Goal: Information Seeking & Learning: Learn about a topic

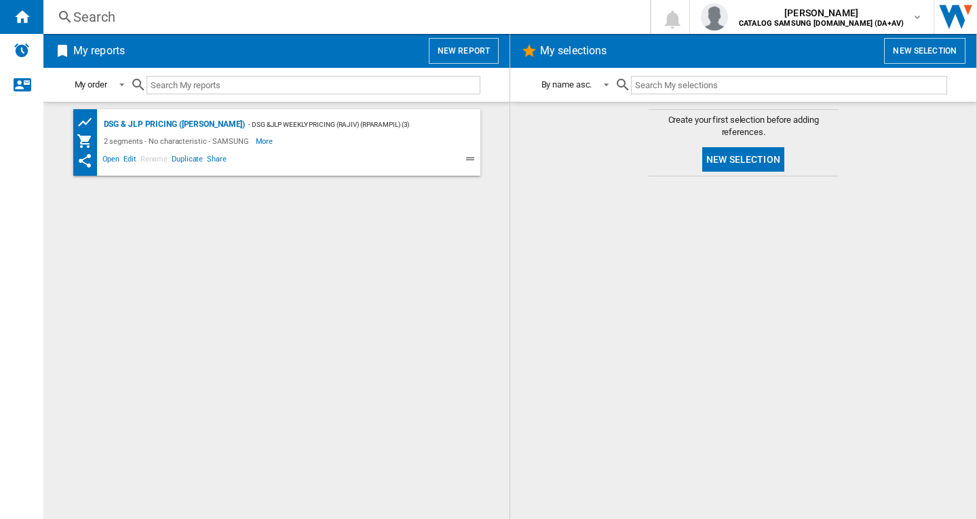
click at [159, 18] on div "Search" at bounding box center [343, 16] width 541 height 19
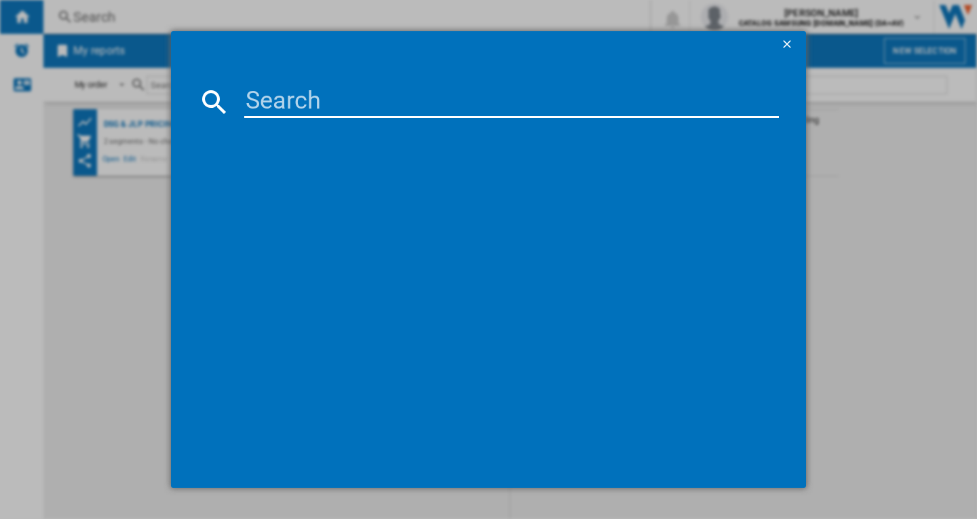
click at [273, 109] on input at bounding box center [511, 101] width 535 height 33
paste input "BRB70F26DES0EU"
type input "BRB70F26DES0EU"
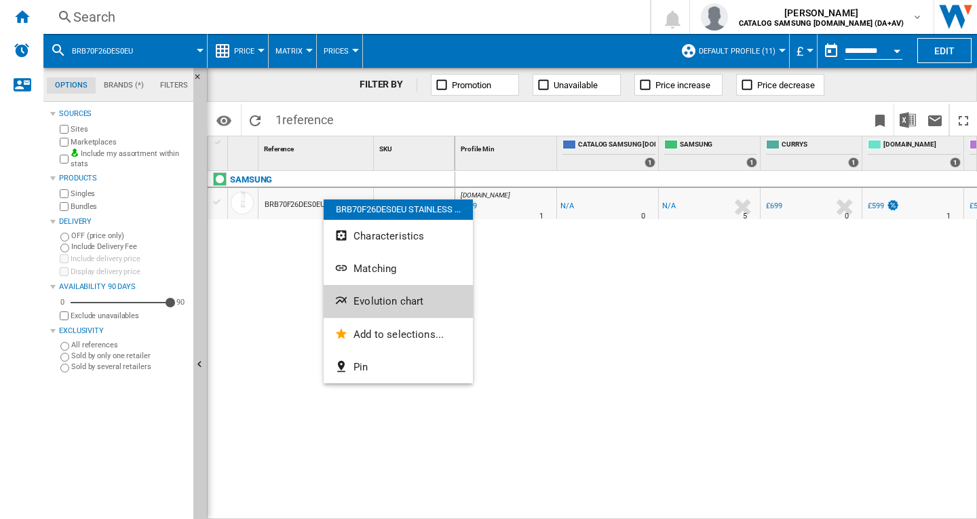
click at [373, 305] on span "Evolution chart" at bounding box center [388, 301] width 70 height 12
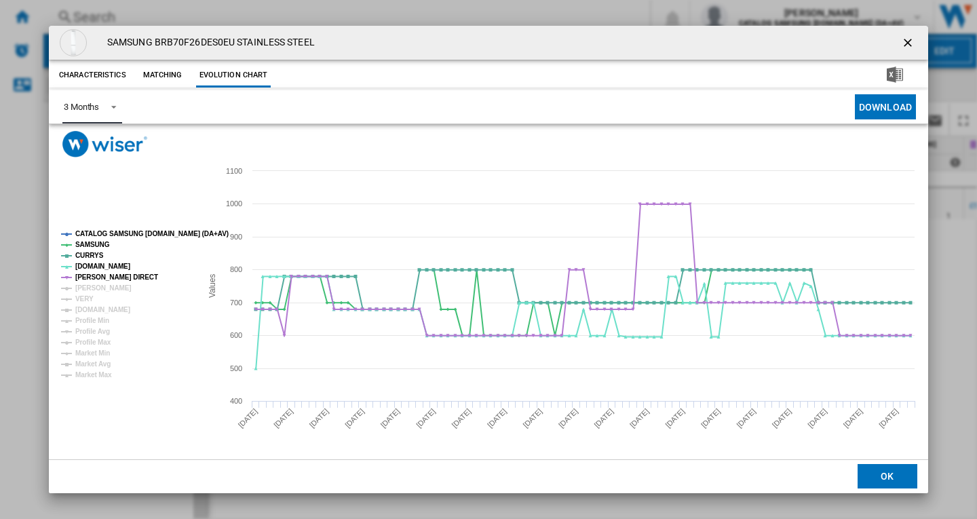
click at [108, 111] on span "Product popup" at bounding box center [110, 106] width 16 height 12
click at [107, 142] on md-option "6 Months" at bounding box center [99, 139] width 92 height 33
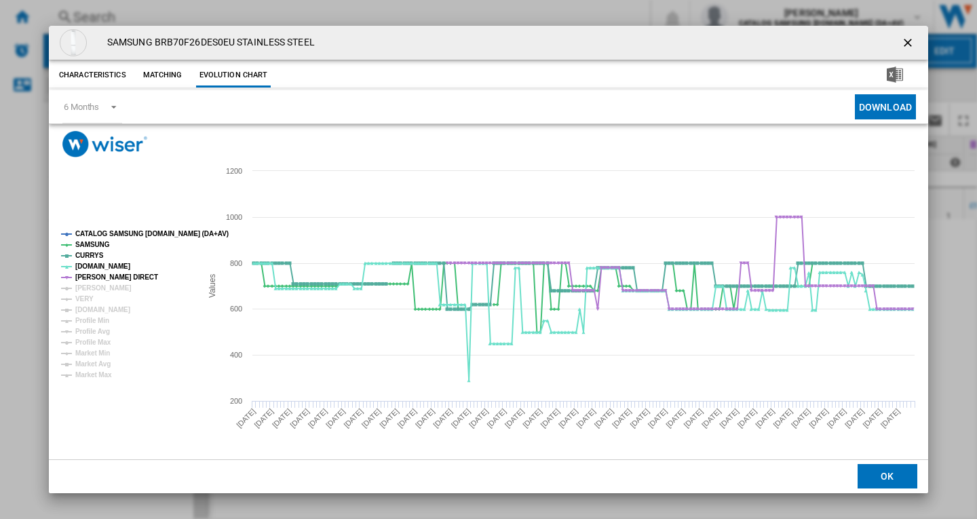
click at [911, 41] on ng-md-icon "getI18NText('BUTTONS.CLOSE_DIALOG')" at bounding box center [909, 44] width 16 height 16
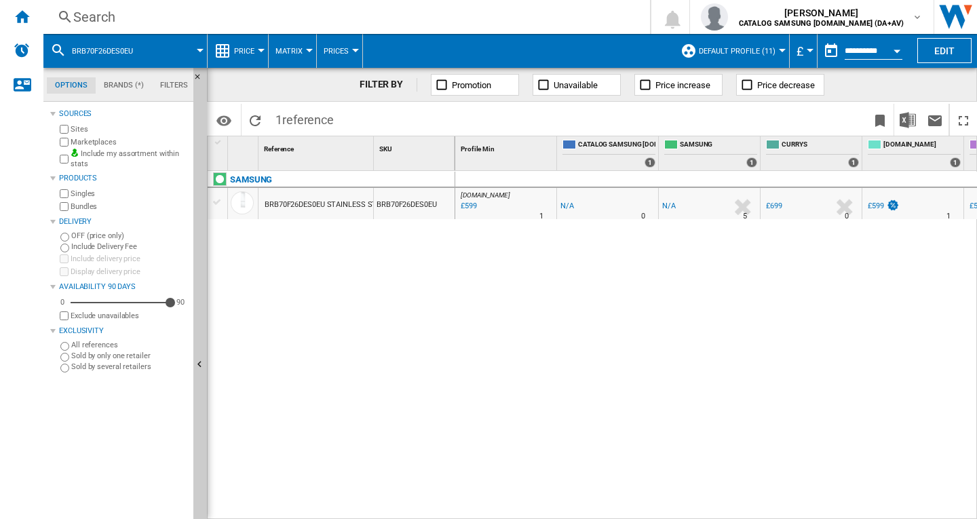
click at [751, 50] on span "Default profile (11)" at bounding box center [737, 51] width 77 height 9
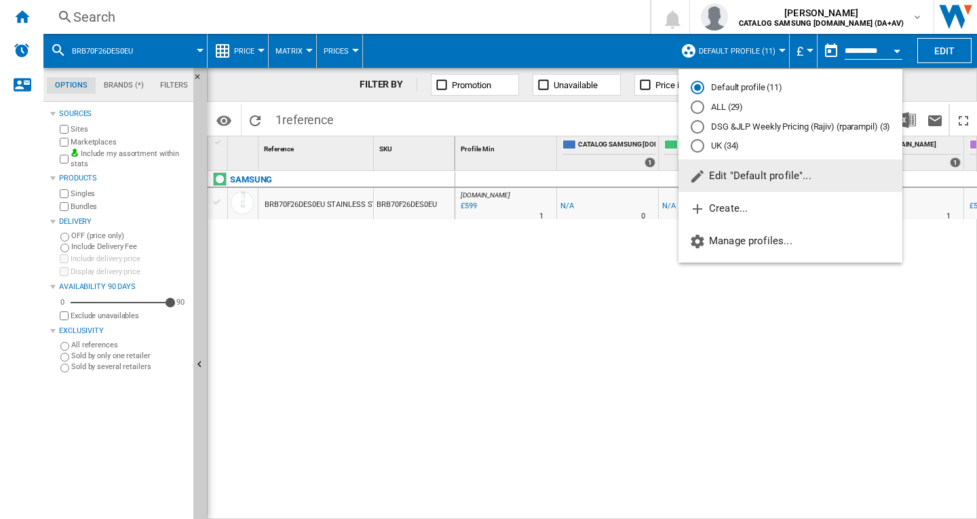
click at [704, 105] on md-radio-button "ALL (29)" at bounding box center [790, 107] width 199 height 13
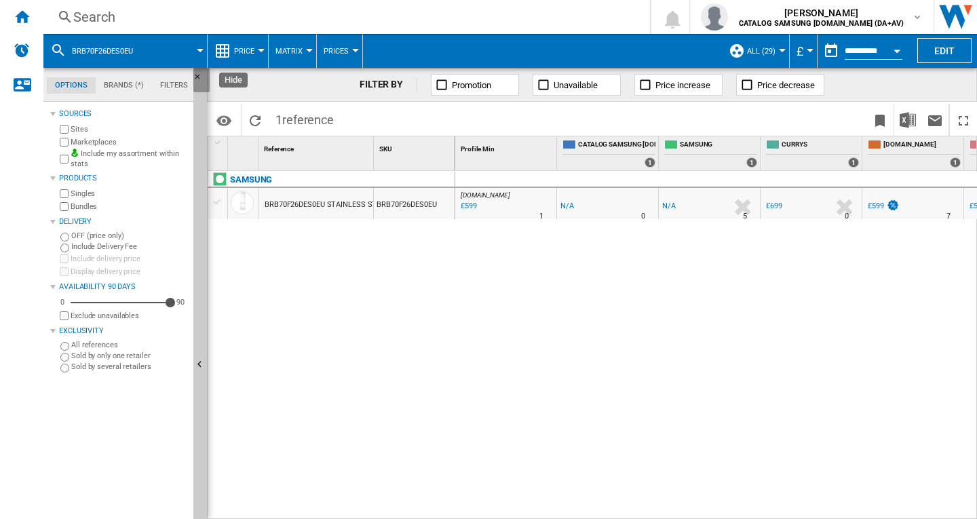
click at [195, 73] on ng-md-icon "Hide" at bounding box center [201, 81] width 16 height 16
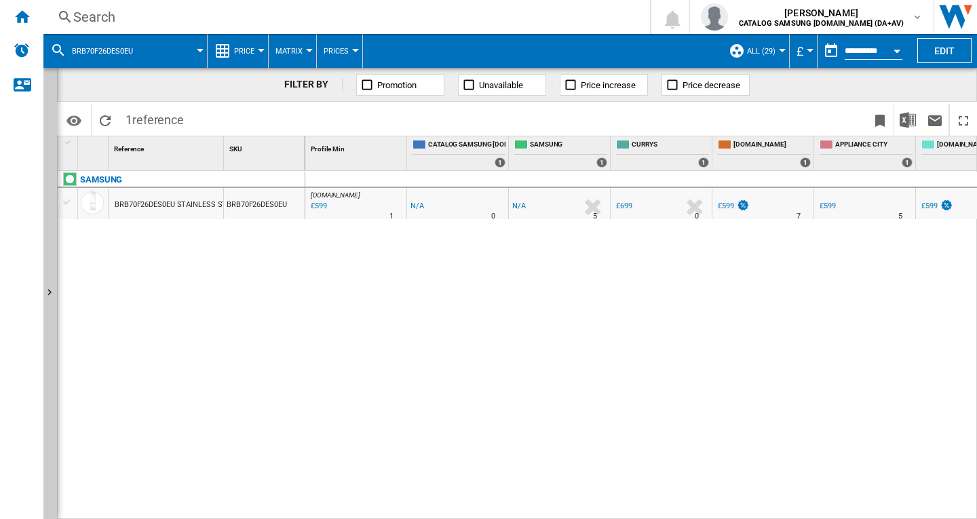
click at [200, 212] on div "BRB70F26DES0EU STAINLESS STEEL" at bounding box center [177, 204] width 124 height 31
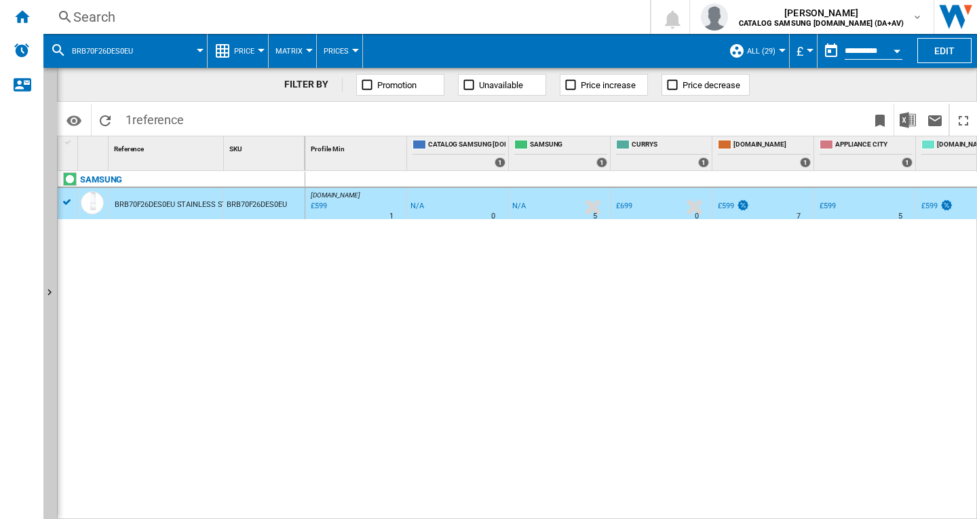
click at [185, 205] on div "BRB70F26DES0EU STAINLESS STEEL" at bounding box center [177, 204] width 124 height 31
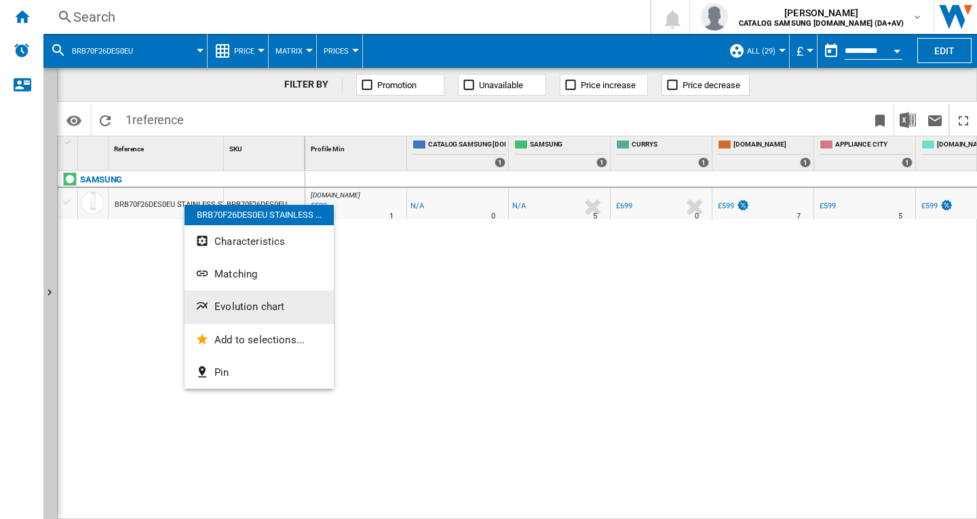
click at [236, 309] on span "Evolution chart" at bounding box center [249, 307] width 70 height 12
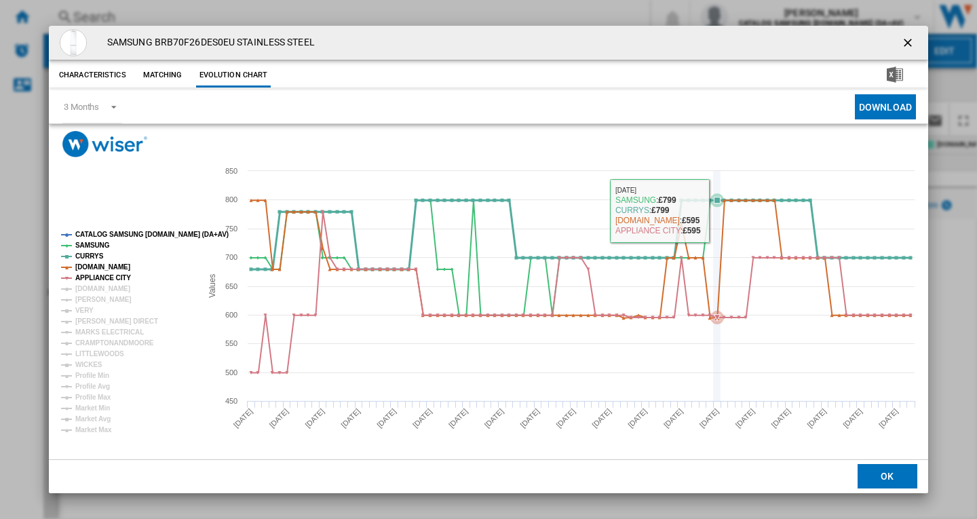
click at [713, 210] on icon "Product popup" at bounding box center [530, 258] width 573 height 115
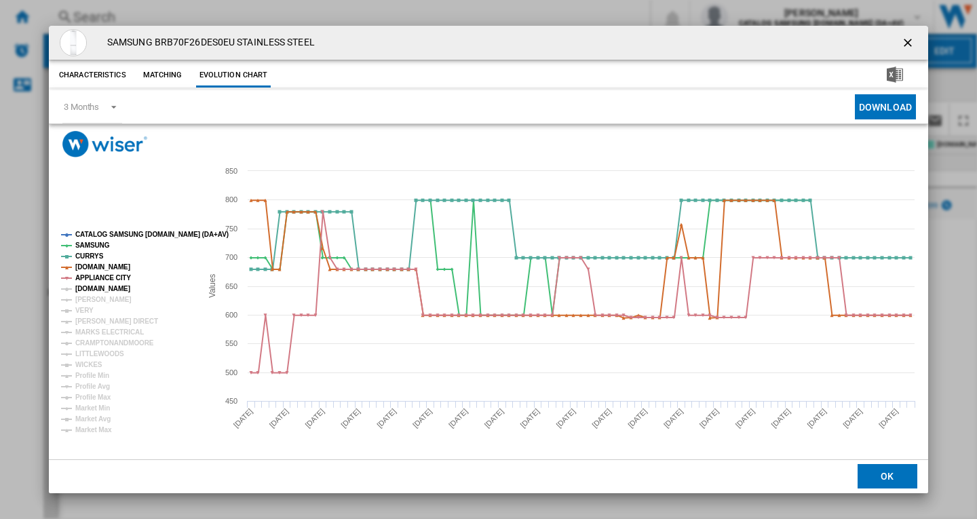
click at [99, 291] on tspan "AO.COM" at bounding box center [102, 288] width 55 height 7
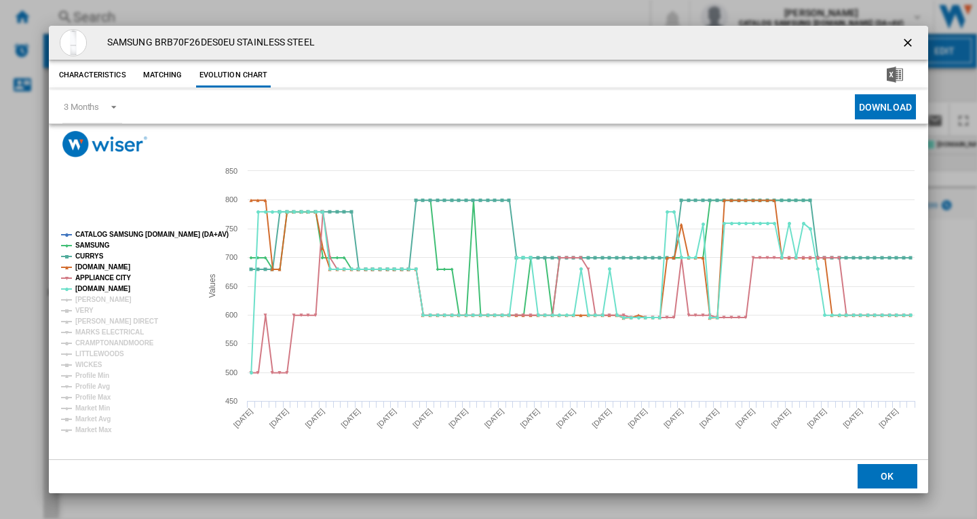
click at [97, 297] on tspan "JOHN LEWIS" at bounding box center [103, 299] width 56 height 7
click at [90, 307] on tspan "VERY" at bounding box center [84, 310] width 18 height 7
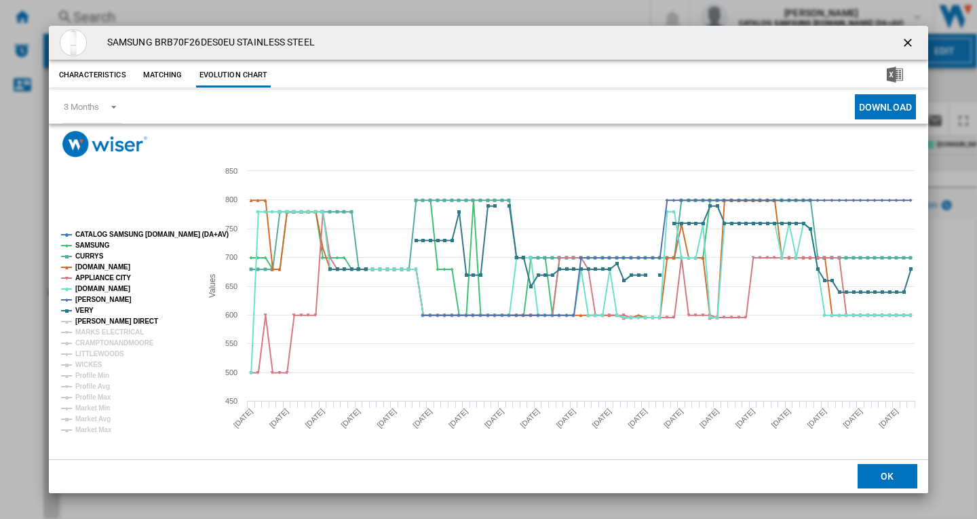
click at [89, 320] on tspan "HUGHES DIRECT" at bounding box center [116, 321] width 83 height 7
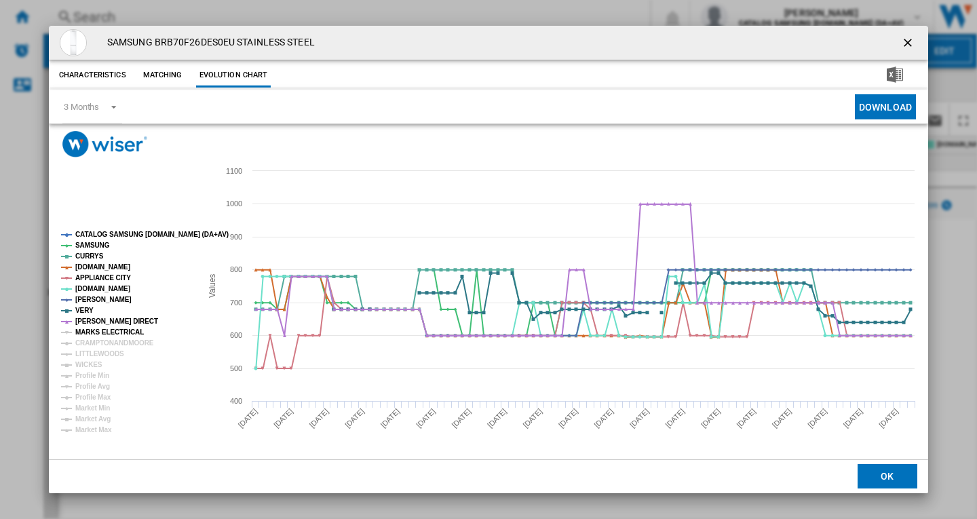
click at [89, 329] on tspan "MARKS ELECTRICAL" at bounding box center [109, 331] width 69 height 7
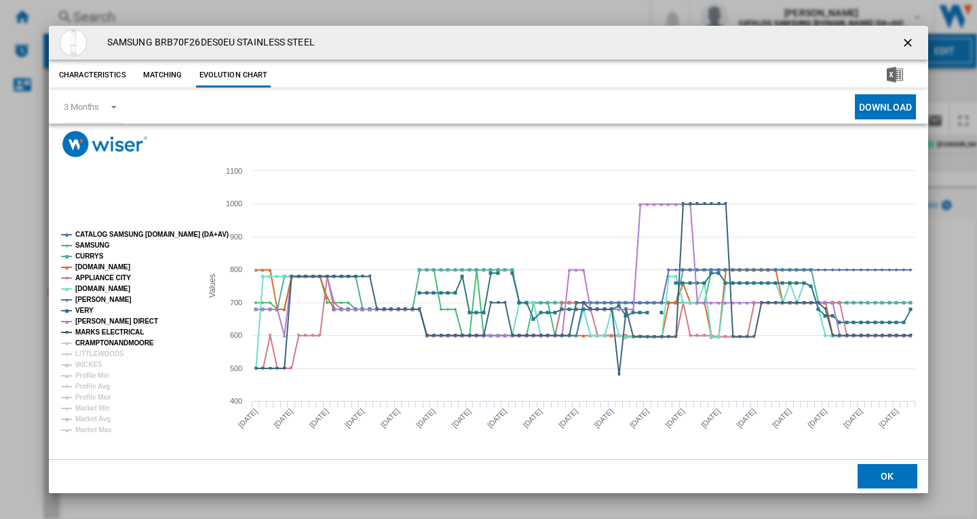
click at [89, 339] on tspan "CRAMPTONANDMOORE" at bounding box center [114, 342] width 79 height 7
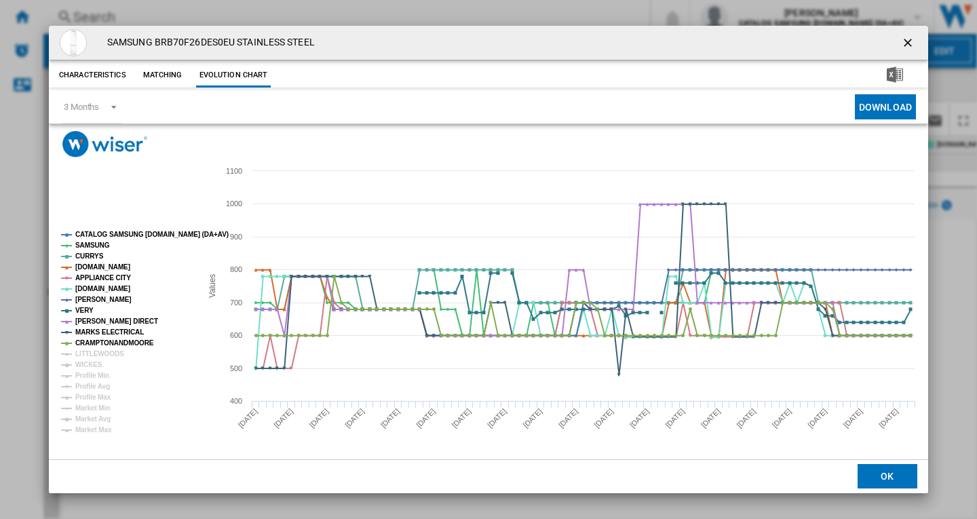
click at [87, 351] on tspan "LITTLEWOODS" at bounding box center [99, 353] width 49 height 7
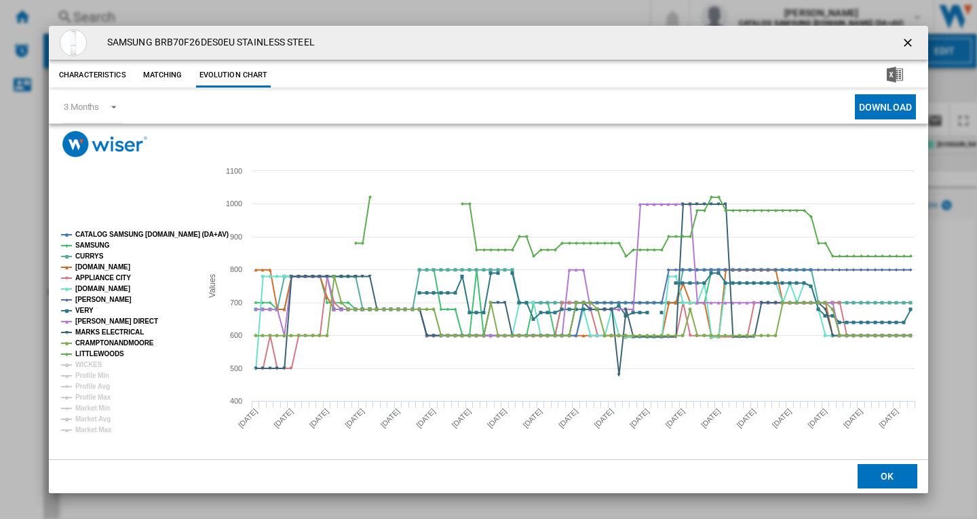
click at [87, 358] on tspan "LITTLEWOODS" at bounding box center [99, 353] width 49 height 7
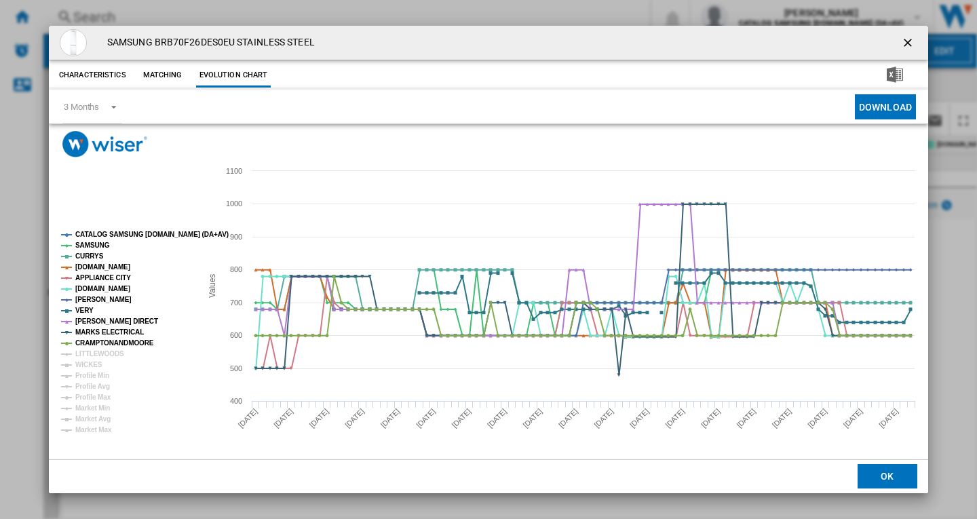
click at [910, 46] on ng-md-icon "getI18NText('BUTTONS.CLOSE_DIALOG')" at bounding box center [909, 44] width 16 height 16
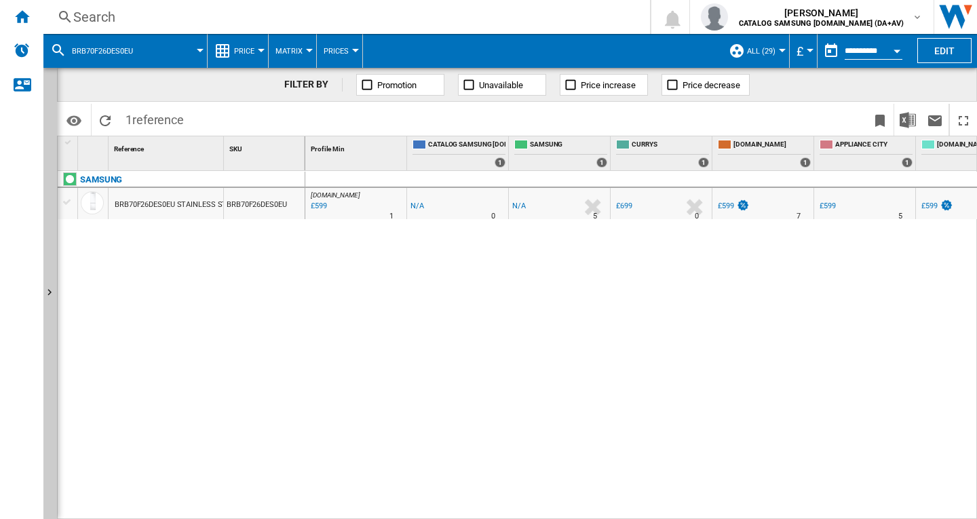
click at [126, 18] on div "Search" at bounding box center [343, 16] width 541 height 19
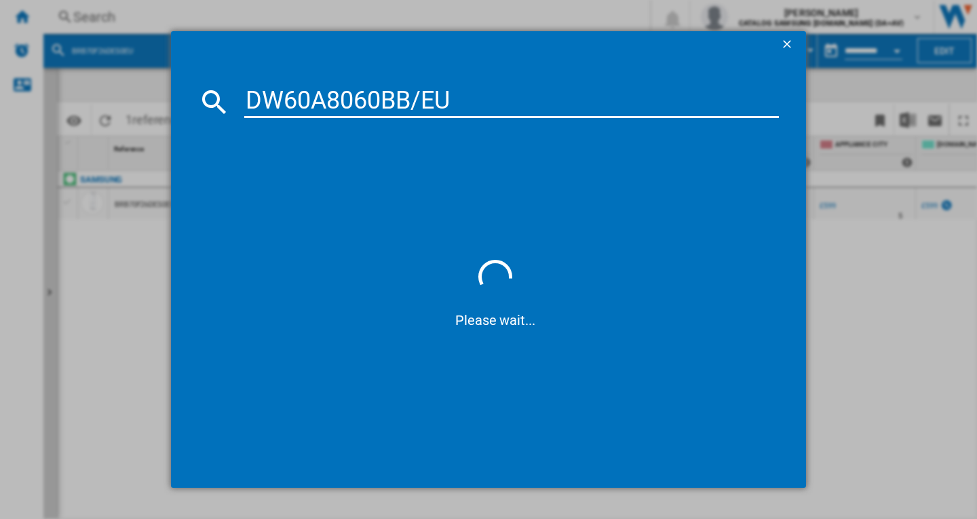
type input "DW60A8060BB/EU"
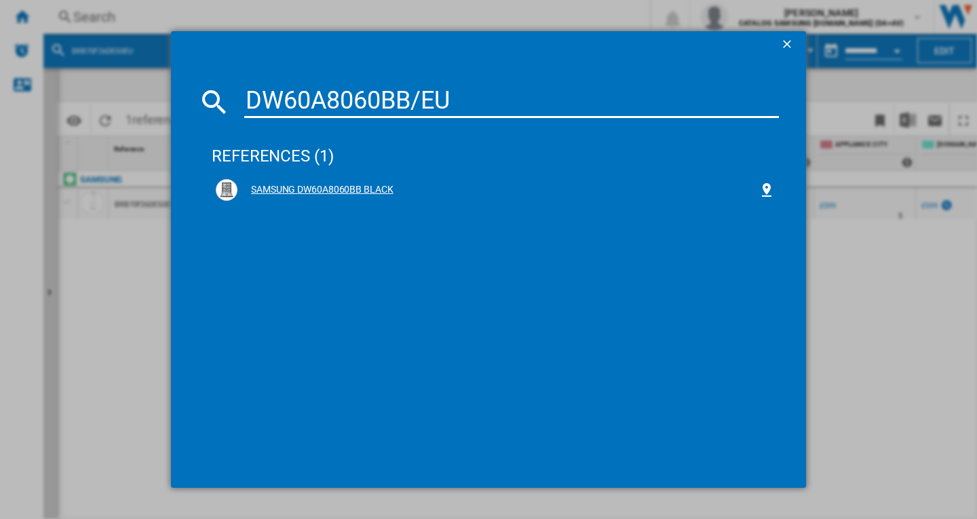
click at [303, 183] on div "SAMSUNG DW60A8060BB BLACK" at bounding box center [497, 190] width 521 height 14
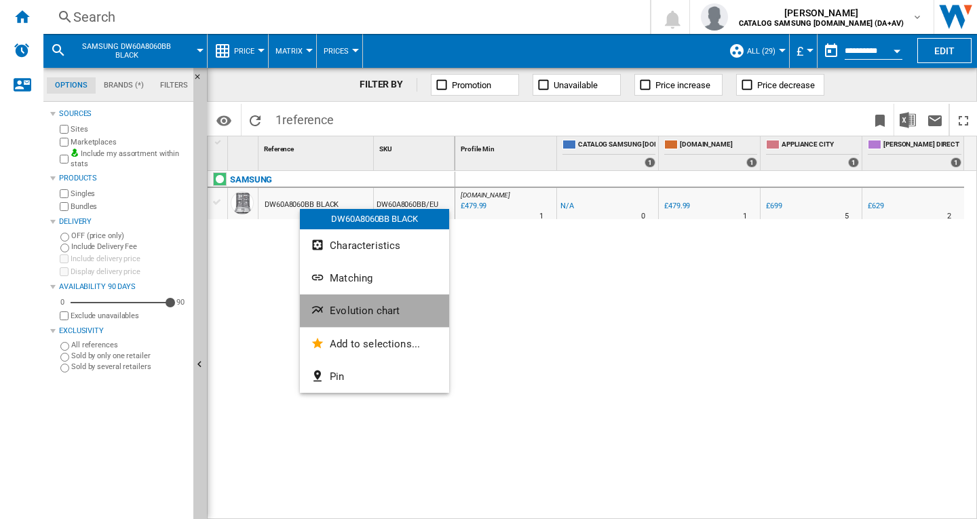
click at [353, 309] on span "Evolution chart" at bounding box center [365, 311] width 70 height 12
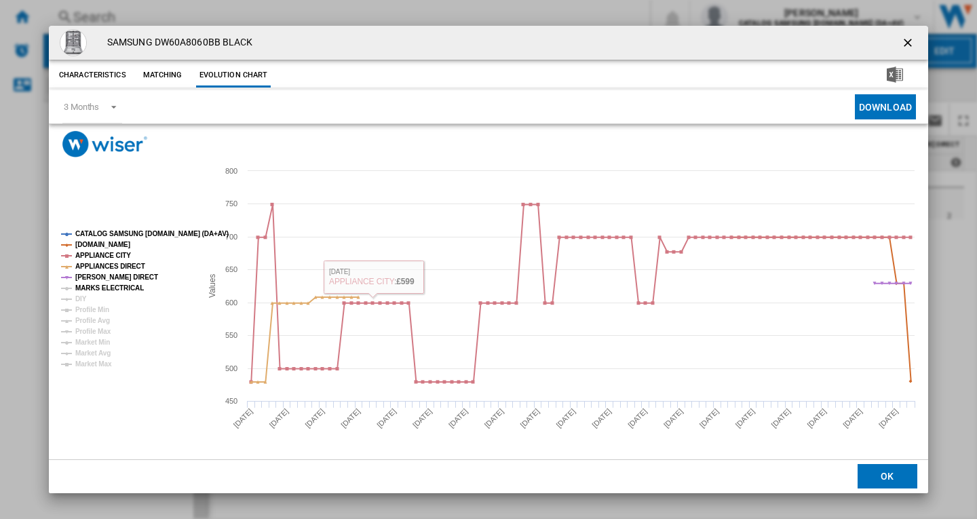
click at [101, 290] on tspan "MARKS ELECTRICAL" at bounding box center [109, 287] width 69 height 7
click at [84, 299] on tspan "DIY" at bounding box center [81, 298] width 12 height 7
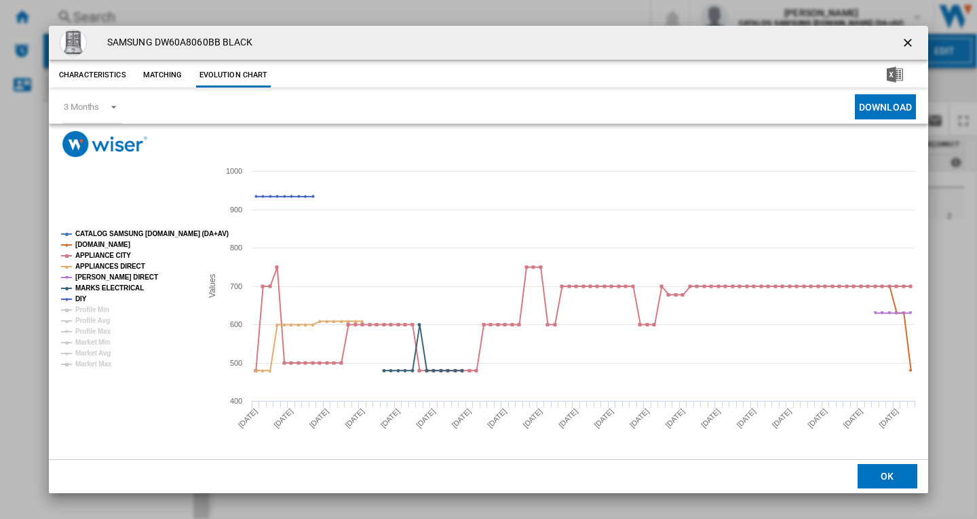
click at [911, 47] on ng-md-icon "getI18NText('BUTTONS.CLOSE_DIALOG')" at bounding box center [909, 44] width 16 height 16
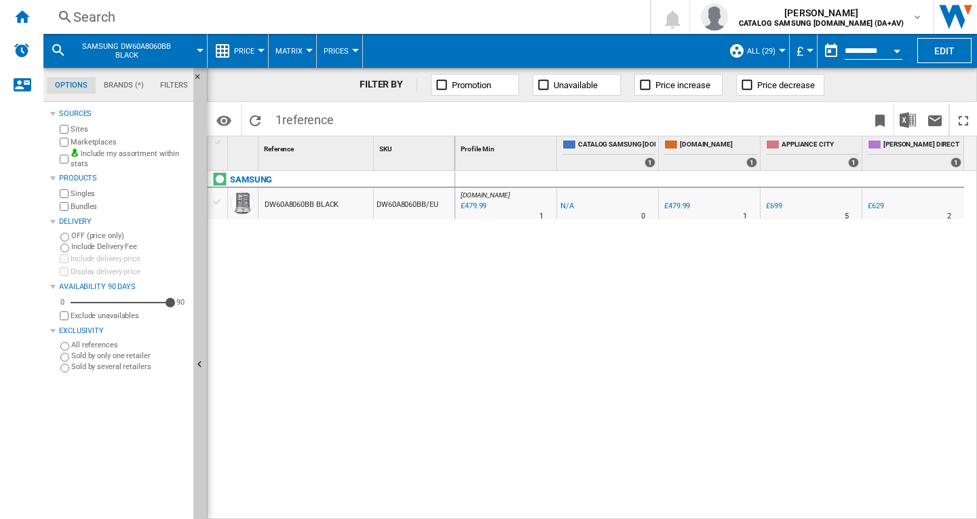
click at [161, 18] on div "Search" at bounding box center [343, 16] width 541 height 19
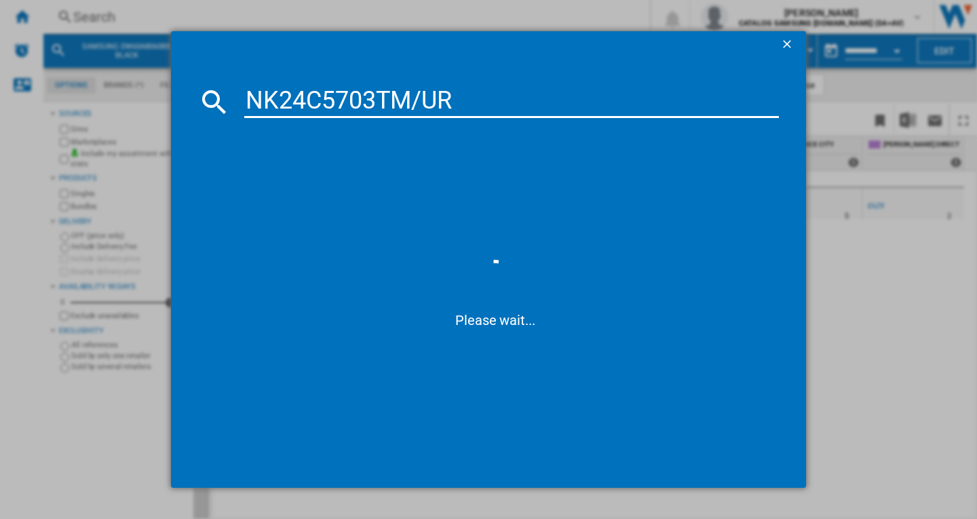
type input "NK24C5703TM/UR"
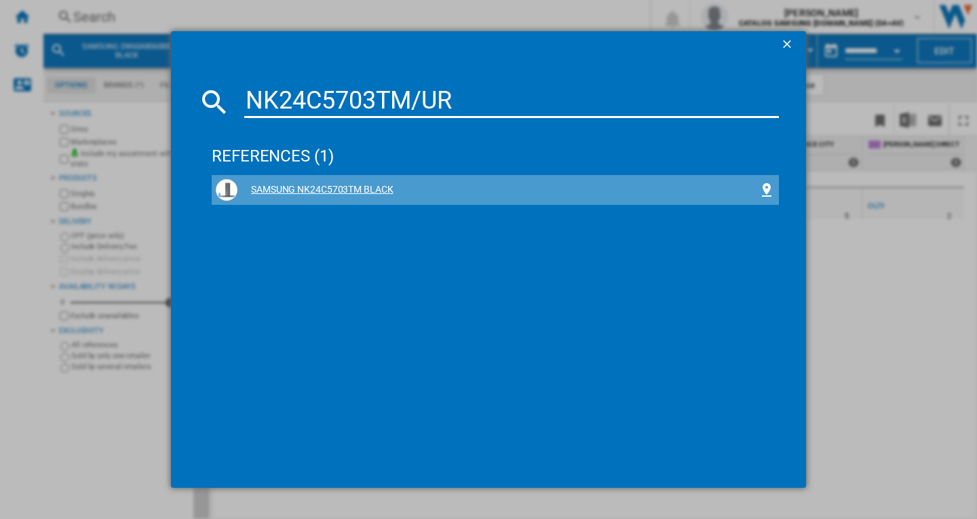
click at [318, 190] on div "SAMSUNG NK24C5703TM BLACK" at bounding box center [497, 190] width 521 height 14
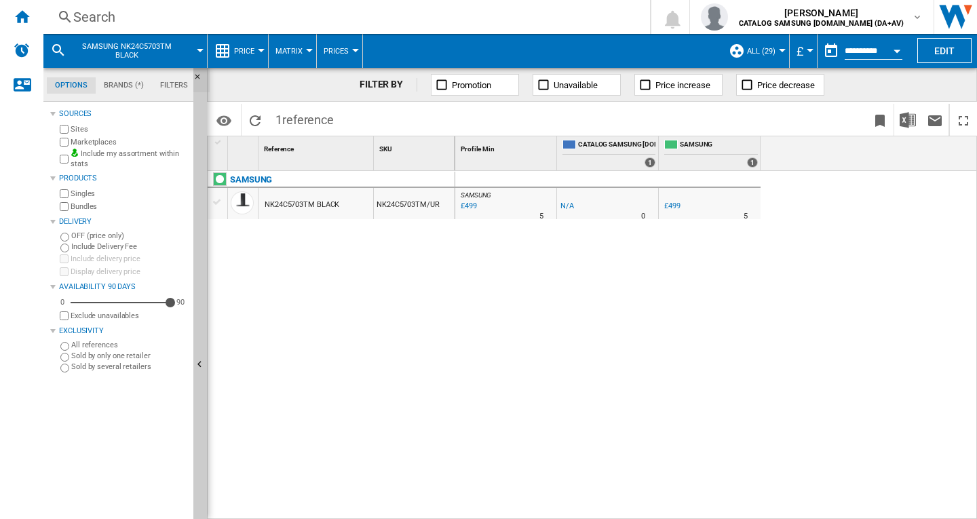
click at [195, 77] on ng-md-icon "Hide" at bounding box center [201, 81] width 16 height 16
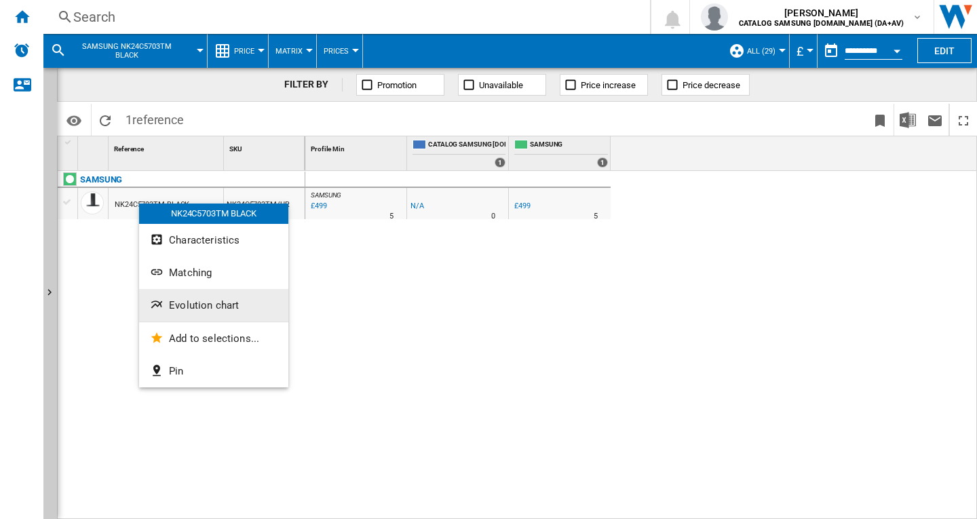
click at [210, 311] on span "Evolution chart" at bounding box center [204, 305] width 70 height 12
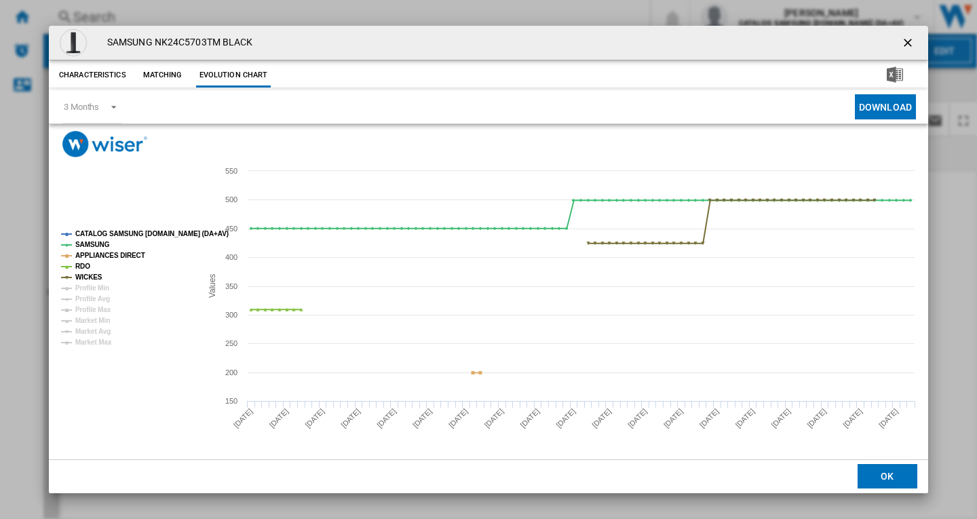
click at [906, 47] on ng-md-icon "getI18NText('BUTTONS.CLOSE_DIALOG')" at bounding box center [909, 44] width 16 height 16
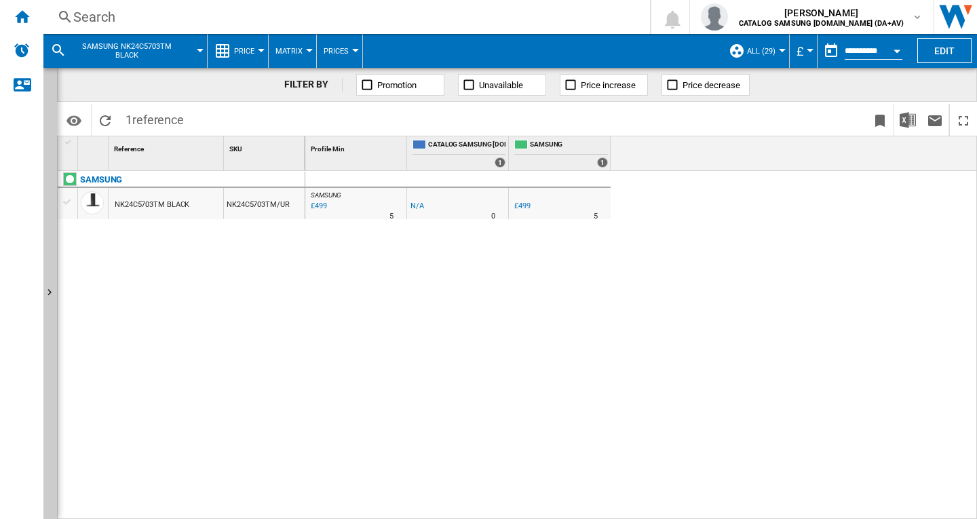
click at [140, 20] on div "Search" at bounding box center [343, 16] width 541 height 19
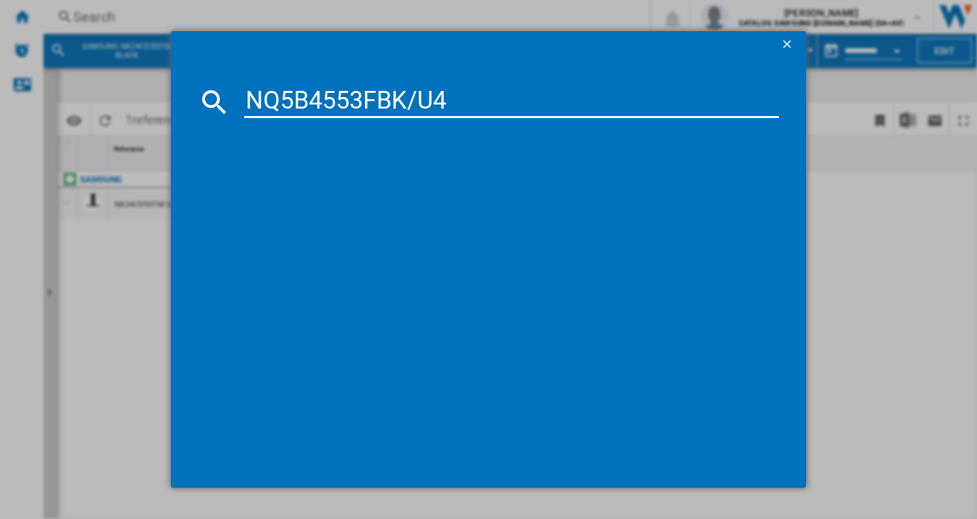
type input "NQ5B4553FBK/U4"
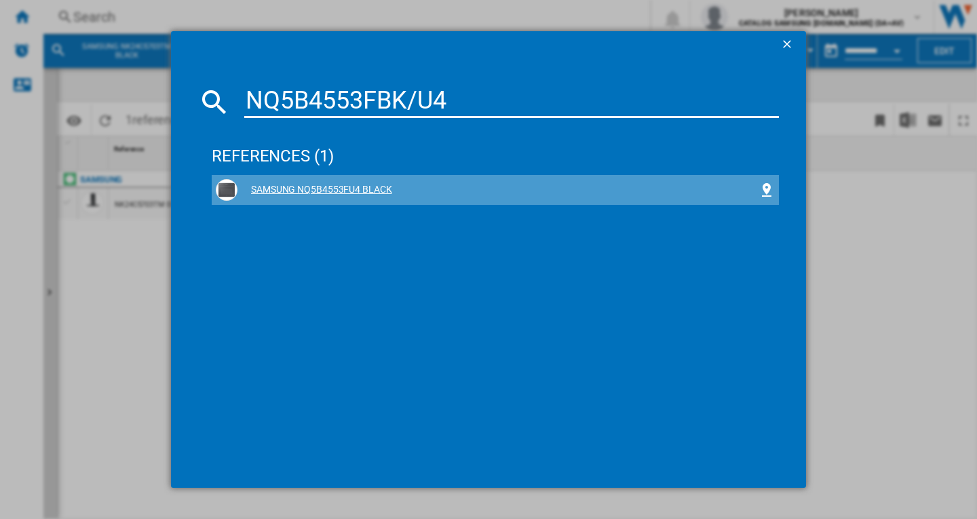
click at [318, 188] on div "SAMSUNG NQ5B4553FU4 BLACK" at bounding box center [497, 190] width 521 height 14
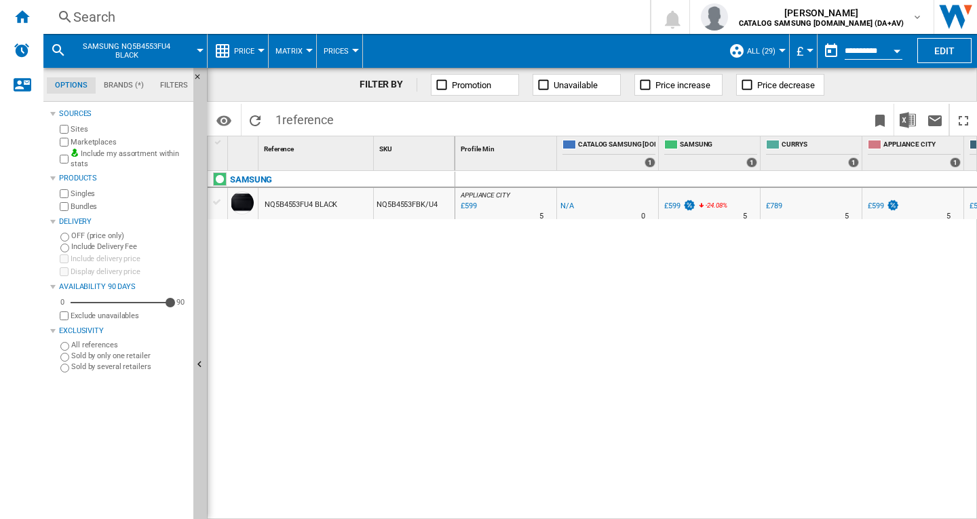
click at [111, 14] on div "Search" at bounding box center [343, 16] width 541 height 19
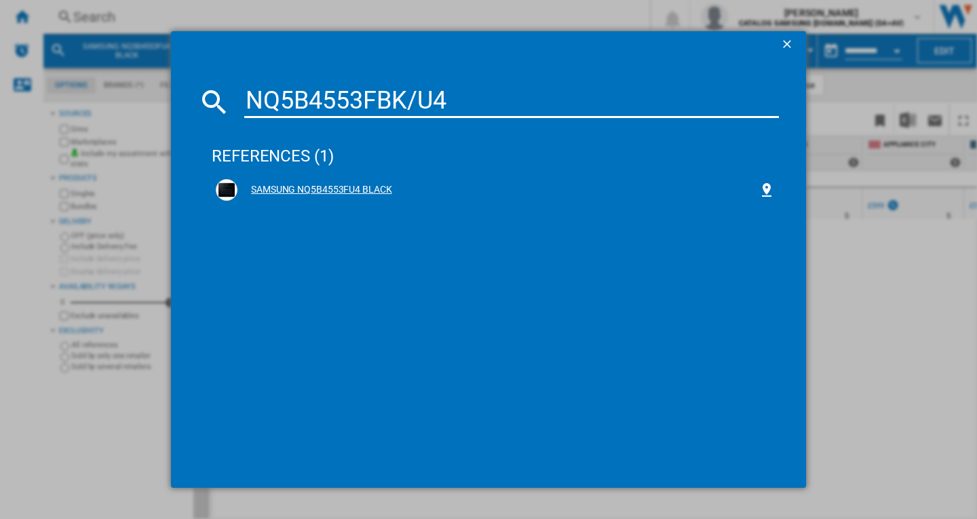
type input "NQ5B4553FBK/U4"
click at [343, 192] on div "SAMSUNG NQ5B4553FU4 BLACK" at bounding box center [497, 190] width 521 height 14
click at [344, 187] on div "SAMSUNG NQ5B4553FU4 BLACK" at bounding box center [497, 190] width 521 height 14
click at [294, 189] on div "SAMSUNG NQ5B4553FU4 BLACK" at bounding box center [497, 190] width 521 height 14
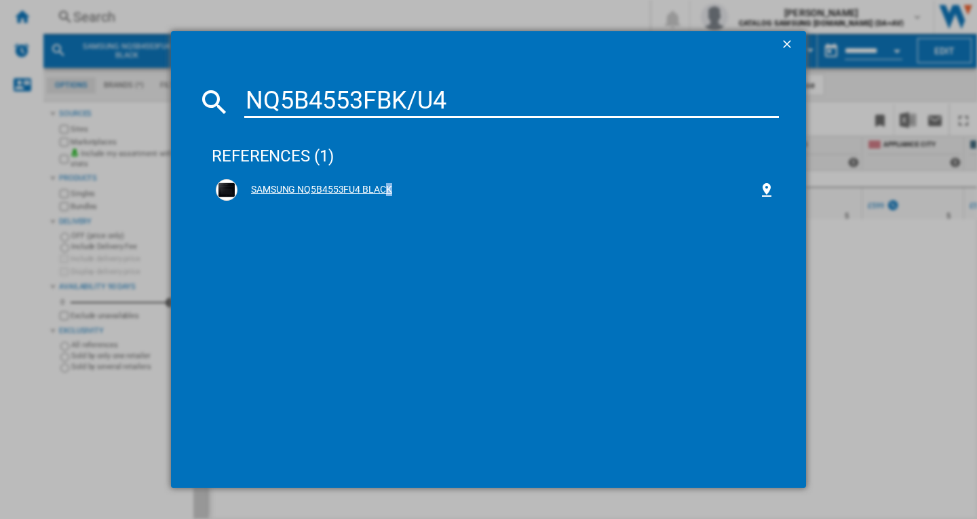
click at [294, 189] on div "SAMSUNG NQ5B4553FU4 BLACK" at bounding box center [497, 190] width 521 height 14
click at [786, 42] on ng-md-icon "getI18NText('BUTTONS.CLOSE_DIALOG')" at bounding box center [788, 45] width 16 height 16
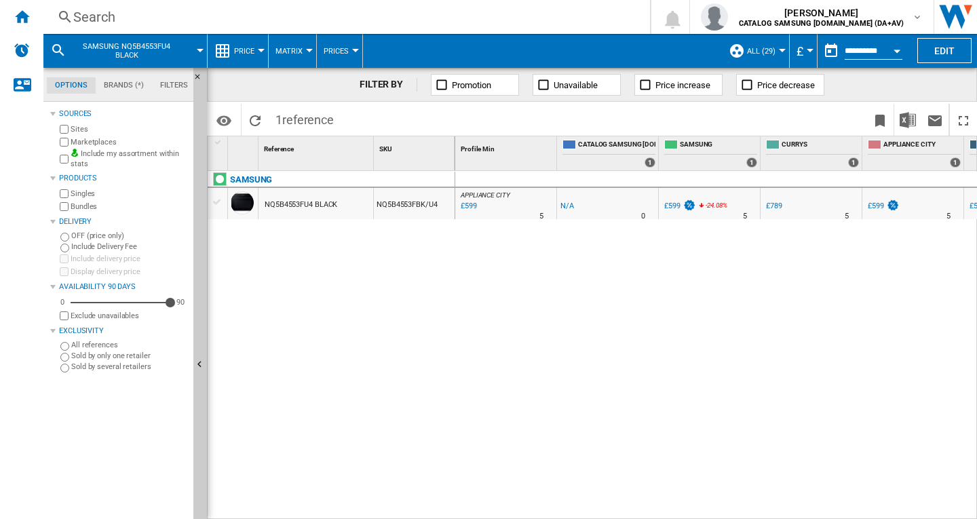
click at [130, 5] on div "Search Search 0 [PERSON_NAME] CATALOG SAMSUNG [DOMAIN_NAME] (DA+AV) CATALOG SAM…" at bounding box center [510, 17] width 934 height 34
click at [119, 19] on div "Search" at bounding box center [343, 16] width 541 height 19
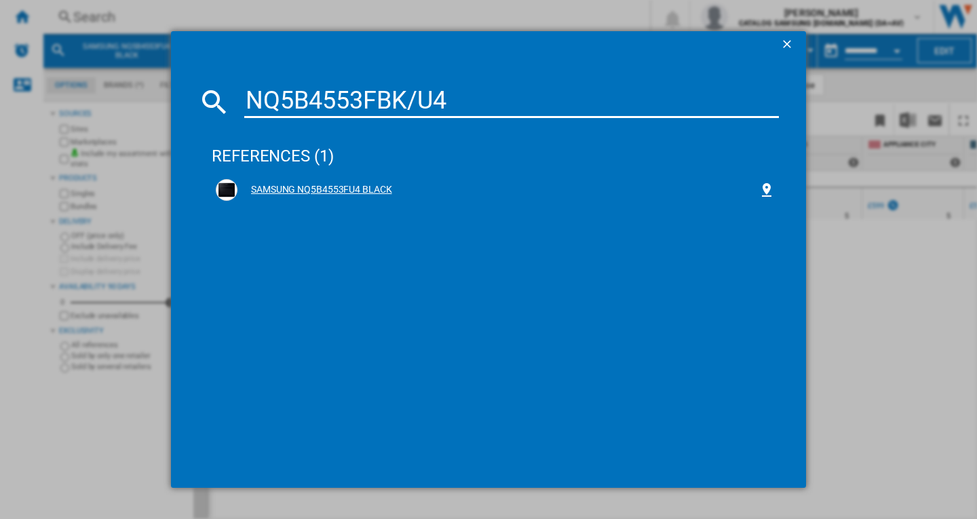
type input "NQ5B4553FBK/U4"
click at [332, 187] on div "SAMSUNG NQ5B4553FU4 BLACK" at bounding box center [497, 190] width 521 height 14
click at [337, 191] on div "SAMSUNG NQ5B4553FU4 BLACK" at bounding box center [497, 190] width 521 height 14
drag, startPoint x: 461, startPoint y: 100, endPoint x: 241, endPoint y: 114, distance: 220.2
click at [241, 114] on div "NQ5B4553FBK/U4" at bounding box center [488, 101] width 581 height 33
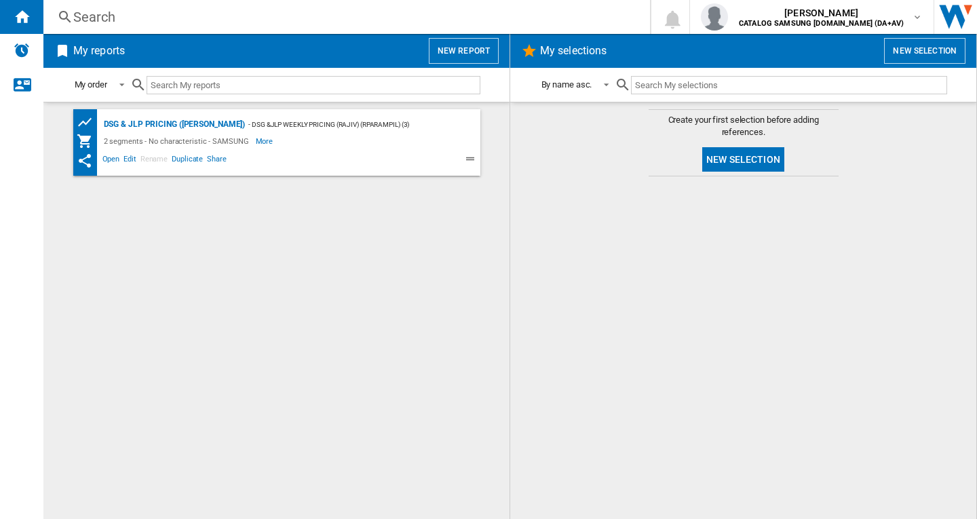
click at [151, 16] on div "Search" at bounding box center [343, 16] width 541 height 19
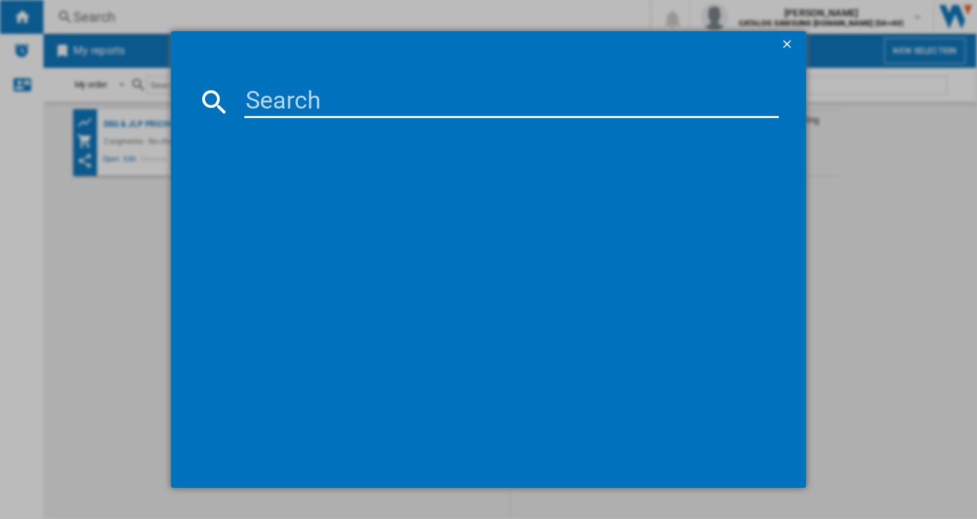
click at [256, 106] on input at bounding box center [511, 101] width 535 height 33
paste input "DW60CG550B00EU"
type input "DW60CG550B00EU"
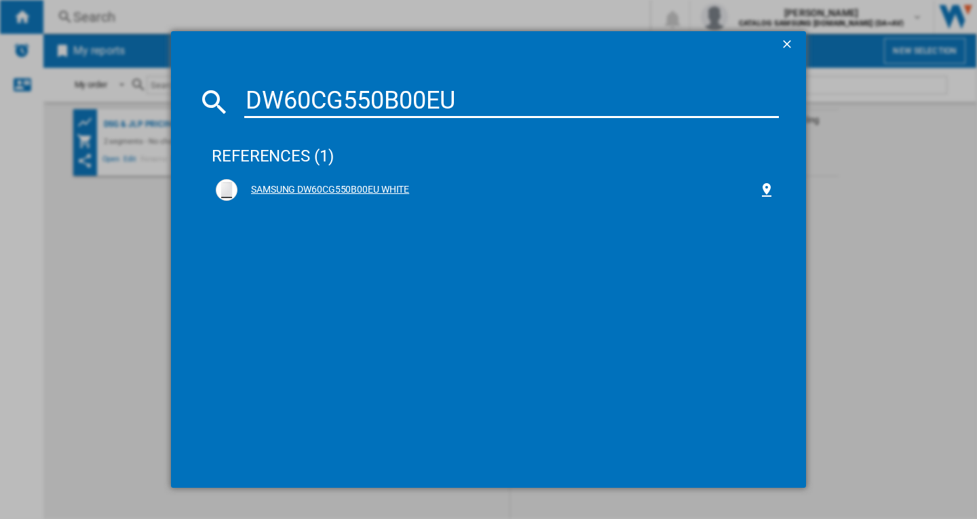
click at [281, 187] on div "SAMSUNG DW60CG550B00EU WHITE" at bounding box center [497, 190] width 521 height 14
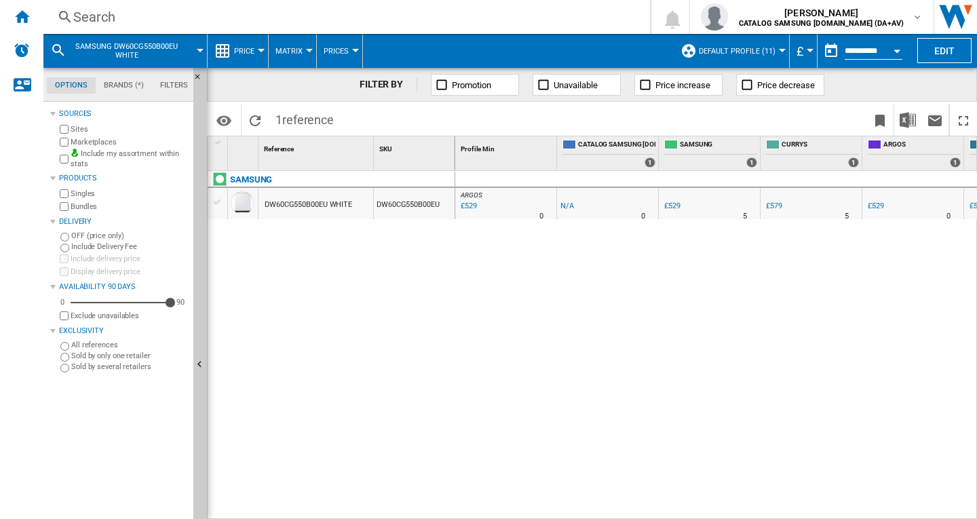
click at [762, 52] on span "Default profile (11)" at bounding box center [737, 51] width 77 height 9
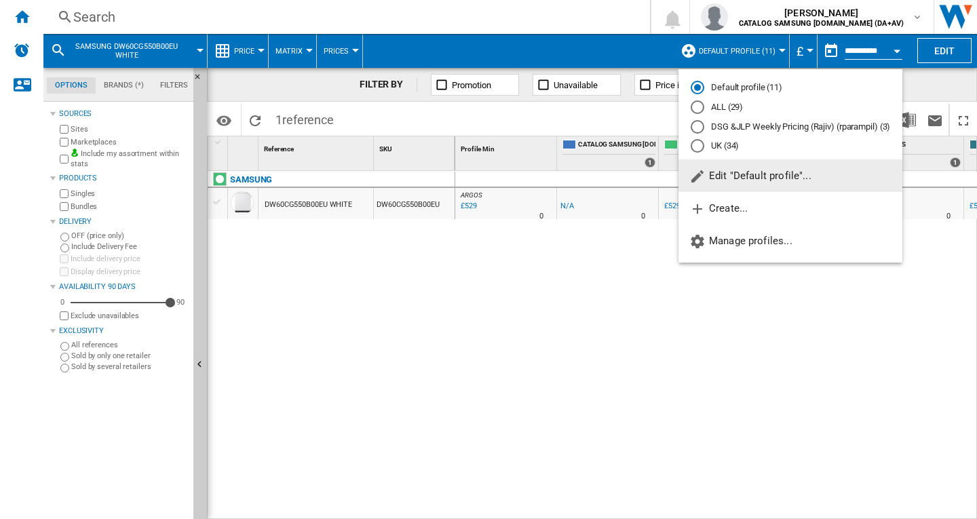
click at [702, 112] on div "ALL (29)" at bounding box center [698, 107] width 14 height 14
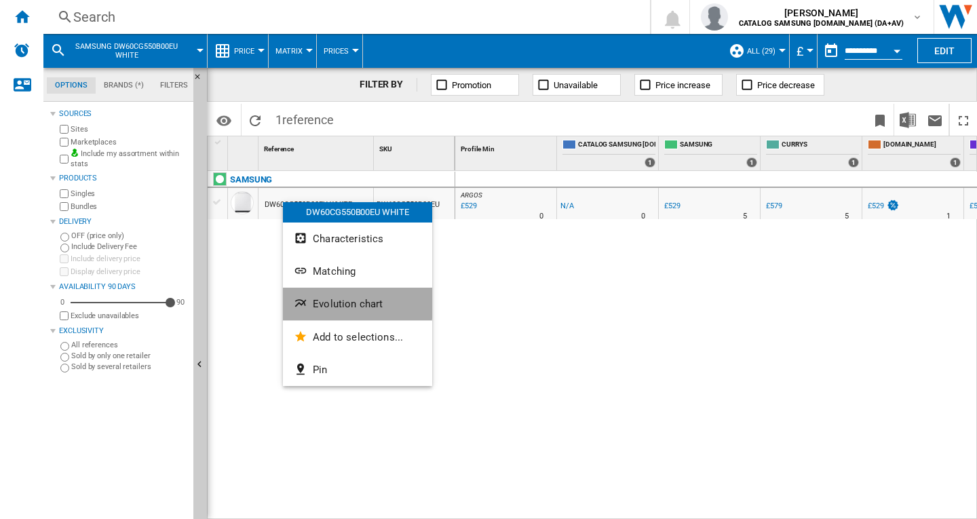
click at [330, 303] on span "Evolution chart" at bounding box center [348, 304] width 70 height 12
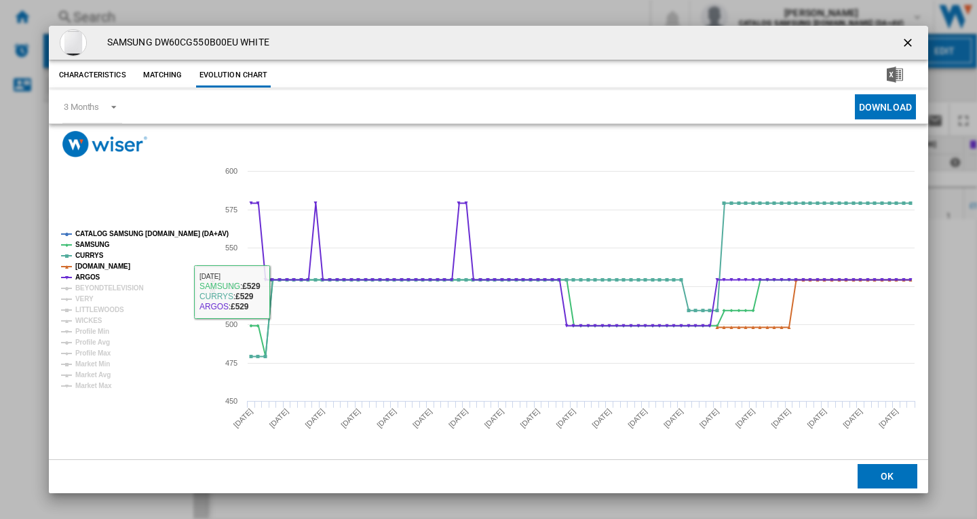
click at [98, 285] on tspan "BEYONDTELEVISION" at bounding box center [109, 287] width 69 height 7
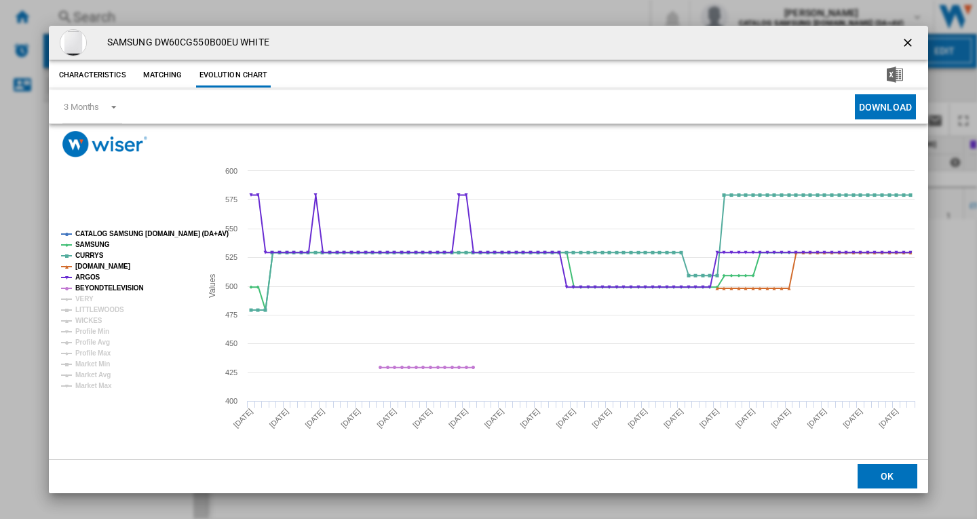
click at [88, 298] on tspan "VERY" at bounding box center [84, 298] width 18 height 7
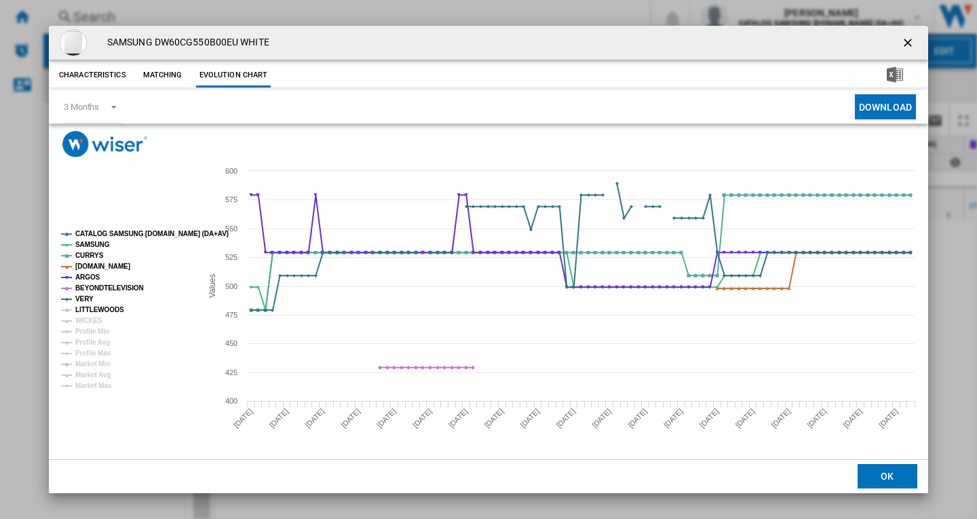
click at [89, 309] on tspan "LITTLEWOODS" at bounding box center [99, 309] width 49 height 7
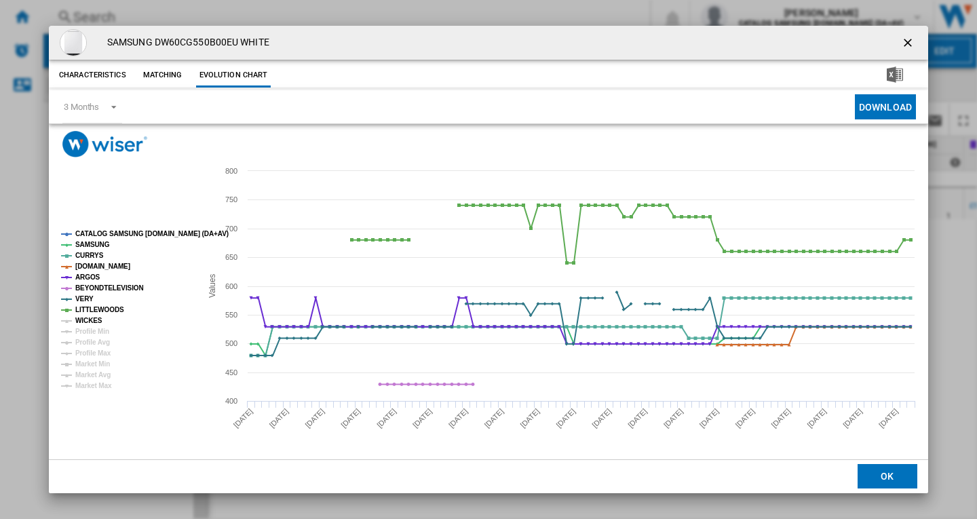
click at [89, 320] on tspan "WICKES" at bounding box center [88, 320] width 27 height 7
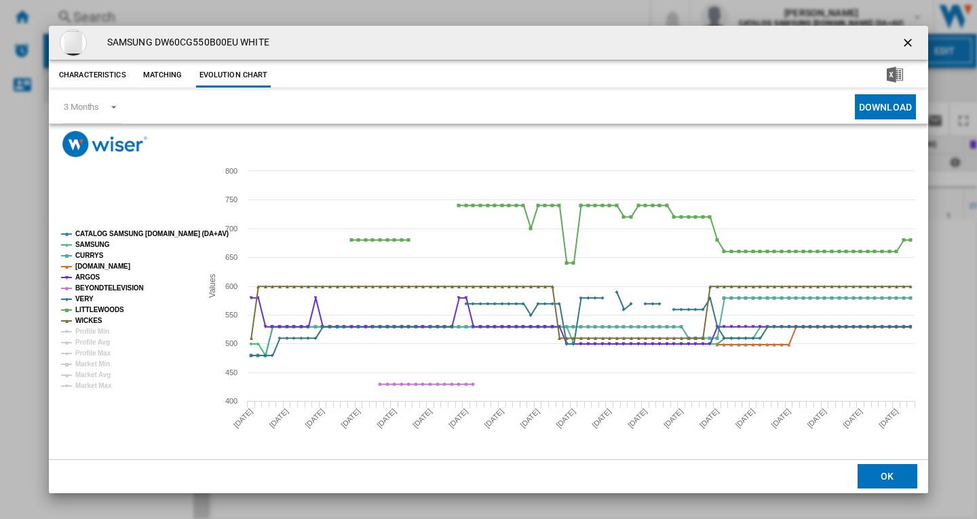
click at [910, 45] on ng-md-icon "getI18NText('BUTTONS.CLOSE_DIALOG')" at bounding box center [909, 44] width 16 height 16
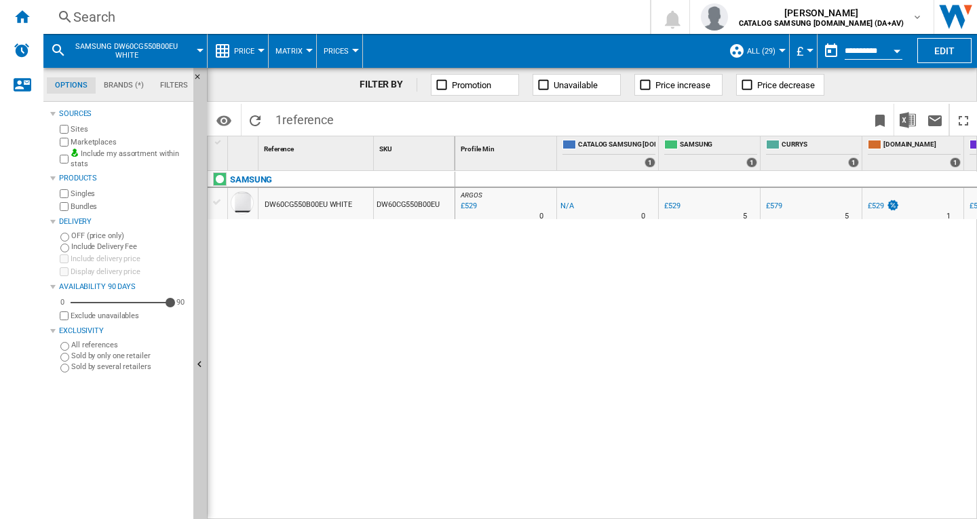
click at [213, 18] on div "Search" at bounding box center [343, 16] width 541 height 19
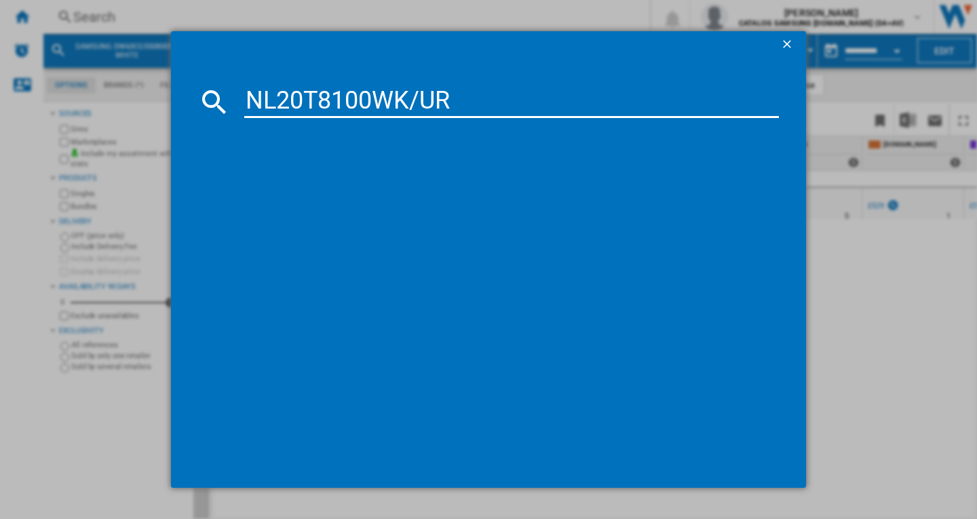
type input "NL20T8100WK/UR"
click at [318, 194] on div "SAMSUNG NL20T8100WKUR BLACK" at bounding box center [497, 190] width 521 height 14
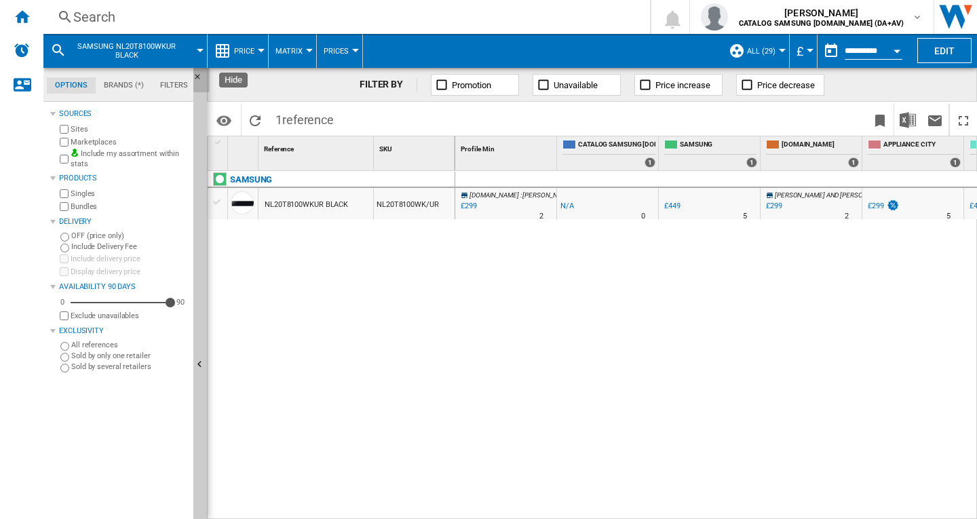
click at [198, 76] on ng-md-icon "Hide" at bounding box center [201, 81] width 16 height 16
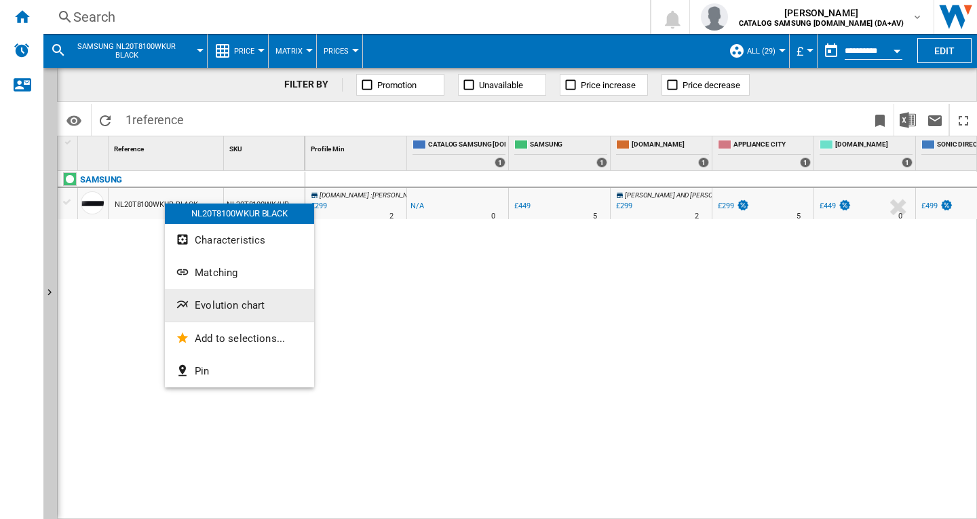
click at [212, 300] on span "Evolution chart" at bounding box center [230, 305] width 70 height 12
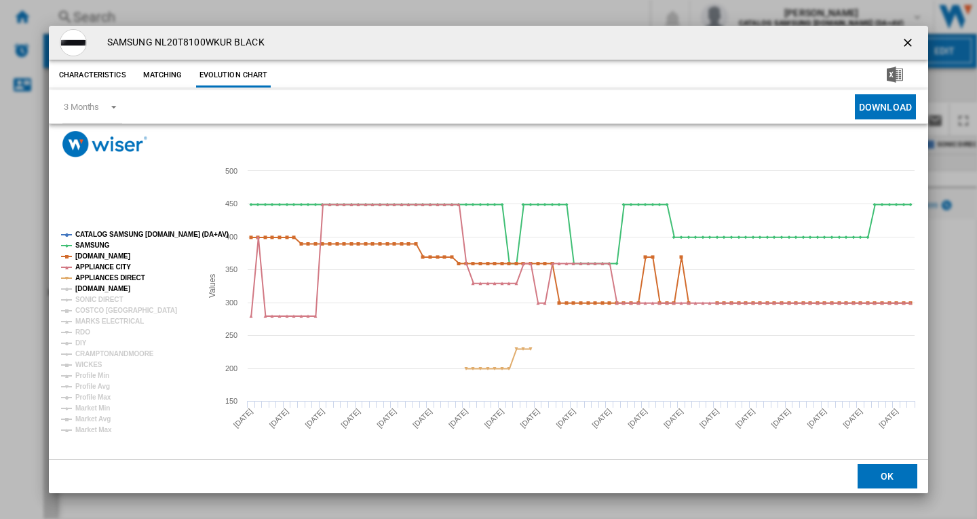
click at [99, 286] on tspan "AO.COM" at bounding box center [102, 288] width 55 height 7
click at [99, 299] on tspan "SONIC DIRECT" at bounding box center [98, 299] width 47 height 7
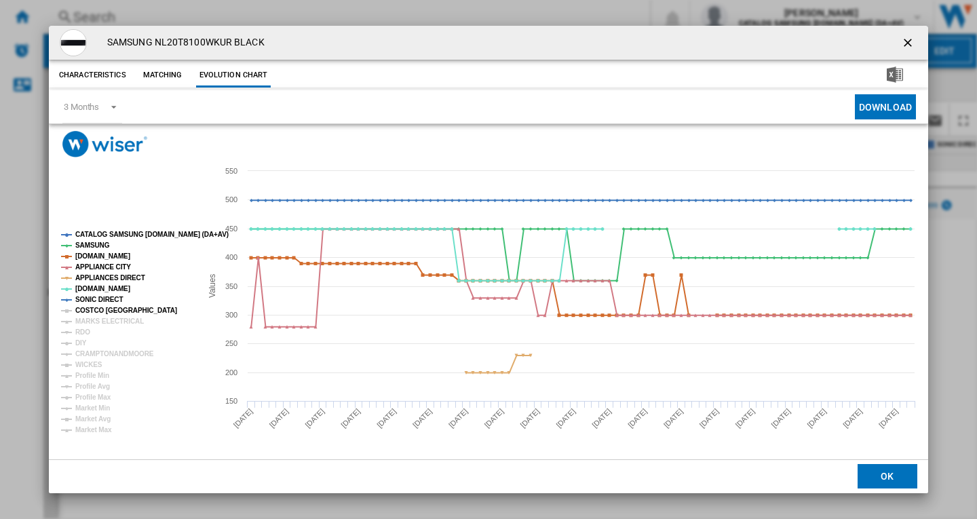
click at [97, 307] on tspan "COSTCO UK" at bounding box center [126, 310] width 102 height 7
click at [95, 319] on tspan "MARKS ELECTRICAL" at bounding box center [109, 321] width 69 height 7
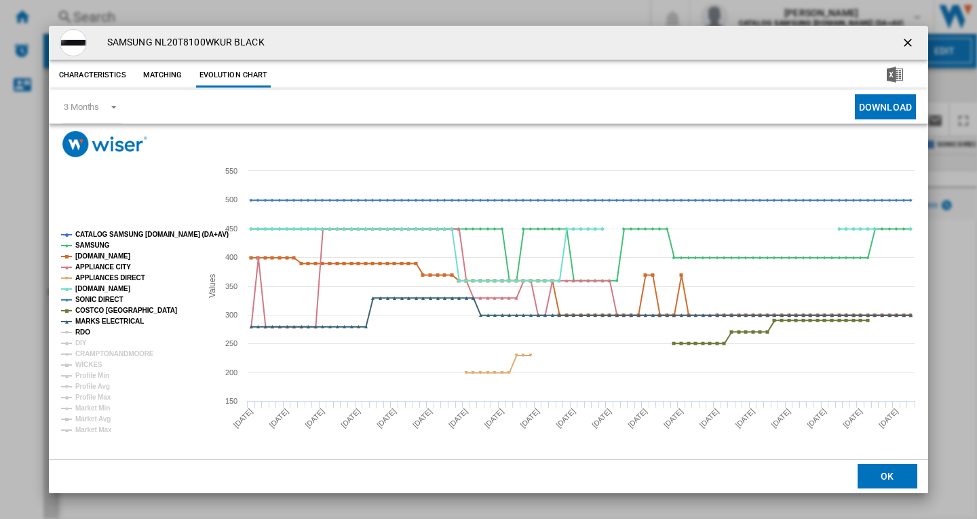
click at [86, 333] on tspan "RDO" at bounding box center [82, 331] width 15 height 7
click at [84, 341] on tspan "DIY" at bounding box center [81, 342] width 12 height 7
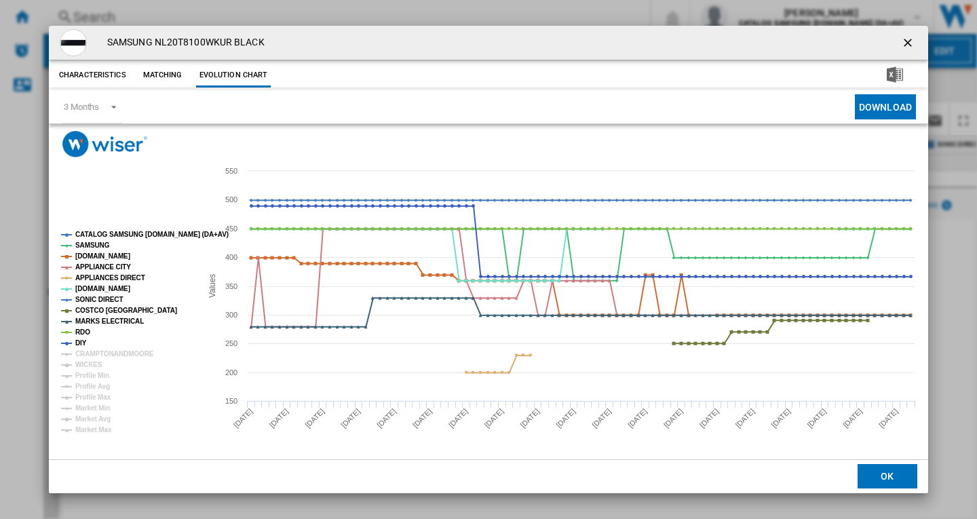
click at [85, 351] on tspan "CRAMPTONANDMOORE" at bounding box center [114, 353] width 79 height 7
click at [86, 362] on tspan "WICKES" at bounding box center [88, 364] width 27 height 7
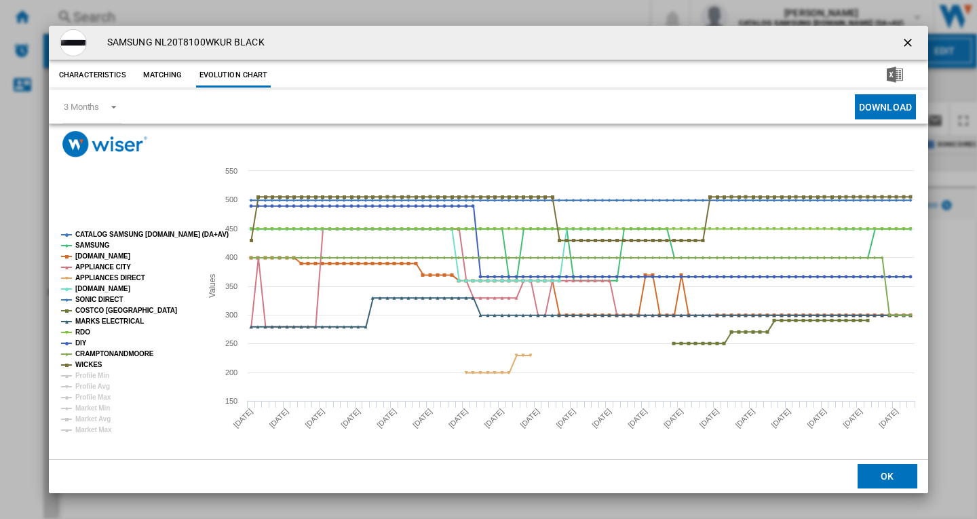
click at [910, 44] on ng-md-icon "getI18NText('BUTTONS.CLOSE_DIALOG')" at bounding box center [909, 44] width 16 height 16
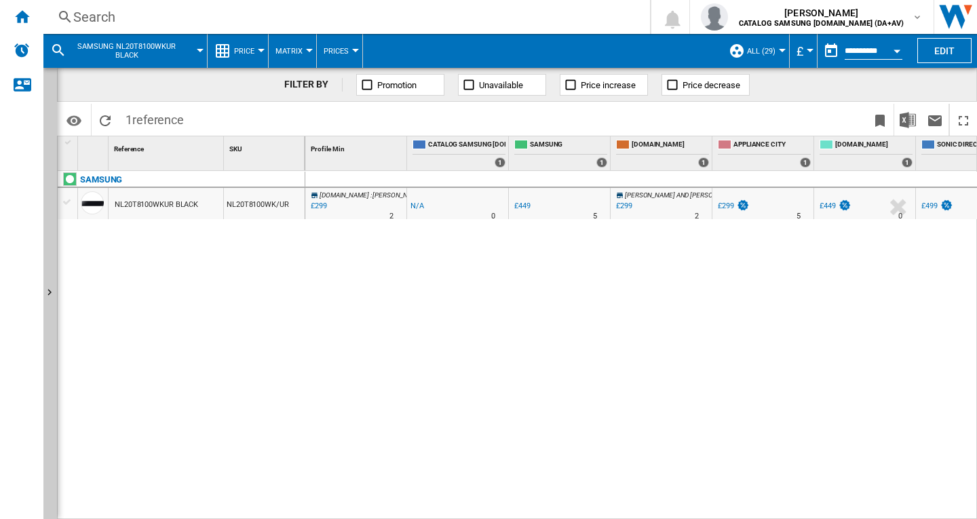
click at [209, 9] on div "Search" at bounding box center [343, 16] width 541 height 19
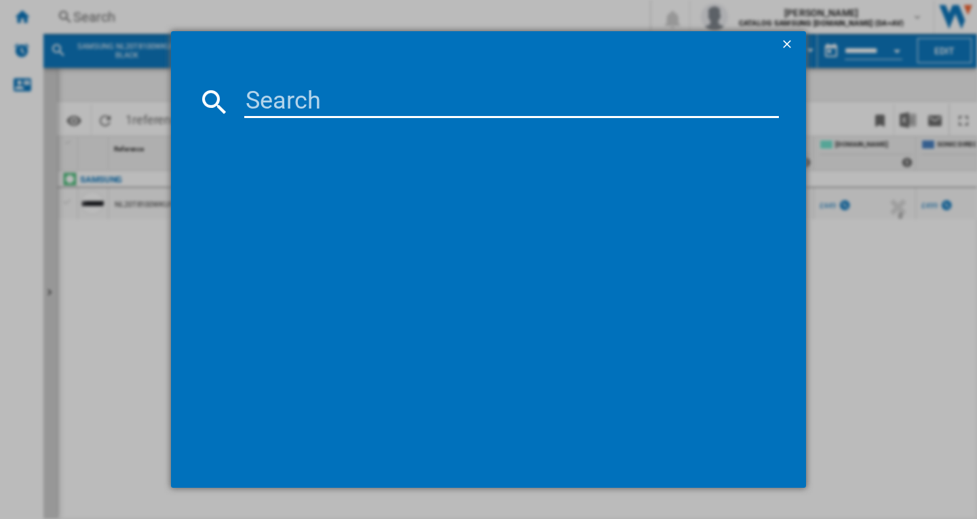
click at [276, 112] on input at bounding box center [511, 101] width 535 height 33
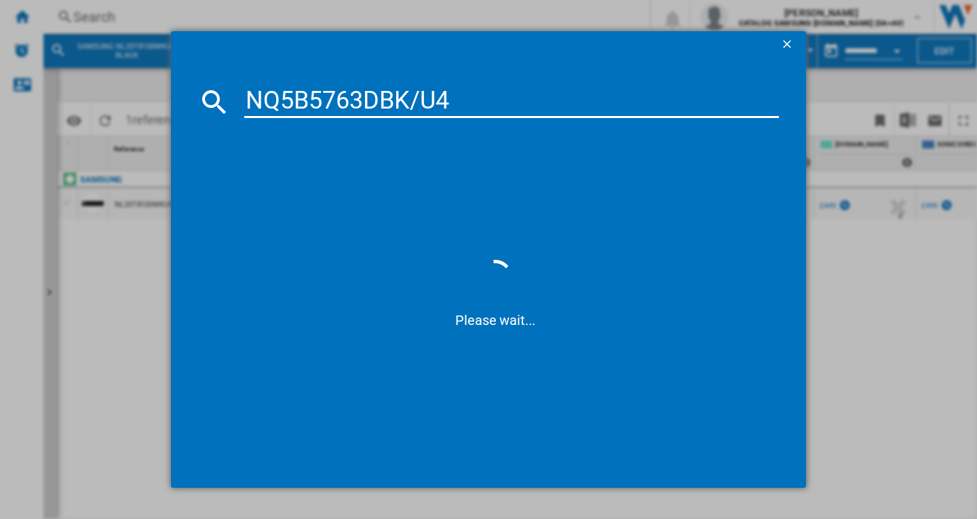
type input "NQ5B5763DBK/U4"
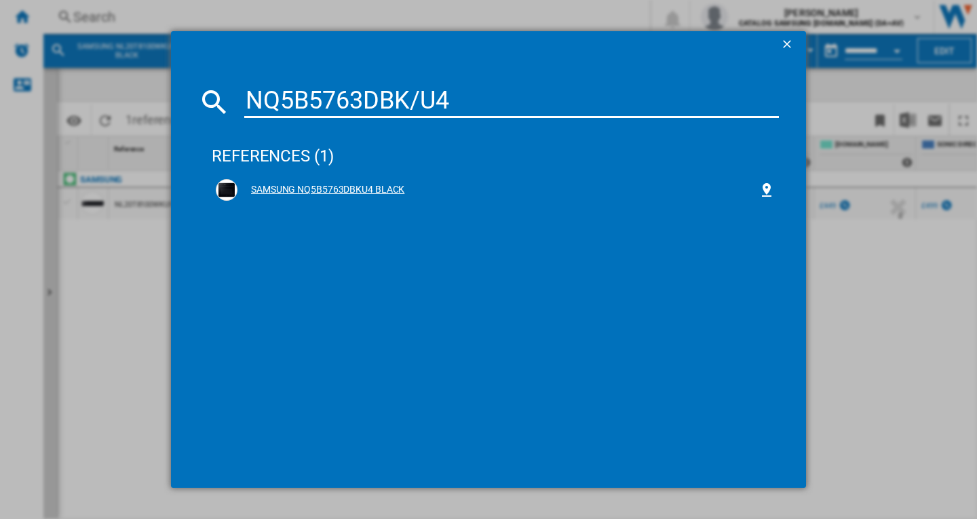
click at [339, 189] on div "SAMSUNG NQ5B5763DBKU4 BLACK" at bounding box center [497, 190] width 521 height 14
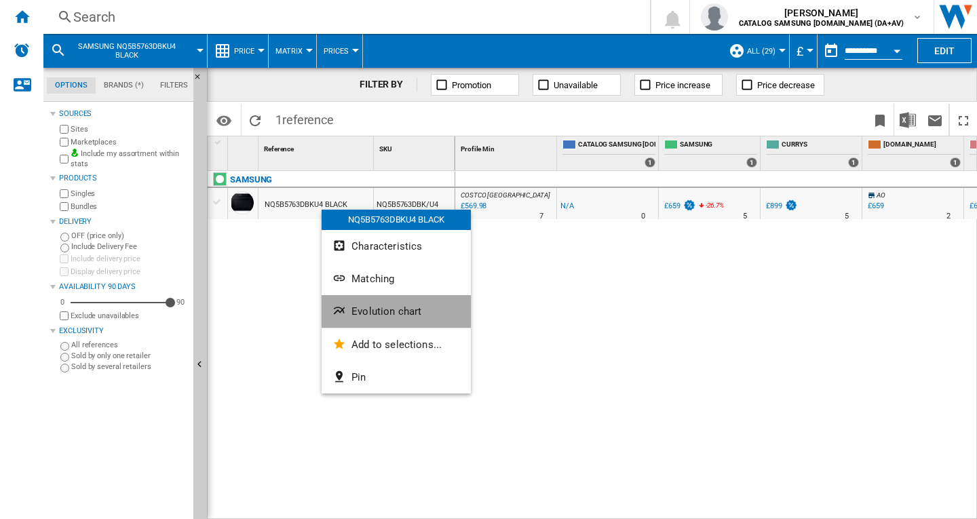
click at [370, 309] on span "Evolution chart" at bounding box center [386, 311] width 70 height 12
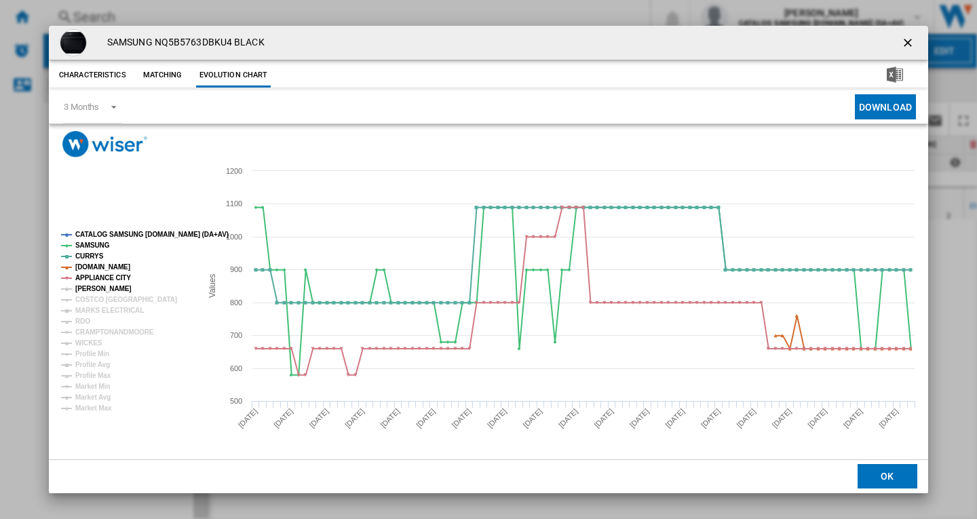
click at [105, 289] on tspan "JOHN LEWIS" at bounding box center [103, 288] width 56 height 7
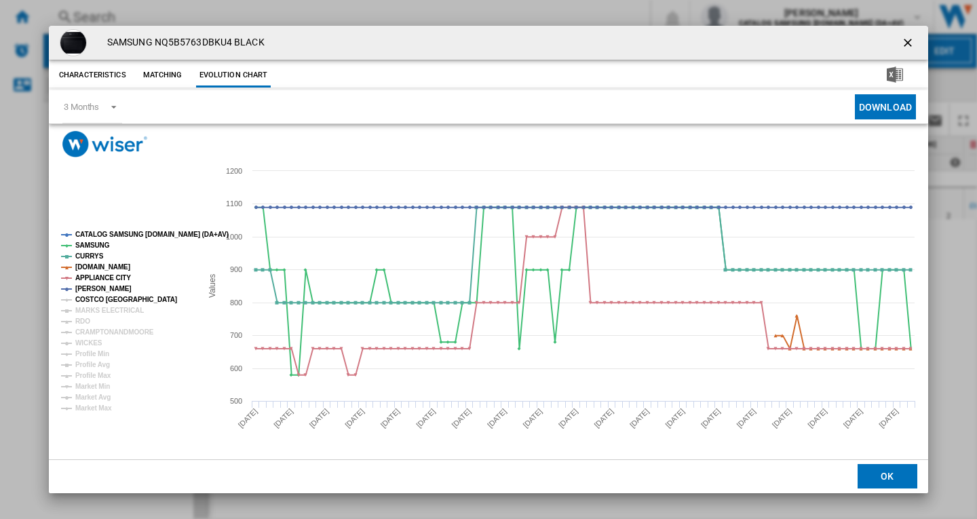
click at [102, 296] on tspan "COSTCO UK" at bounding box center [126, 299] width 102 height 7
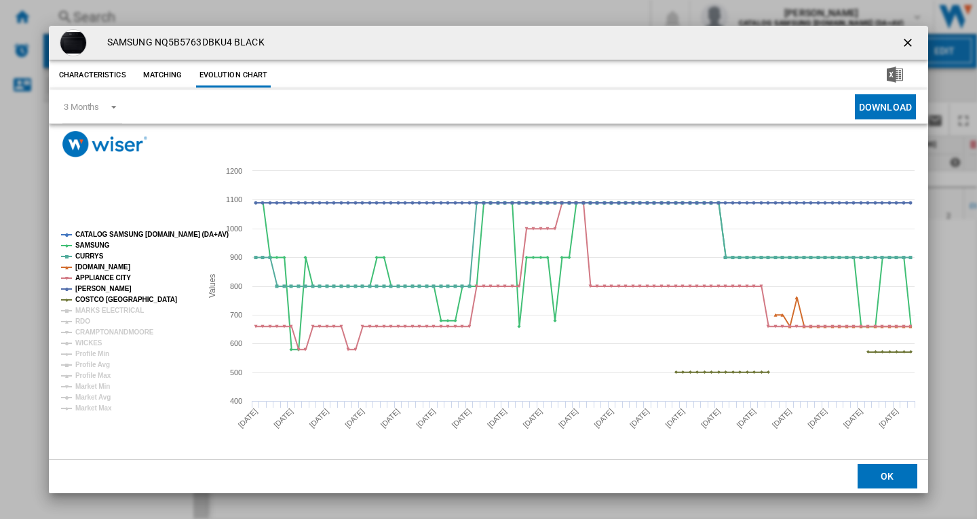
click at [100, 307] on tspan "MARKS ELECTRICAL" at bounding box center [109, 310] width 69 height 7
click at [90, 320] on rect "Product popup" at bounding box center [126, 321] width 140 height 192
click at [90, 334] on tspan "CRAMPTONANDMOORE" at bounding box center [114, 331] width 79 height 7
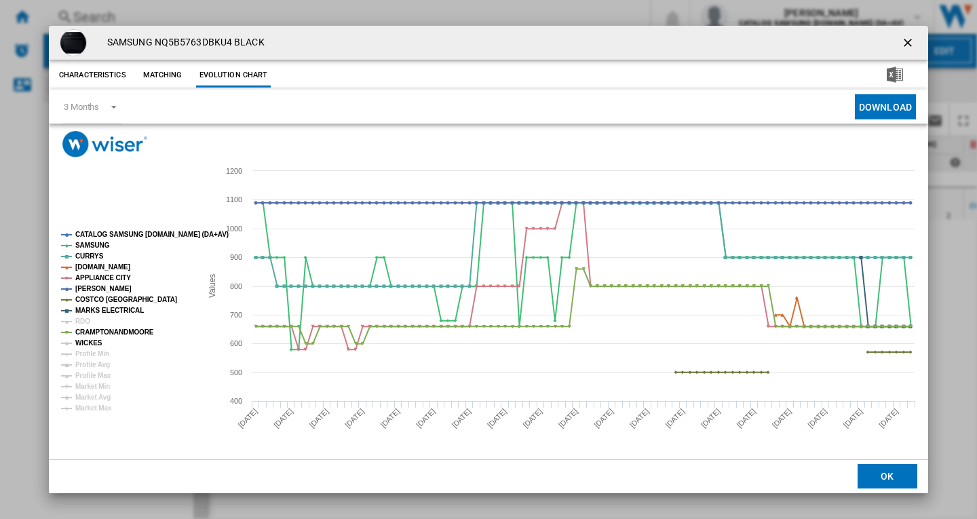
click at [89, 342] on tspan "WICKES" at bounding box center [88, 342] width 27 height 7
click at [87, 320] on tspan "RDO" at bounding box center [82, 321] width 15 height 7
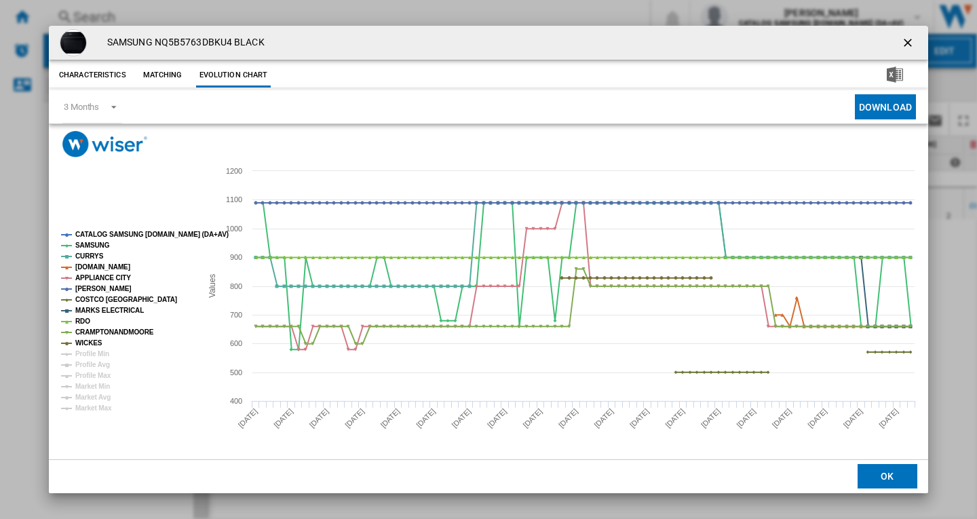
click at [911, 44] on ng-md-icon "getI18NText('BUTTONS.CLOSE_DIALOG')" at bounding box center [909, 44] width 16 height 16
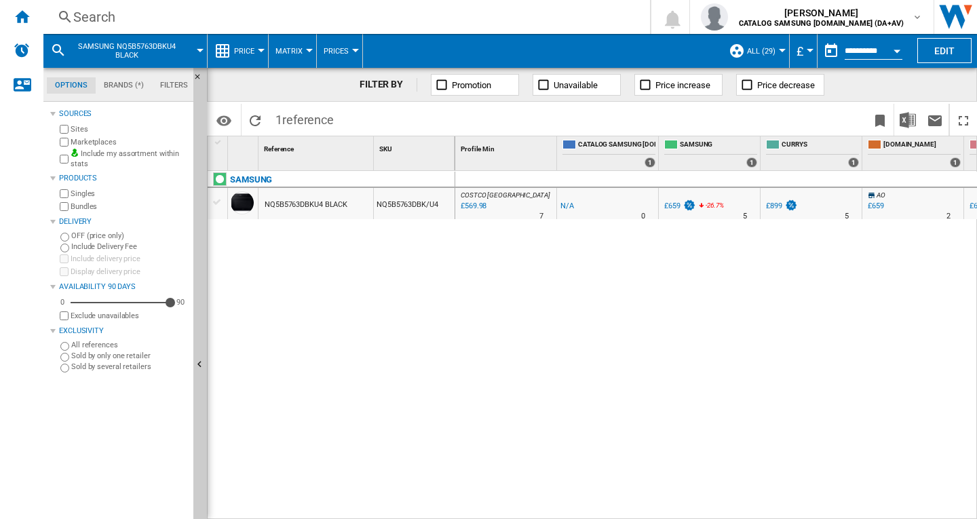
click at [155, 19] on div "Search" at bounding box center [343, 16] width 541 height 19
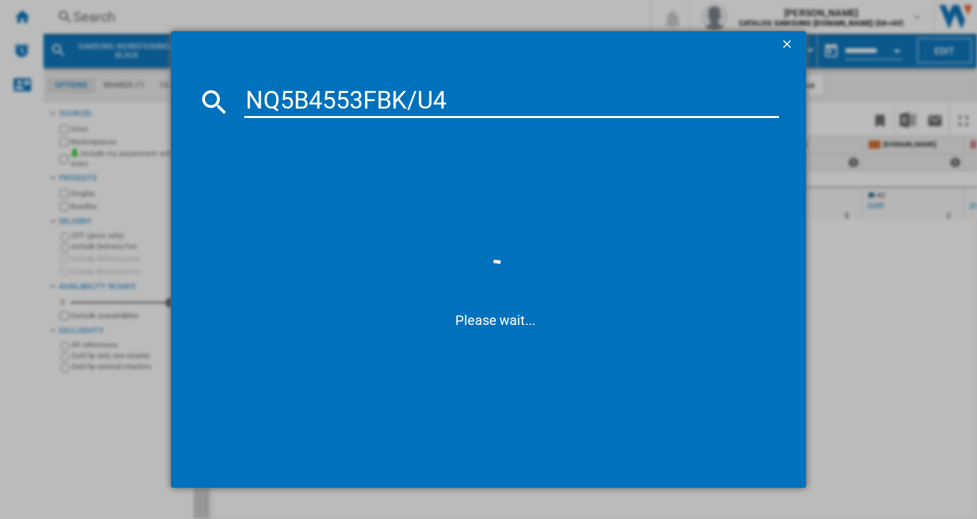
type input "NQ5B4553FBK/U4"
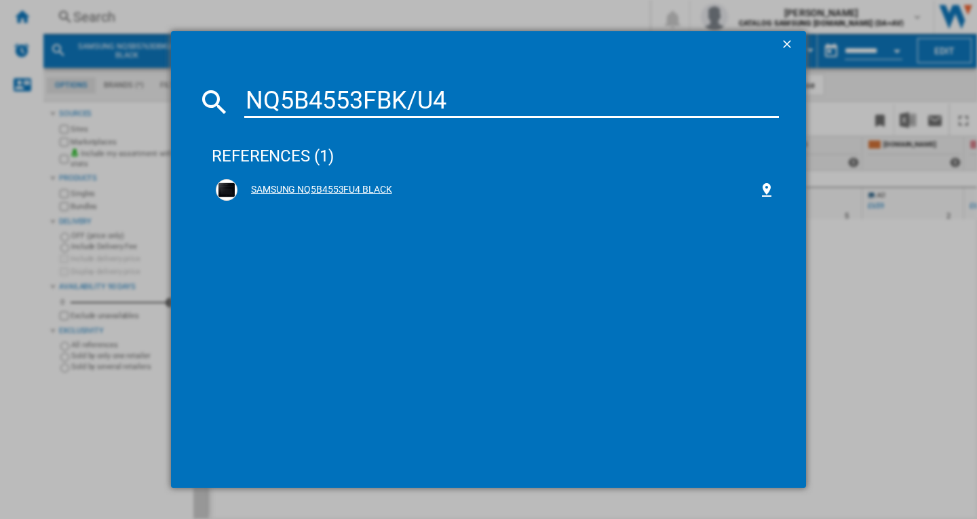
click at [353, 189] on div "SAMSUNG NQ5B4553FU4 BLACK" at bounding box center [497, 190] width 521 height 14
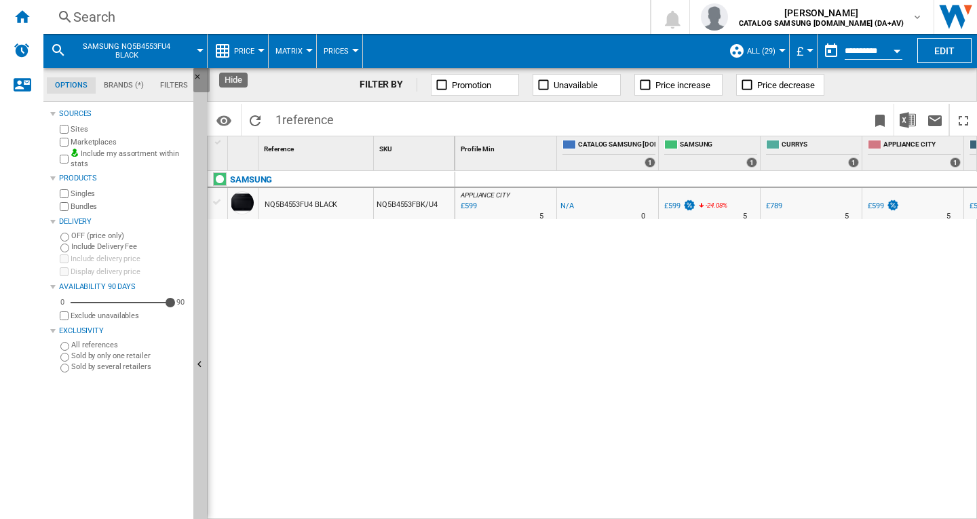
click at [195, 77] on ng-md-icon "Hide" at bounding box center [201, 81] width 16 height 16
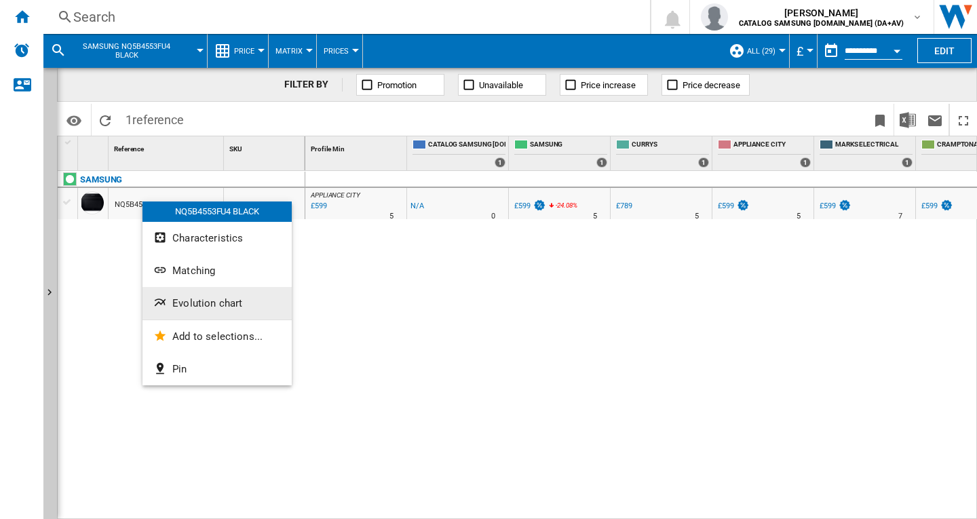
click at [215, 312] on button "Evolution chart" at bounding box center [216, 303] width 149 height 33
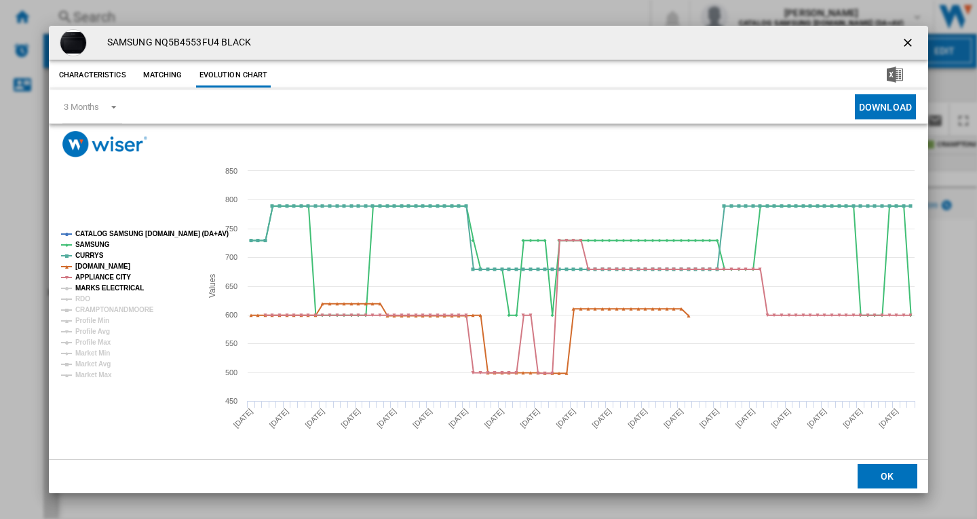
click at [117, 288] on tspan "MARKS ELECTRICAL" at bounding box center [109, 287] width 69 height 7
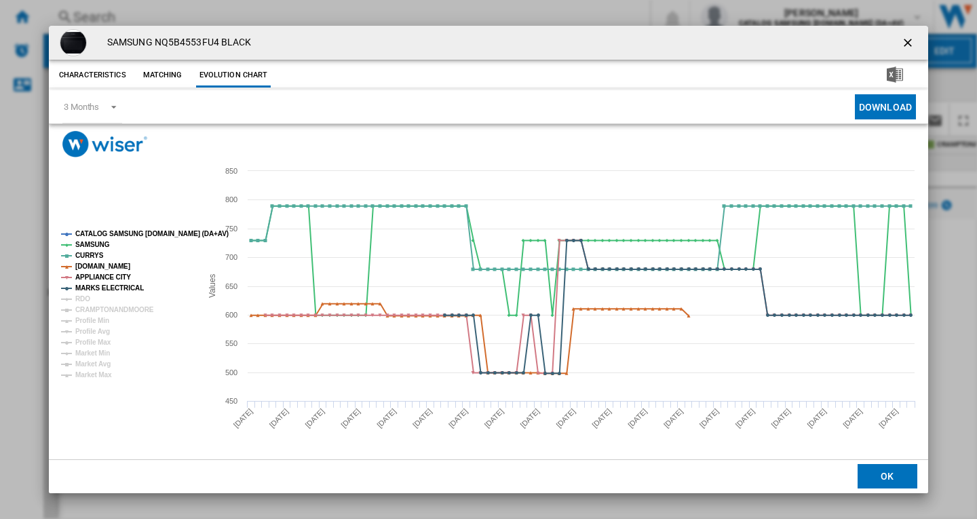
click at [88, 299] on tspan "RDO" at bounding box center [82, 298] width 15 height 7
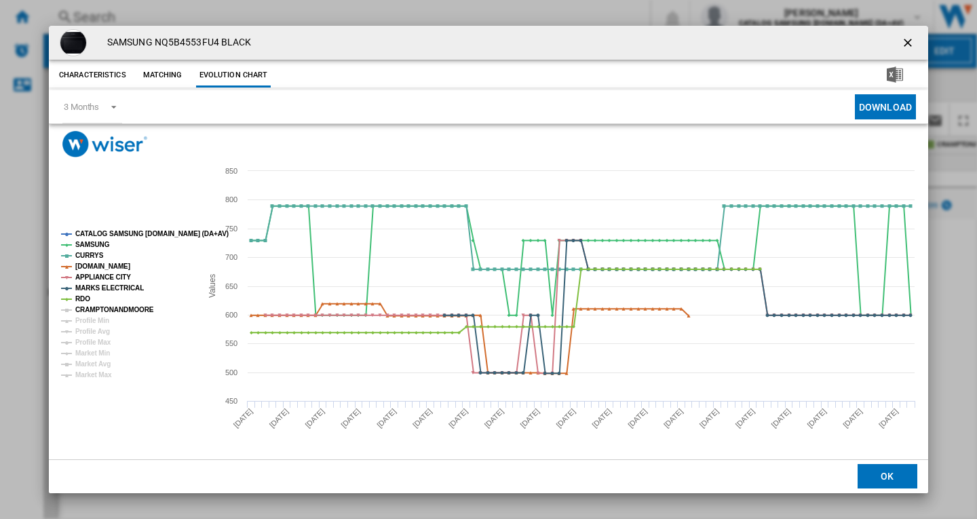
click at [89, 306] on tspan "CRAMPTONANDMOORE" at bounding box center [114, 309] width 79 height 7
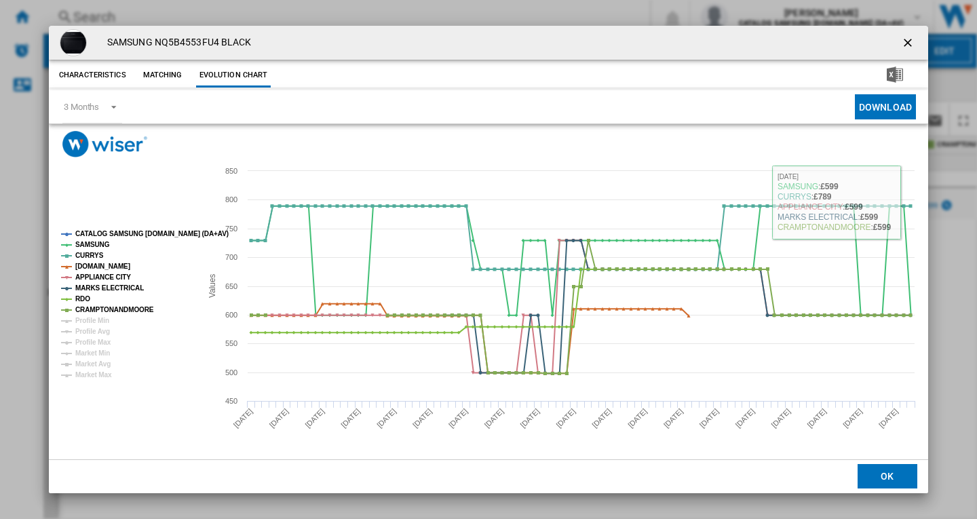
click at [911, 47] on ng-md-icon "getI18NText('BUTTONS.CLOSE_DIALOG')" at bounding box center [909, 44] width 16 height 16
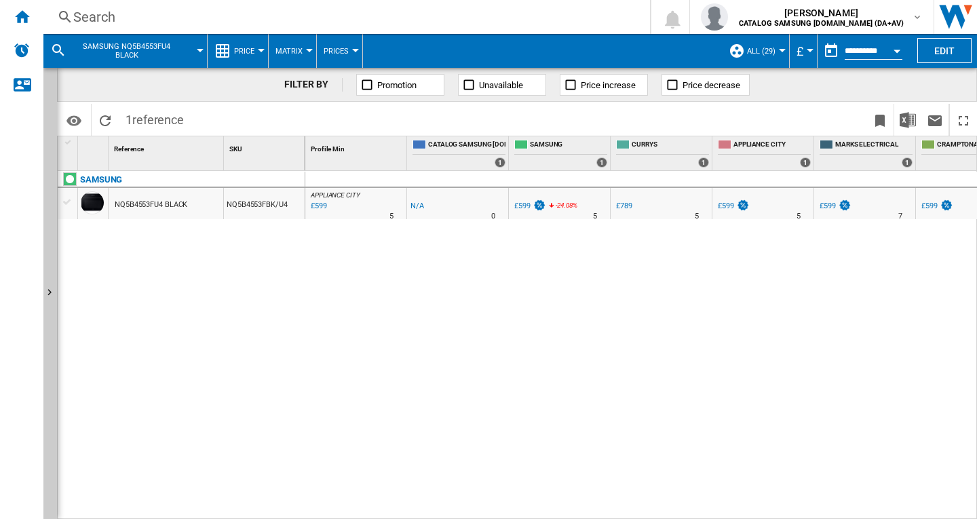
click at [124, 7] on div "Search Search 0 [PERSON_NAME] CATALOG SAMSUNG [DOMAIN_NAME] (DA+AV) CATALOG SAM…" at bounding box center [510, 17] width 934 height 34
click at [104, 22] on div "Search" at bounding box center [343, 16] width 541 height 19
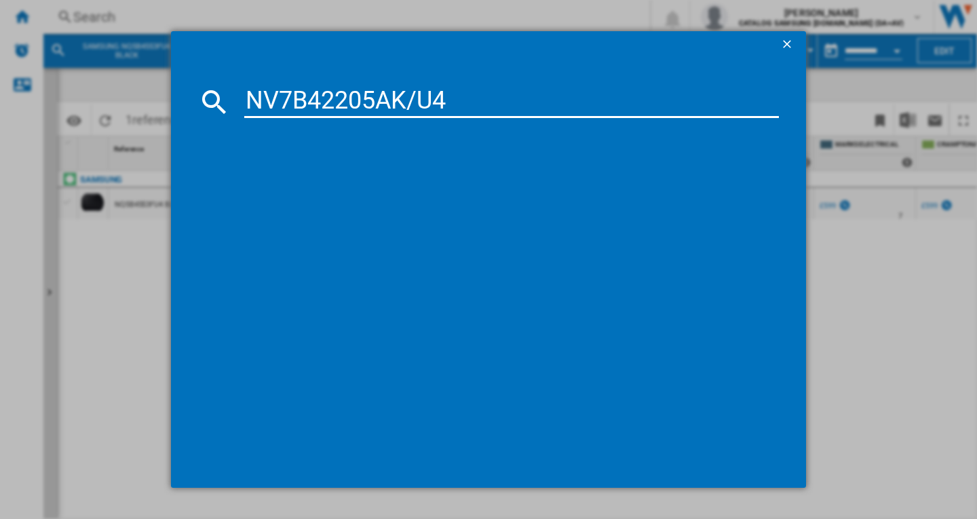
type input "NV7B42205AK/U4"
click at [314, 194] on div "SAMSUNG NV7B42205AK BLACK" at bounding box center [497, 190] width 521 height 14
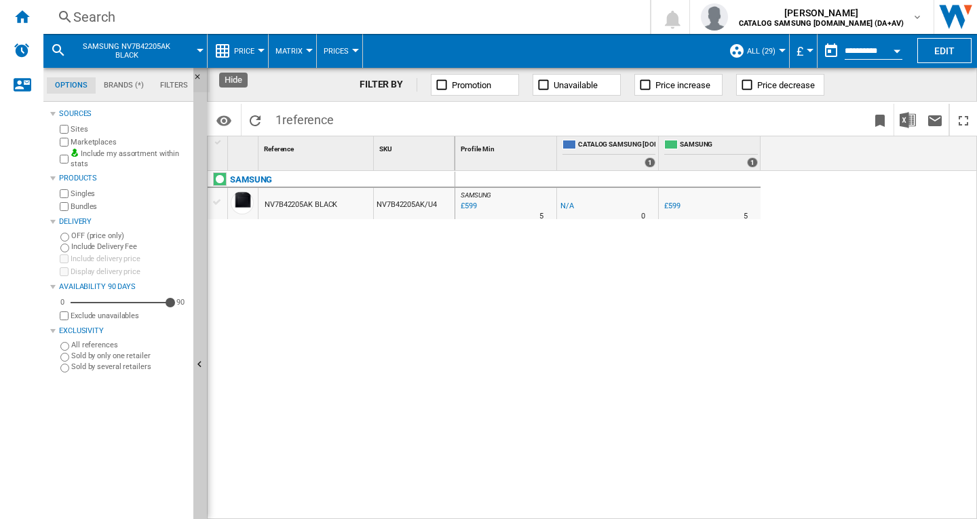
click at [199, 77] on ng-md-icon "Hide" at bounding box center [201, 81] width 16 height 16
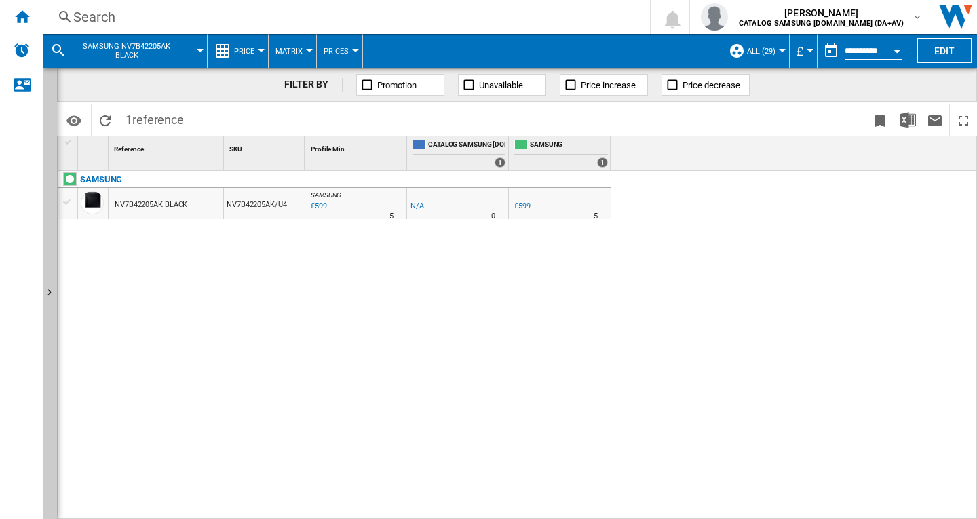
click at [145, 15] on div "Search" at bounding box center [343, 16] width 541 height 19
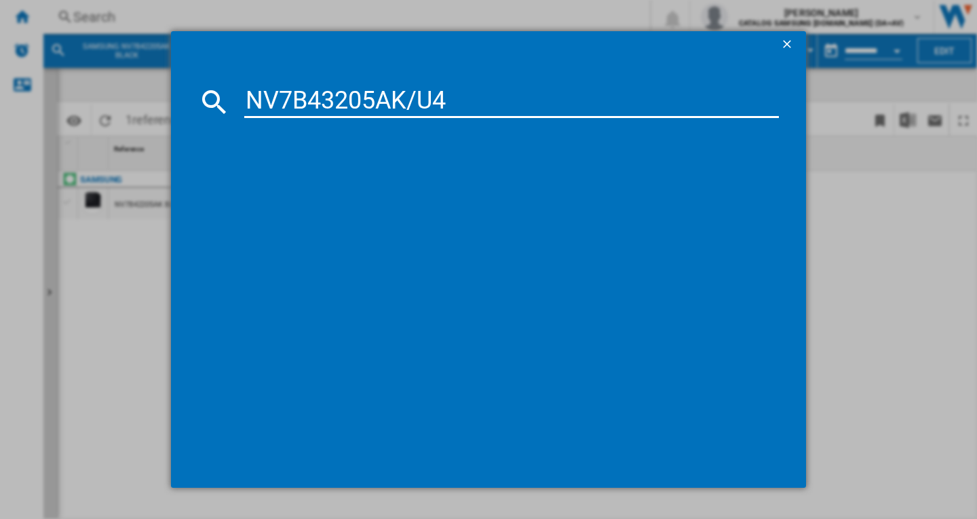
type input "NV7B43205AK/U4"
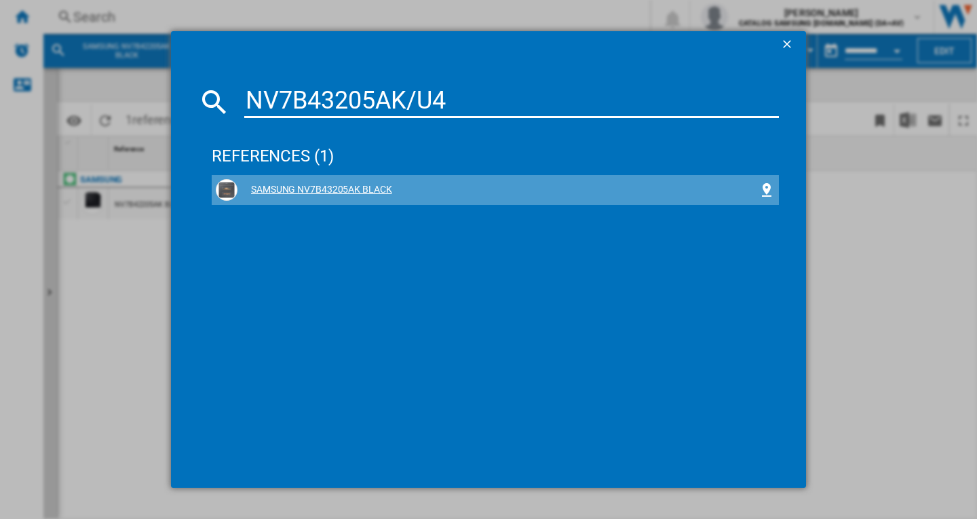
click at [281, 194] on div "SAMSUNG NV7B43205AK BLACK" at bounding box center [497, 190] width 521 height 14
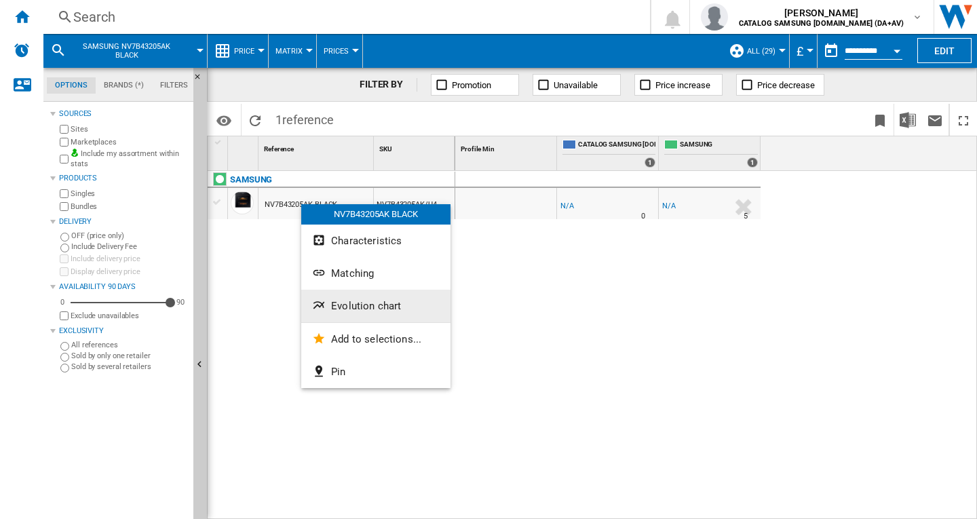
click at [370, 304] on span "Evolution chart" at bounding box center [366, 306] width 70 height 12
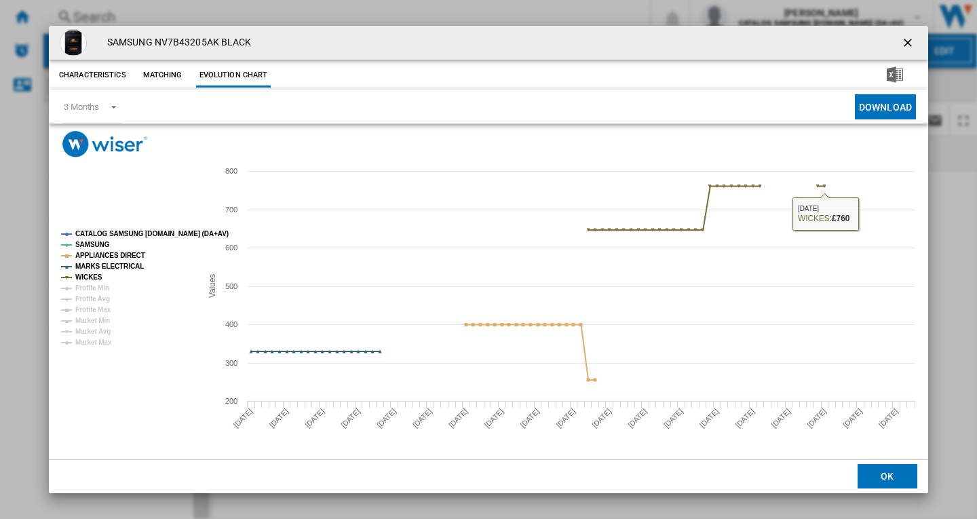
click at [910, 43] on ng-md-icon "getI18NText('BUTTONS.CLOSE_DIALOG')" at bounding box center [909, 44] width 16 height 16
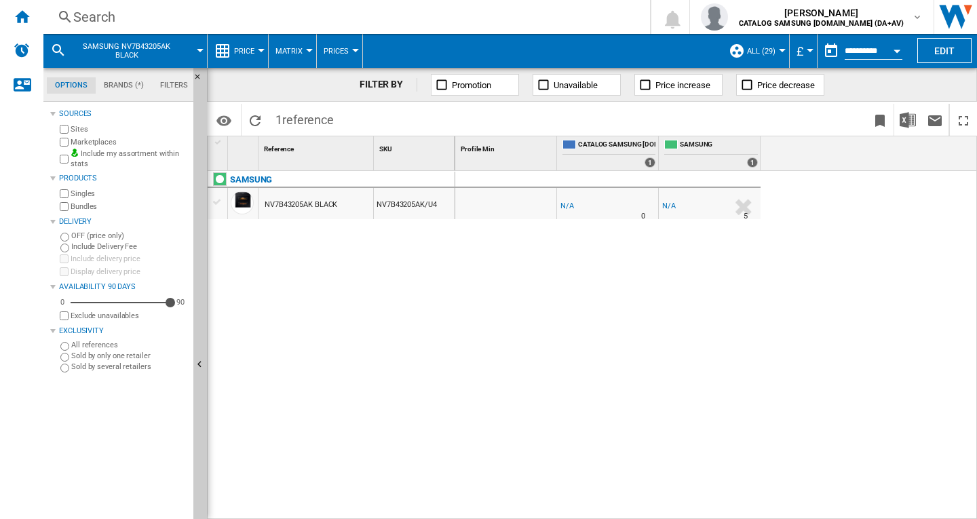
click at [248, 24] on div "Search" at bounding box center [343, 16] width 541 height 19
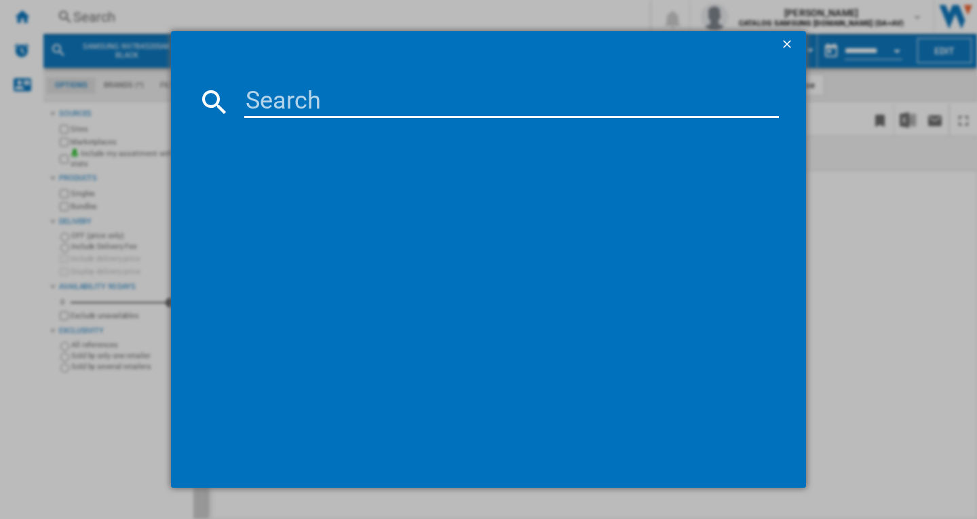
paste input "NV7B5775XAK/U4"
type input "NV7B5775XAK/U4"
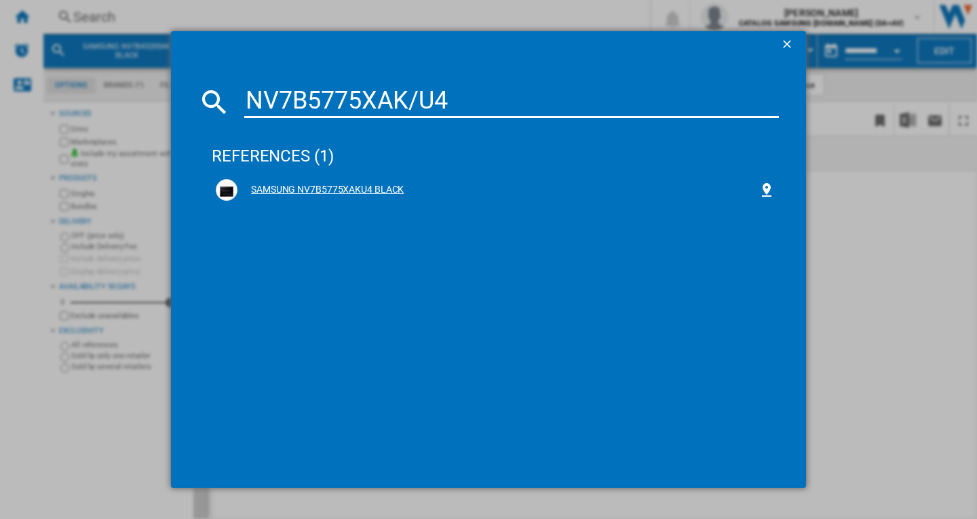
click at [349, 184] on div "SAMSUNG NV7B5775XAKU4 BLACK" at bounding box center [497, 190] width 521 height 14
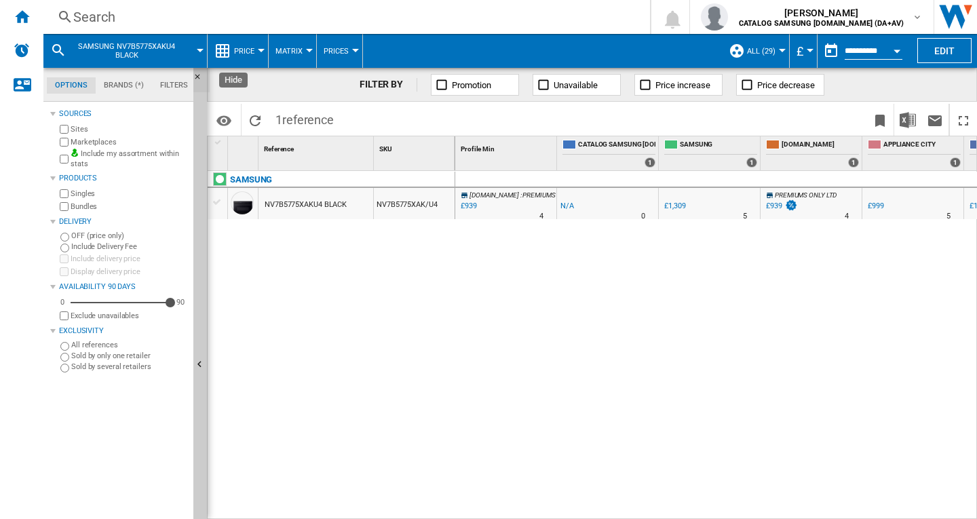
click at [197, 76] on ng-md-icon "Hide" at bounding box center [201, 81] width 16 height 16
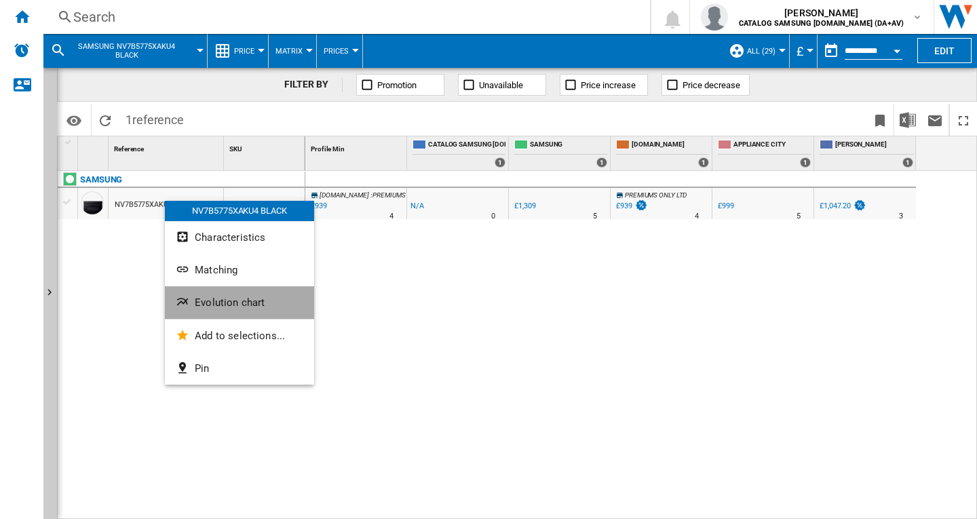
click at [221, 302] on span "Evolution chart" at bounding box center [230, 302] width 70 height 12
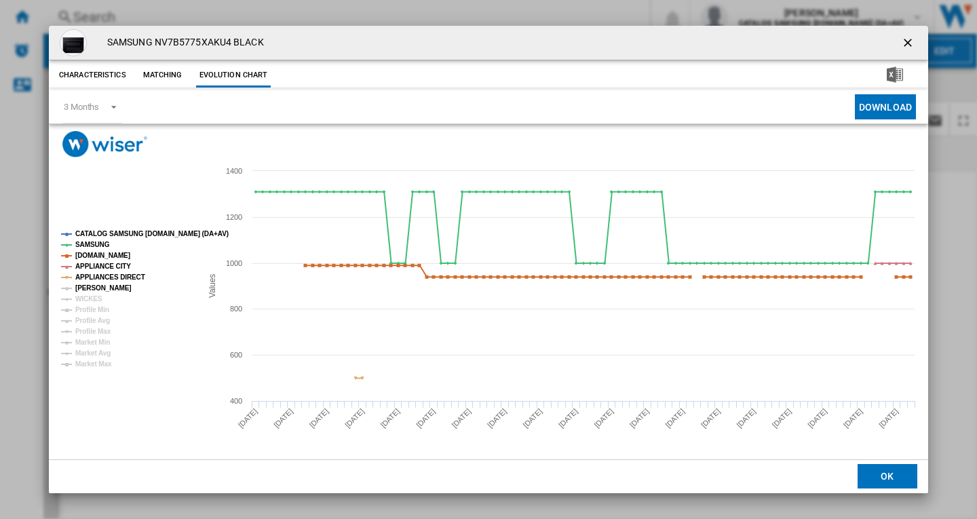
click at [99, 289] on tspan "JOHN LEWIS" at bounding box center [103, 287] width 56 height 7
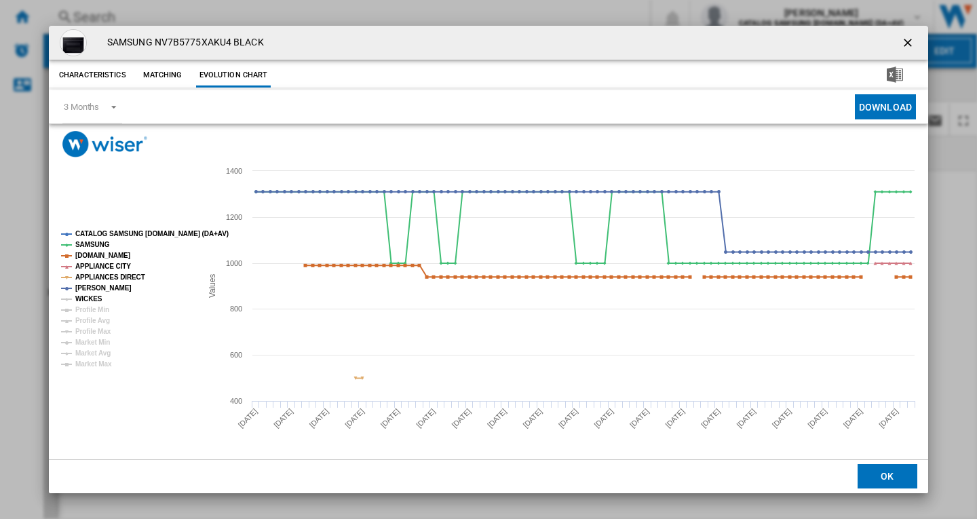
click at [90, 300] on tspan "WICKES" at bounding box center [88, 298] width 27 height 7
click at [911, 40] on ng-md-icon "getI18NText('BUTTONS.CLOSE_DIALOG')" at bounding box center [909, 44] width 16 height 16
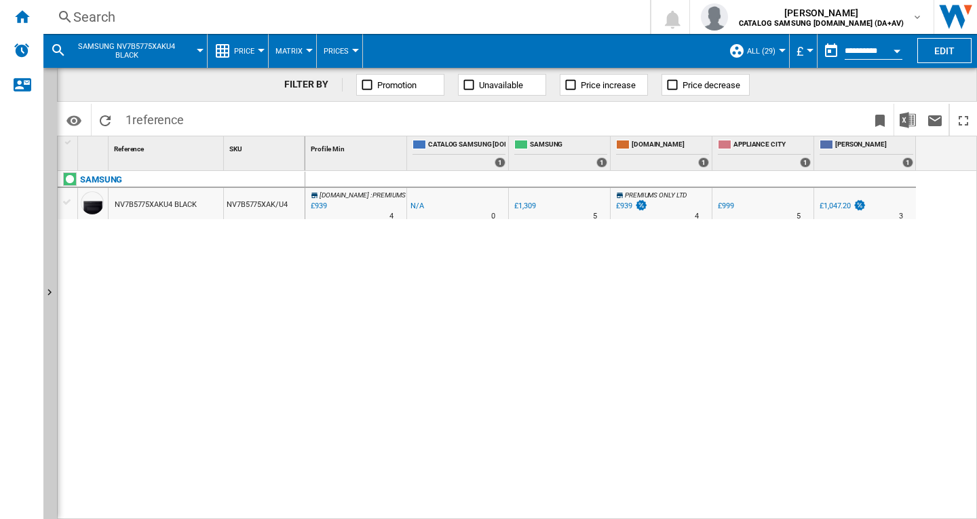
click at [142, 18] on div "Search" at bounding box center [343, 16] width 541 height 19
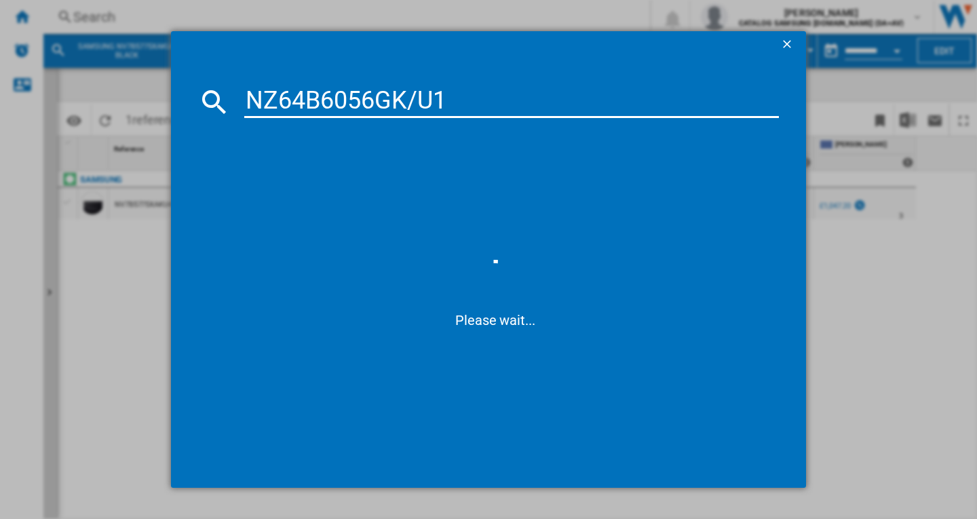
type input "NZ64B6056GK/U1"
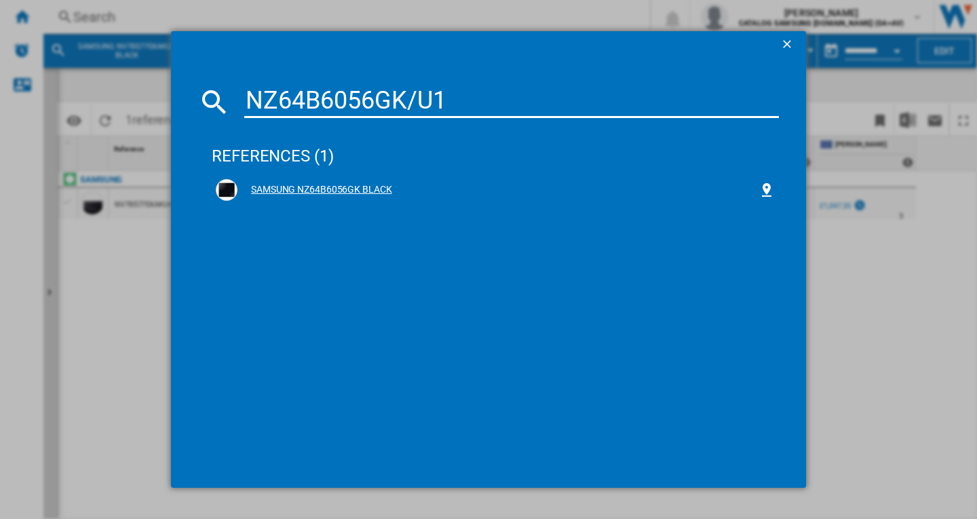
click at [328, 183] on div "SAMSUNG NZ64B6056GK BLACK" at bounding box center [497, 190] width 521 height 14
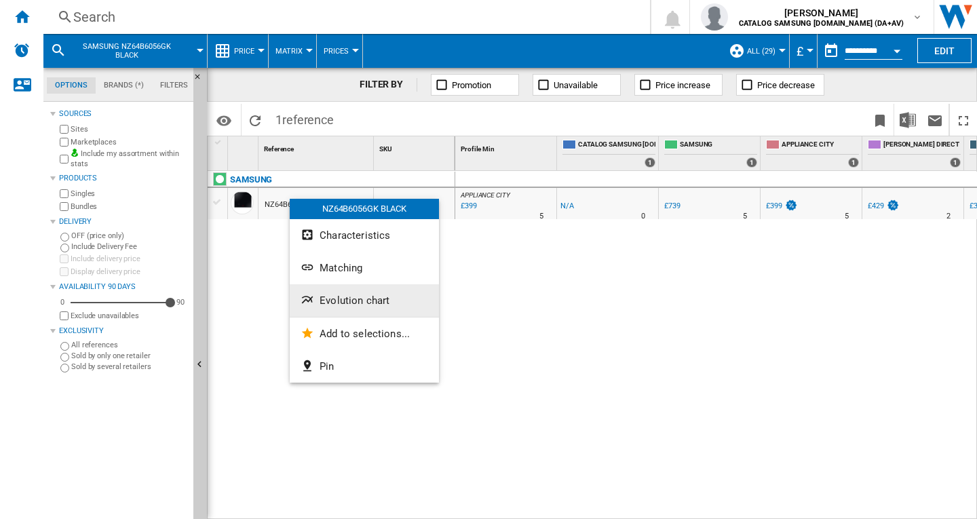
click at [360, 304] on span "Evolution chart" at bounding box center [355, 300] width 70 height 12
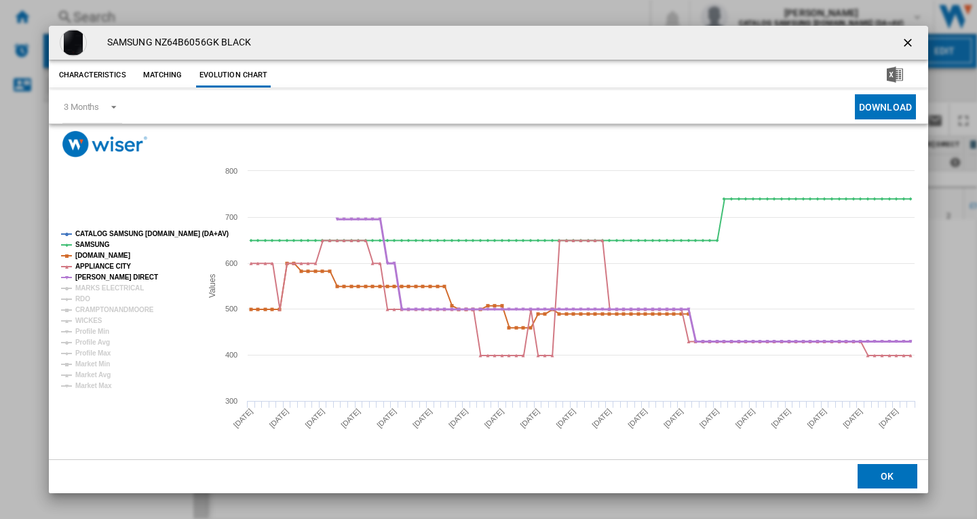
click at [102, 281] on tspan "HUGHES DIRECT" at bounding box center [116, 276] width 83 height 7
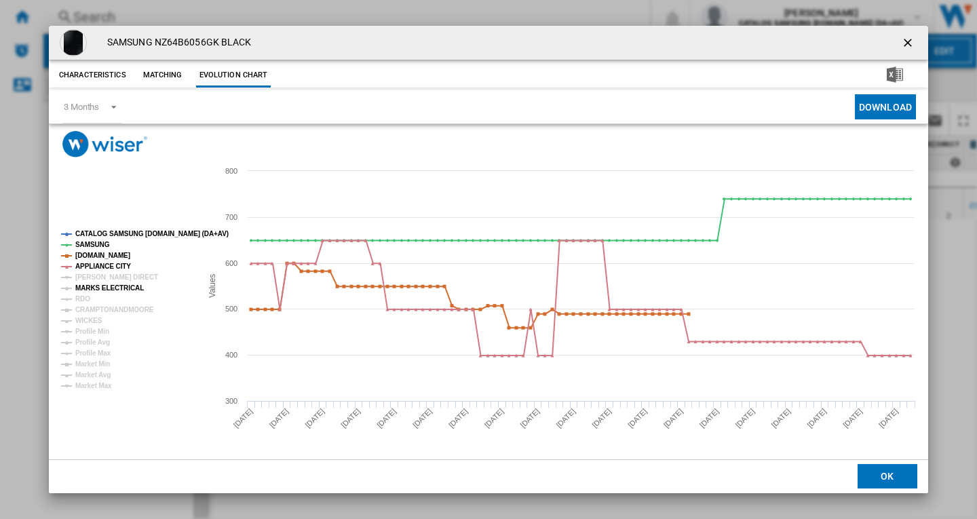
click at [94, 286] on tspan "MARKS ELECTRICAL" at bounding box center [109, 287] width 69 height 7
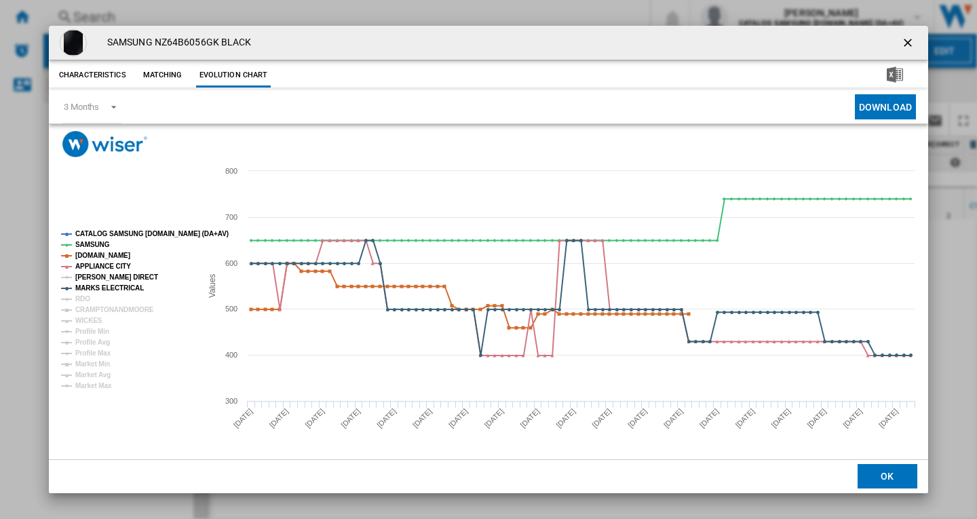
click at [88, 275] on tspan "HUGHES DIRECT" at bounding box center [116, 276] width 83 height 7
click at [84, 296] on tspan "RDO" at bounding box center [82, 298] width 15 height 7
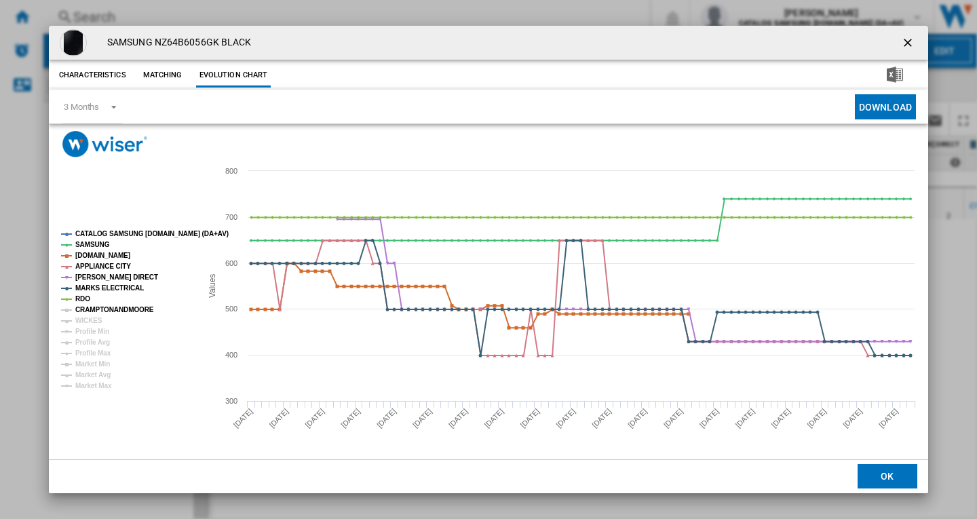
click at [85, 307] on tspan "CRAMPTONANDMOORE" at bounding box center [114, 309] width 79 height 7
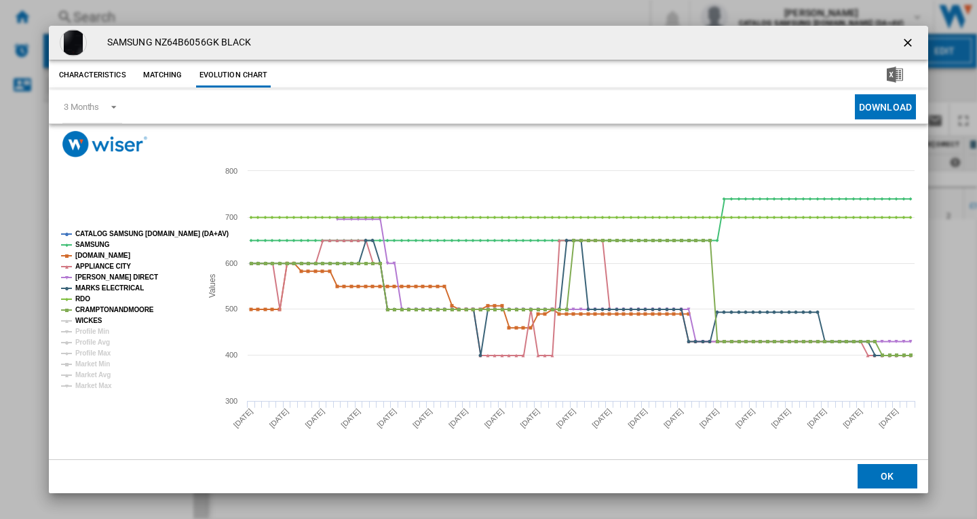
click at [85, 322] on tspan "WICKES" at bounding box center [88, 320] width 27 height 7
click at [900, 45] on button "Product popup" at bounding box center [909, 42] width 27 height 27
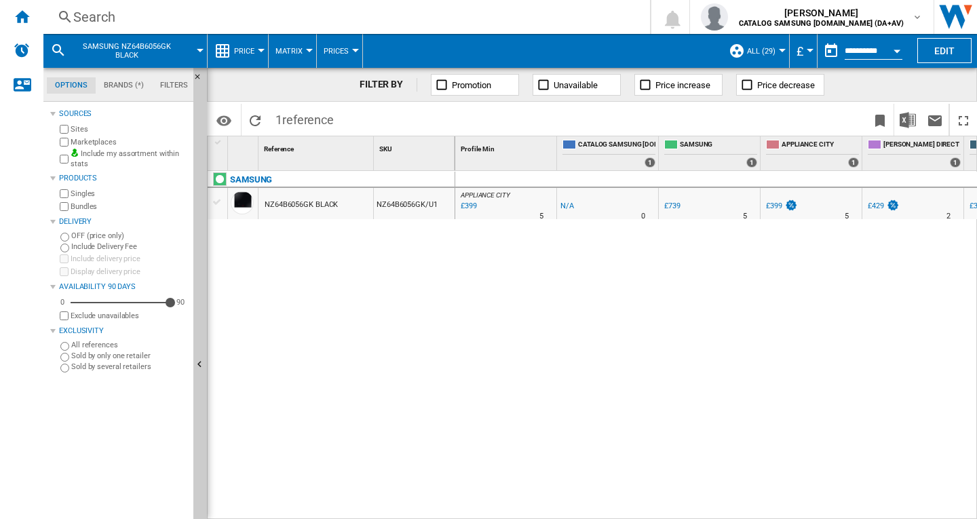
click at [166, 19] on div "Search" at bounding box center [343, 16] width 541 height 19
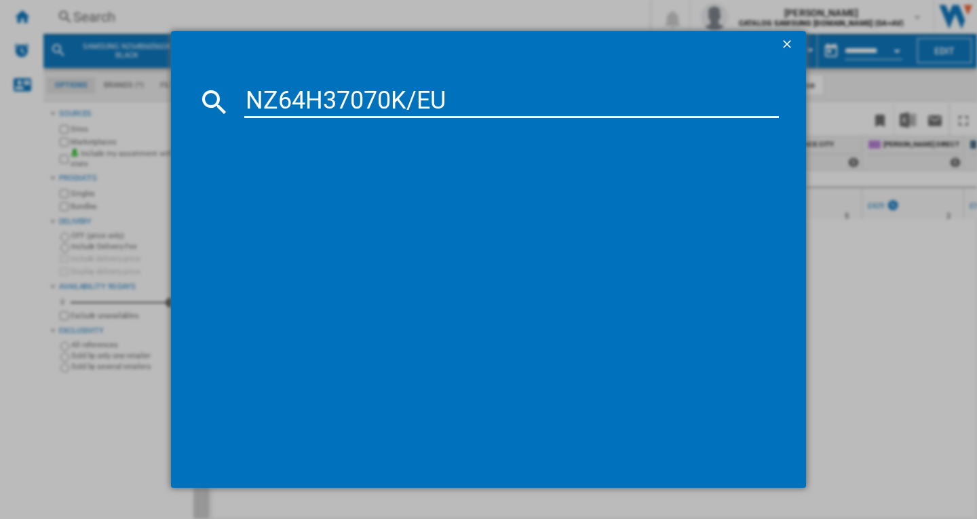
type input "NZ64H37070K/EU"
click at [300, 193] on div "SAMSUNG NZ64H37070KEU BLACK" at bounding box center [497, 190] width 521 height 14
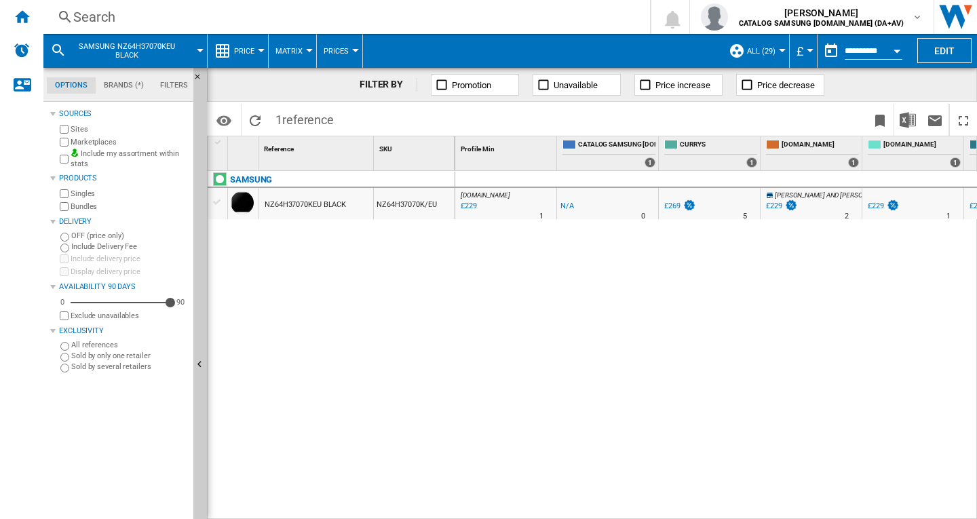
click at [310, 205] on div "NZ64H37070KEU BLACK" at bounding box center [305, 204] width 81 height 31
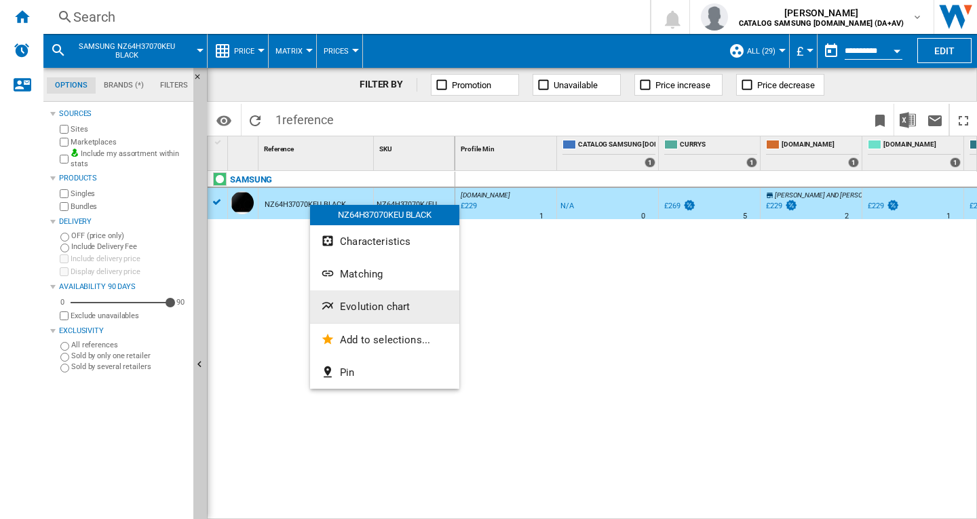
click at [364, 311] on span "Evolution chart" at bounding box center [375, 307] width 70 height 12
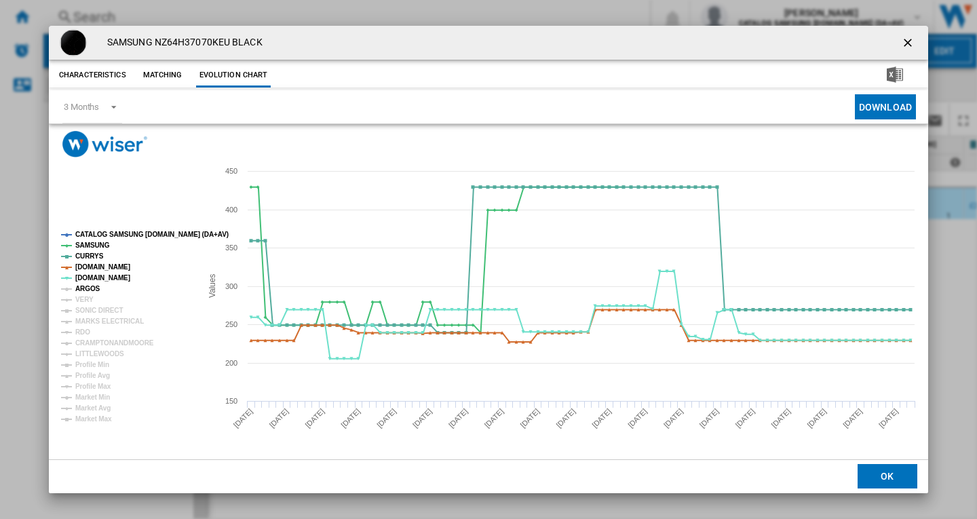
click at [83, 285] on tspan "ARGOS" at bounding box center [87, 288] width 25 height 7
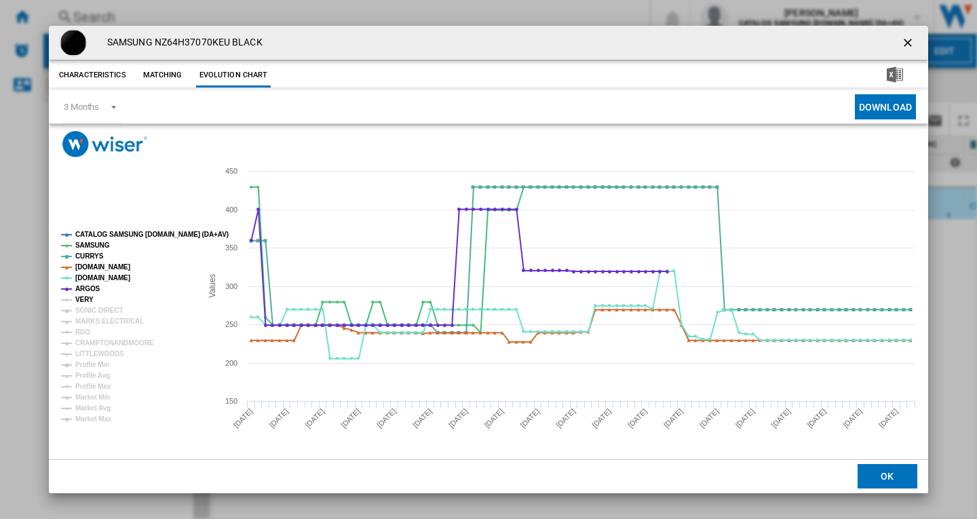
click at [83, 299] on tspan "VERY" at bounding box center [84, 299] width 18 height 7
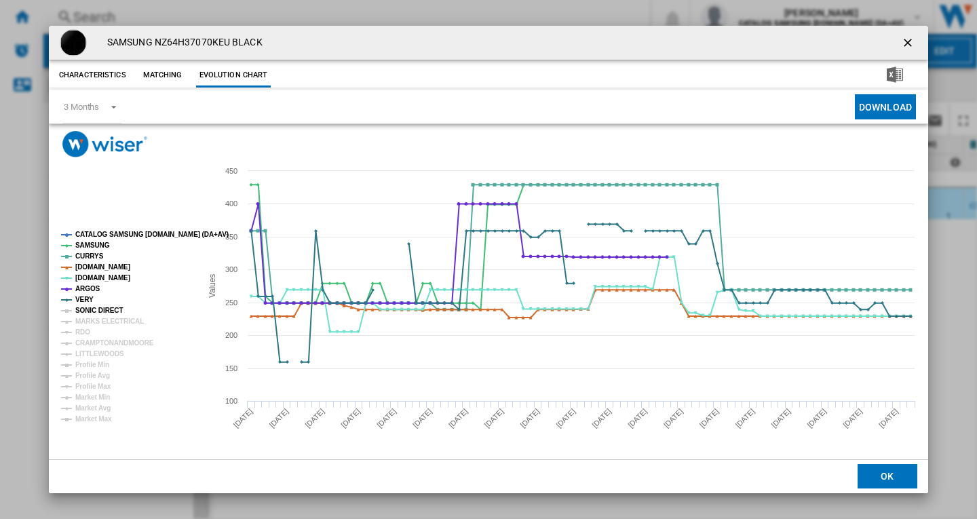
click at [85, 308] on tspan "SONIC DIRECT" at bounding box center [98, 310] width 47 height 7
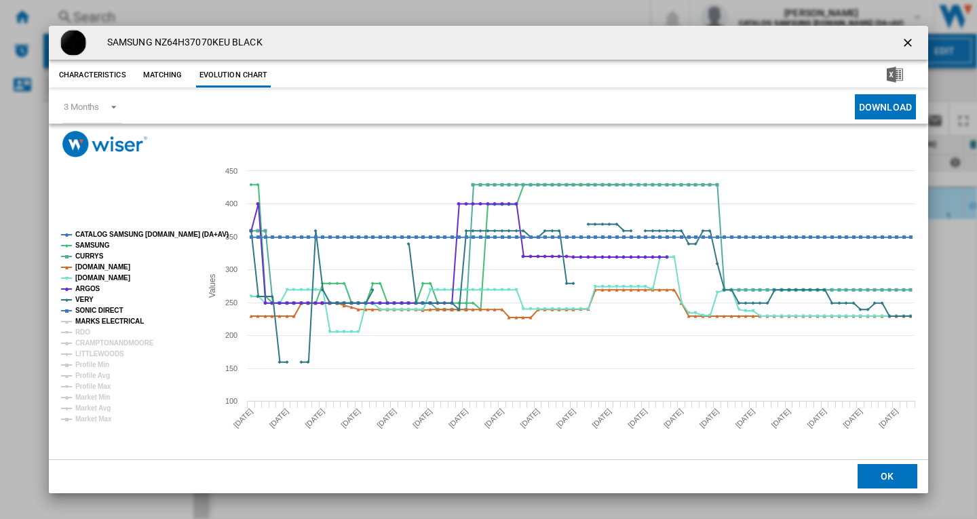
click at [88, 323] on tspan "MARKS ELECTRICAL" at bounding box center [109, 321] width 69 height 7
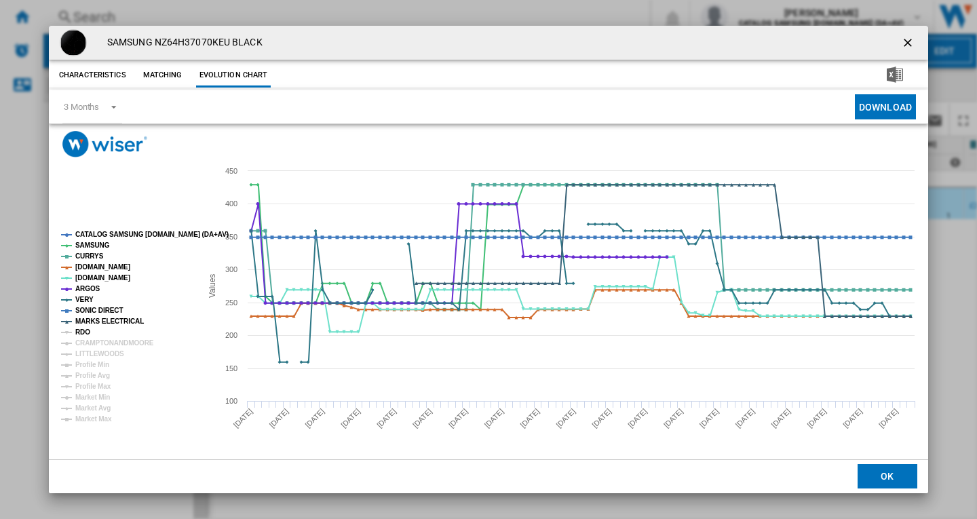
click at [85, 332] on tspan "RDO" at bounding box center [82, 331] width 15 height 7
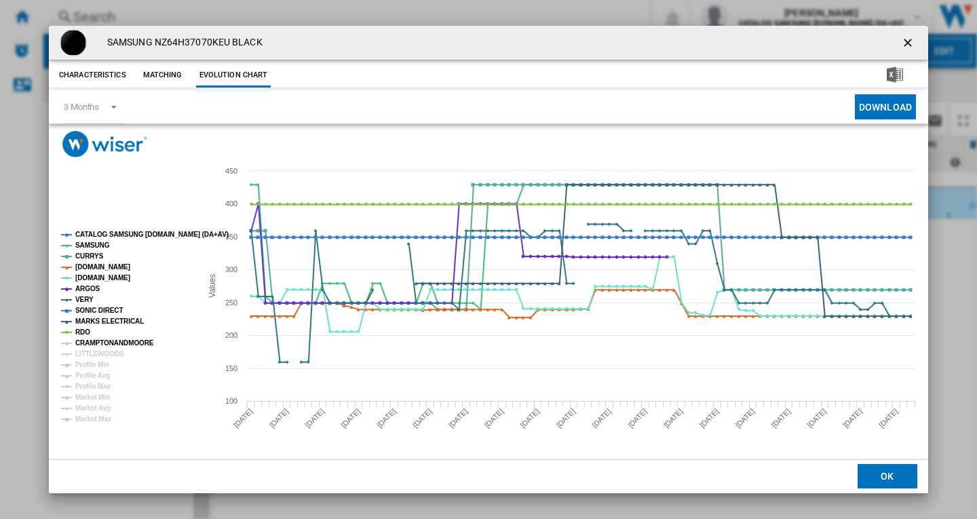
click at [86, 339] on tspan "CRAMPTONANDMOORE" at bounding box center [114, 342] width 79 height 7
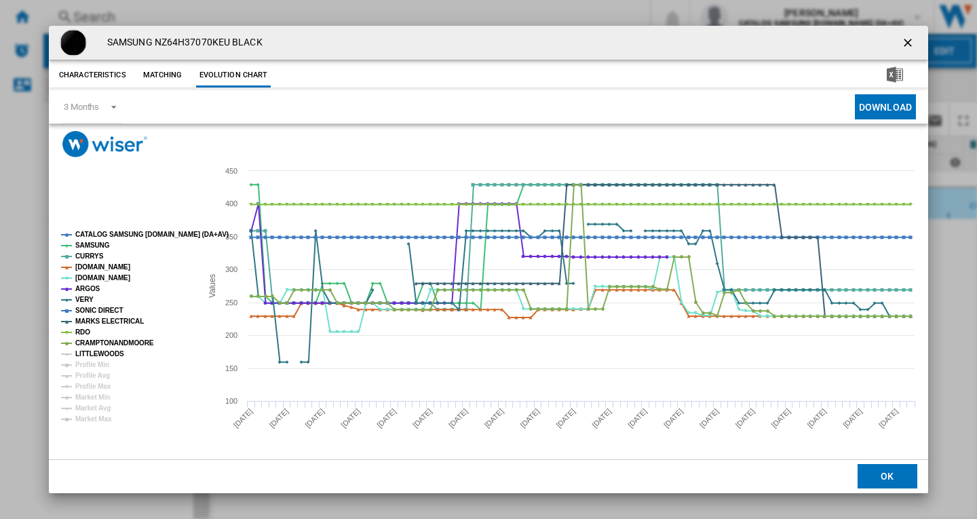
click at [94, 352] on tspan "LITTLEWOODS" at bounding box center [99, 353] width 49 height 7
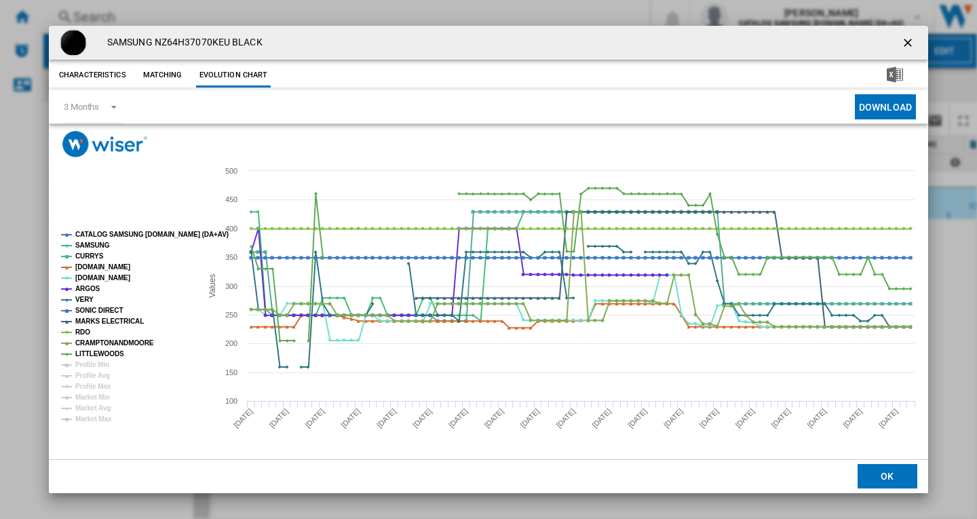
click at [906, 43] on ng-md-icon "getI18NText('BUTTONS.CLOSE_DIALOG')" at bounding box center [909, 44] width 16 height 16
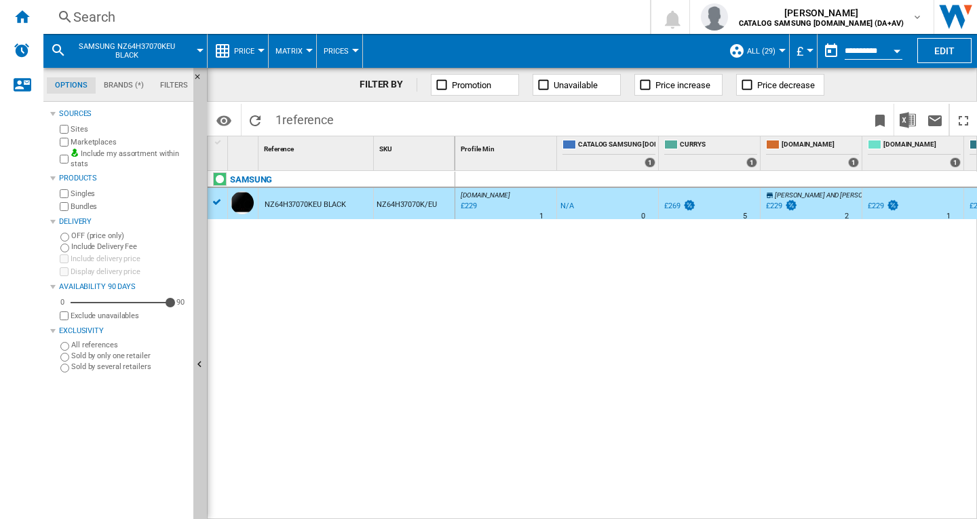
click at [105, 24] on div "Search" at bounding box center [343, 16] width 541 height 19
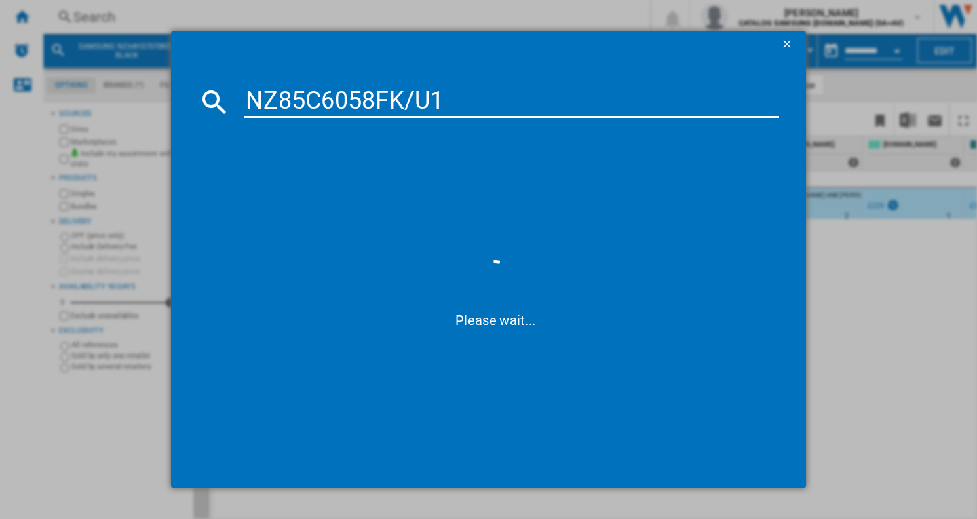
type input "NZ85C6058FK/U1"
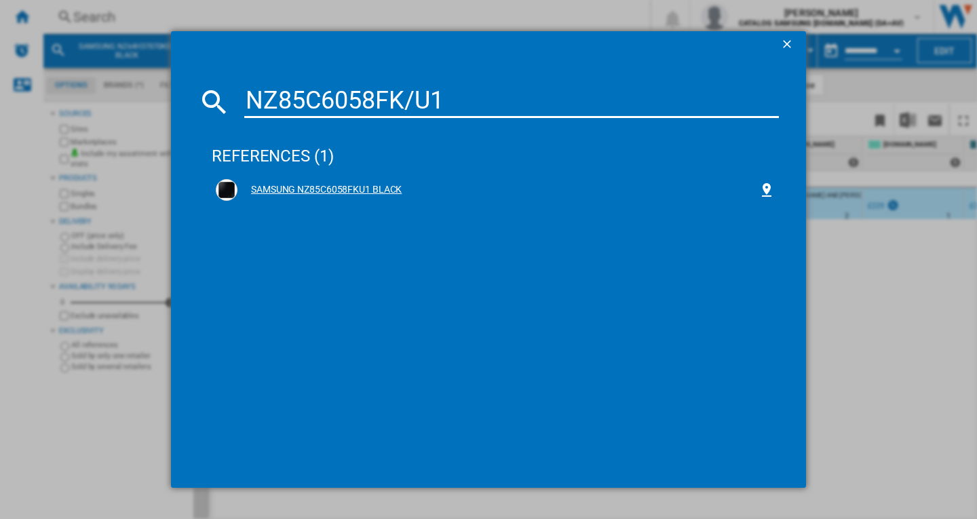
click at [355, 195] on div "SAMSUNG NZ85C6058FKU1 BLACK" at bounding box center [497, 190] width 521 height 14
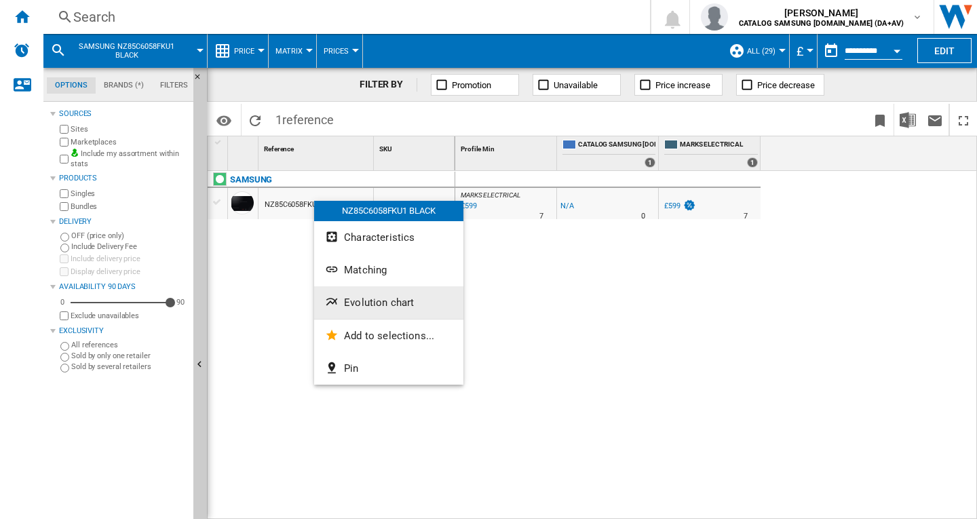
click at [373, 301] on span "Evolution chart" at bounding box center [379, 302] width 70 height 12
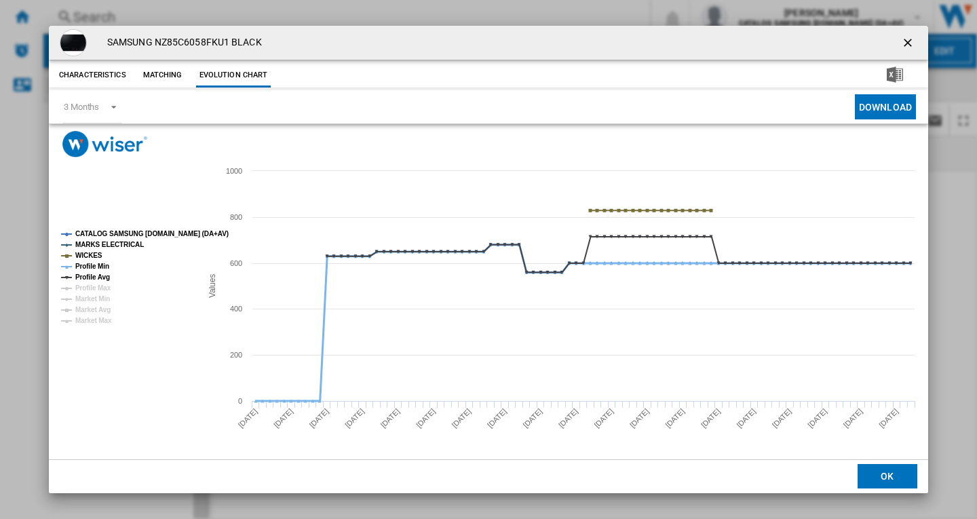
click at [102, 269] on tspan "Profile Min" at bounding box center [92, 266] width 34 height 7
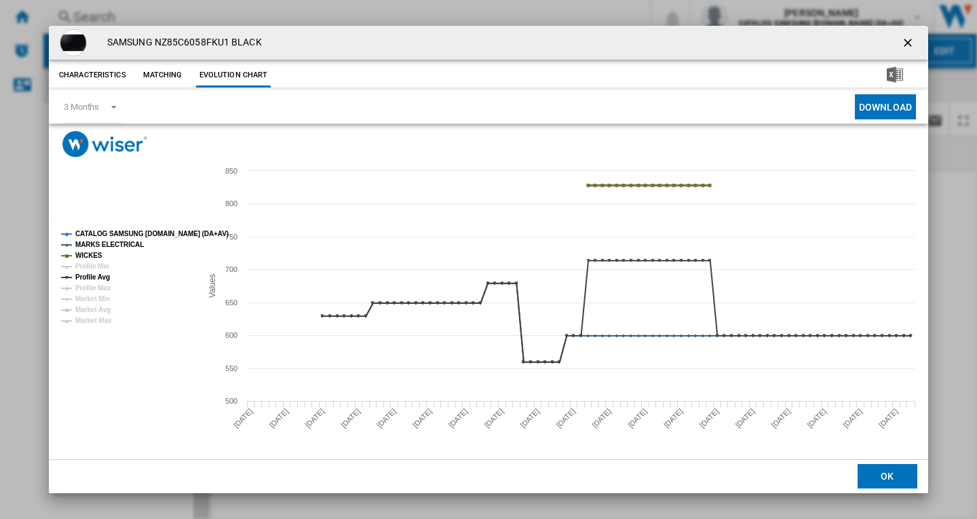
click at [91, 256] on tspan "WICKES" at bounding box center [88, 255] width 27 height 7
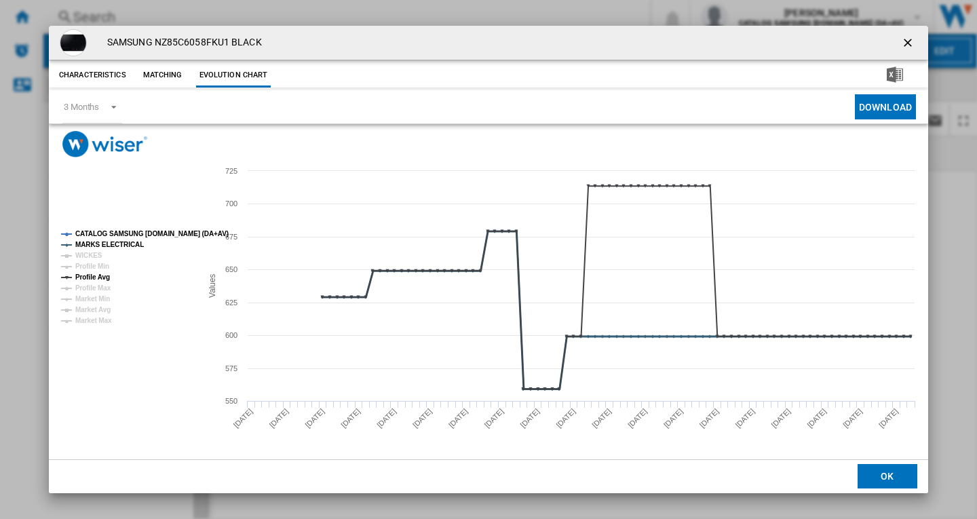
click at [93, 242] on tspan "MARKS ELECTRICAL" at bounding box center [109, 244] width 69 height 7
click at [91, 234] on tspan "CATALOG SAMSUNG [DOMAIN_NAME] (DA+AV)" at bounding box center [151, 233] width 153 height 7
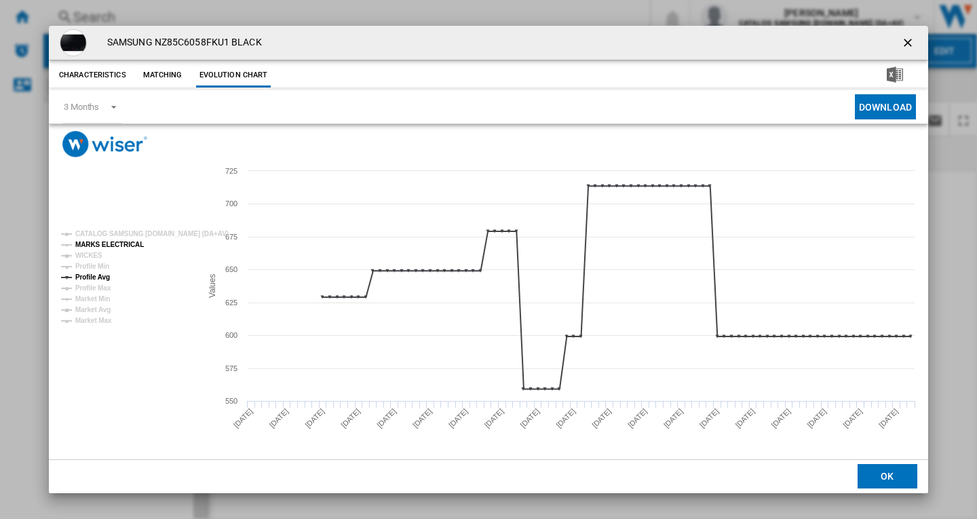
click at [98, 248] on tspan "MARKS ELECTRICAL" at bounding box center [109, 244] width 69 height 7
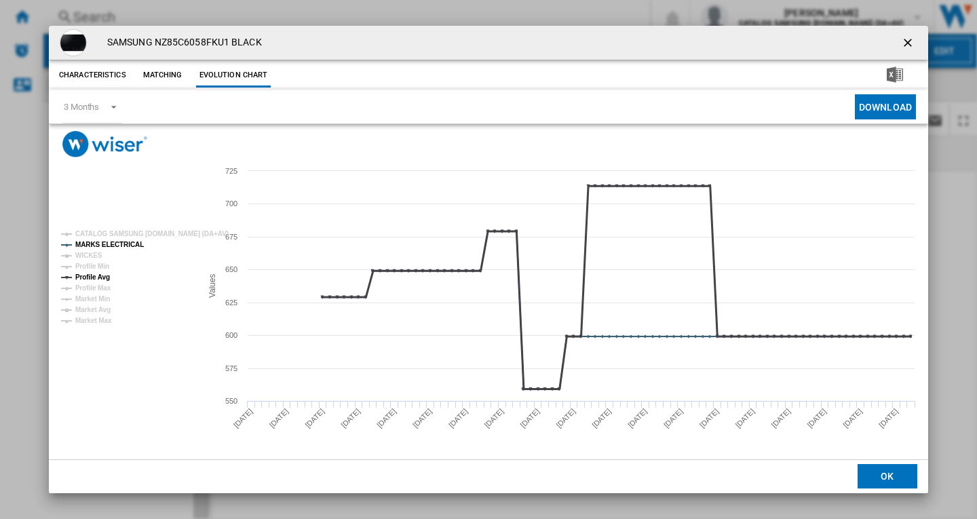
click at [89, 276] on tspan "Profile Avg" at bounding box center [92, 276] width 35 height 7
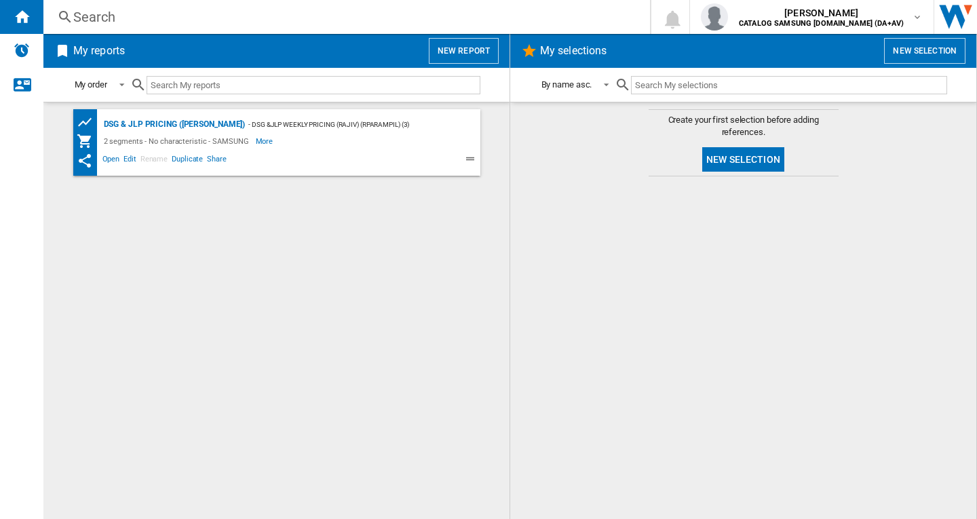
click at [243, 20] on div "Search" at bounding box center [343, 16] width 541 height 19
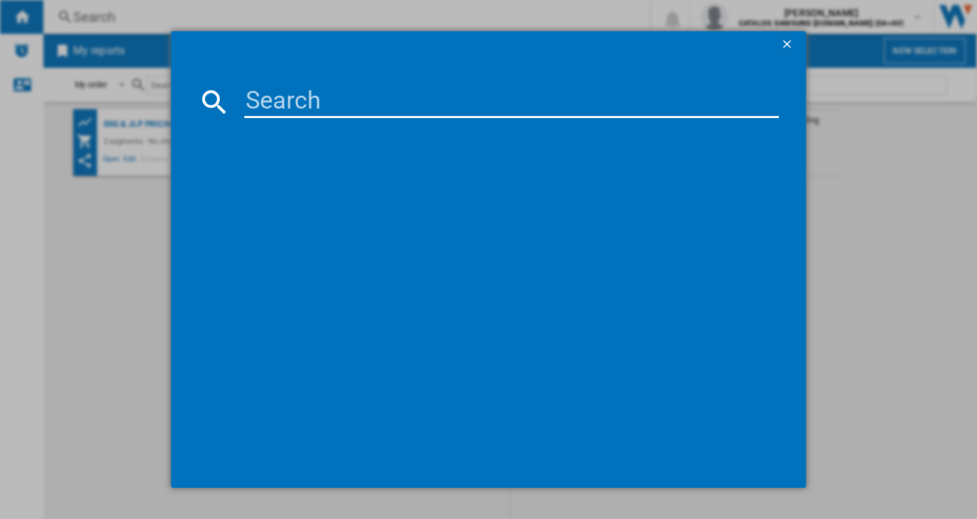
click at [301, 102] on input at bounding box center [511, 101] width 535 height 33
paste input "MS22M8254AK/E3"
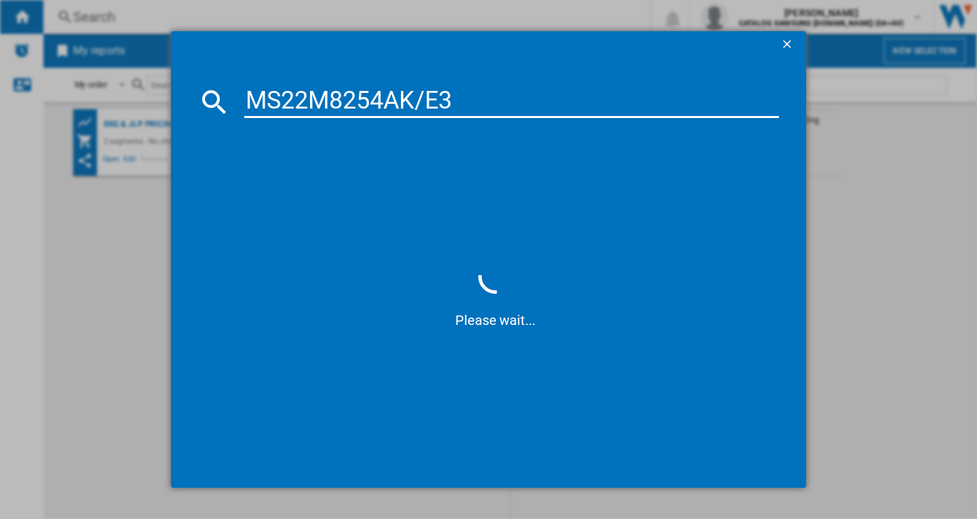
type input "MS22M8254AK/E3"
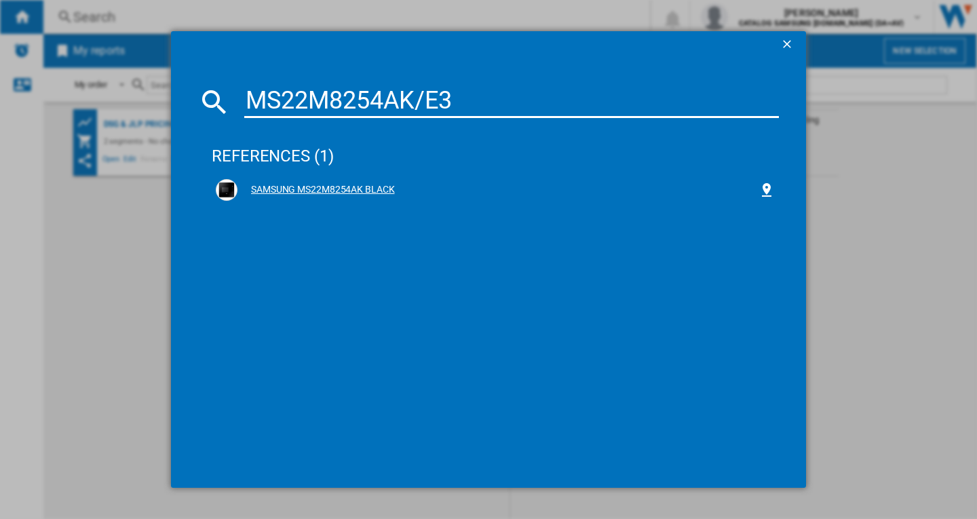
click at [336, 190] on div "SAMSUNG MS22M8254AK BLACK" at bounding box center [497, 190] width 521 height 14
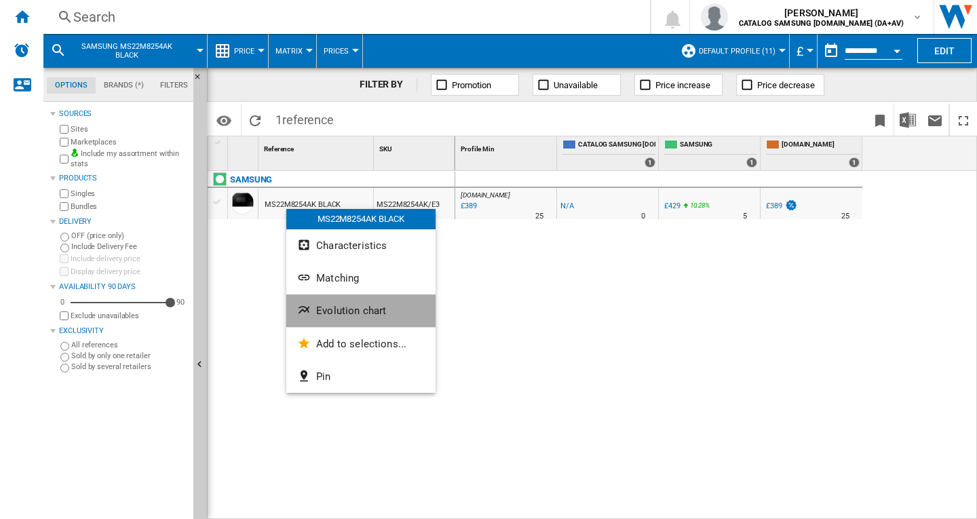
click at [350, 311] on span "Evolution chart" at bounding box center [351, 311] width 70 height 12
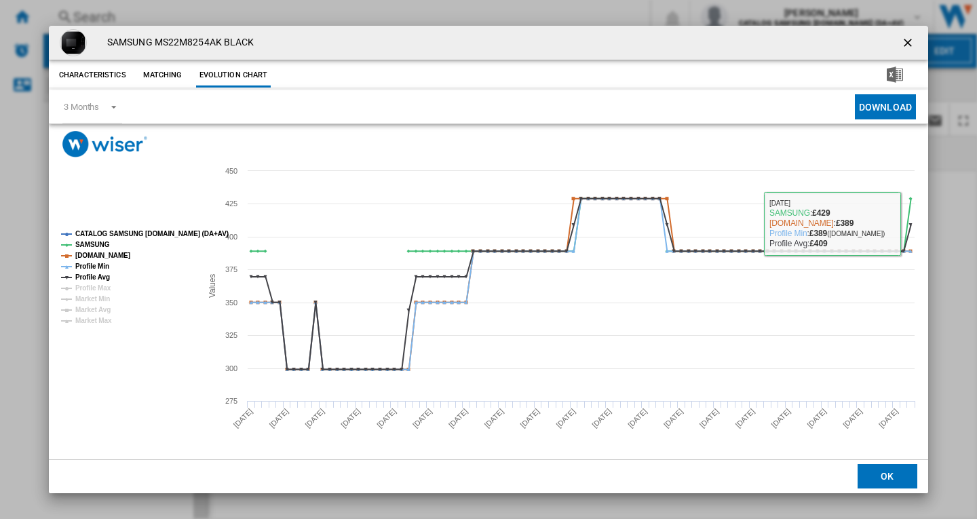
click at [910, 39] on ng-md-icon "getI18NText('BUTTONS.CLOSE_DIALOG')" at bounding box center [909, 44] width 16 height 16
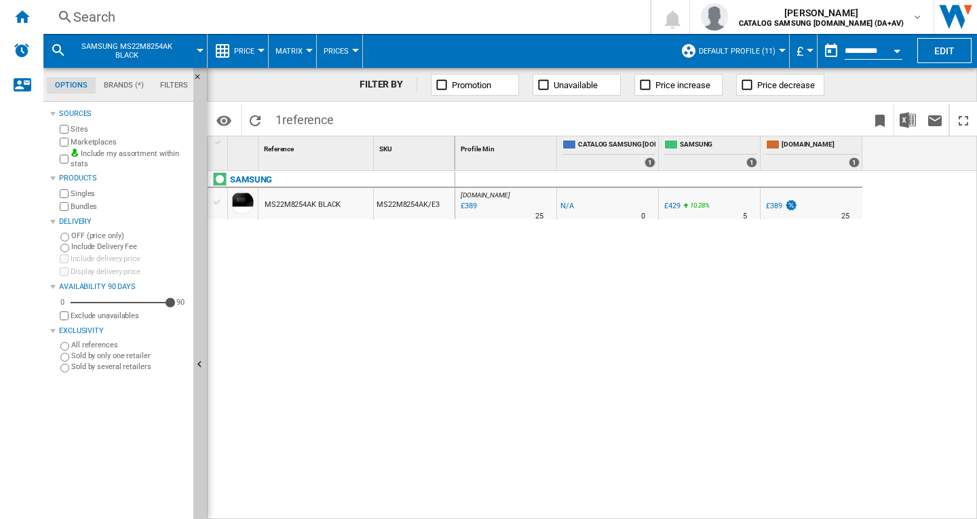
click at [767, 45] on button "Default profile (11)" at bounding box center [740, 51] width 83 height 34
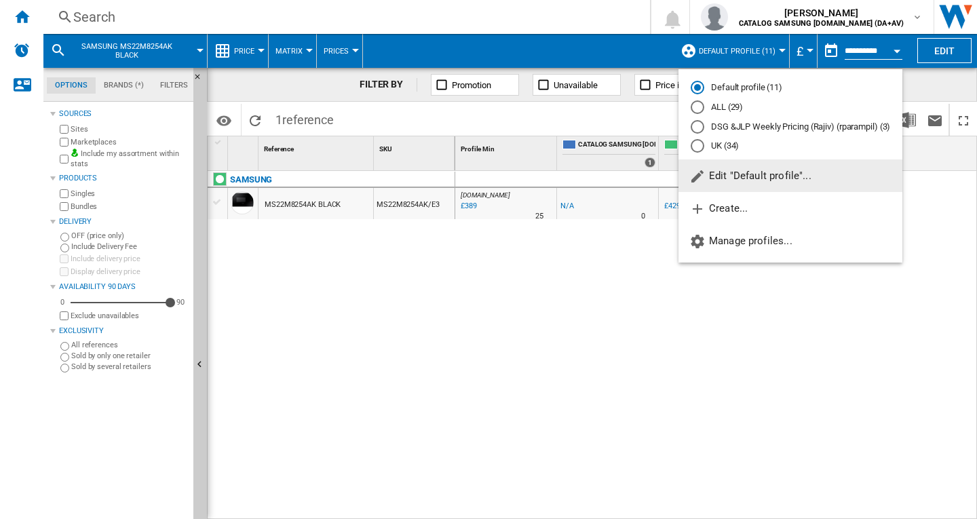
click at [702, 104] on div "ALL (29)" at bounding box center [698, 107] width 14 height 14
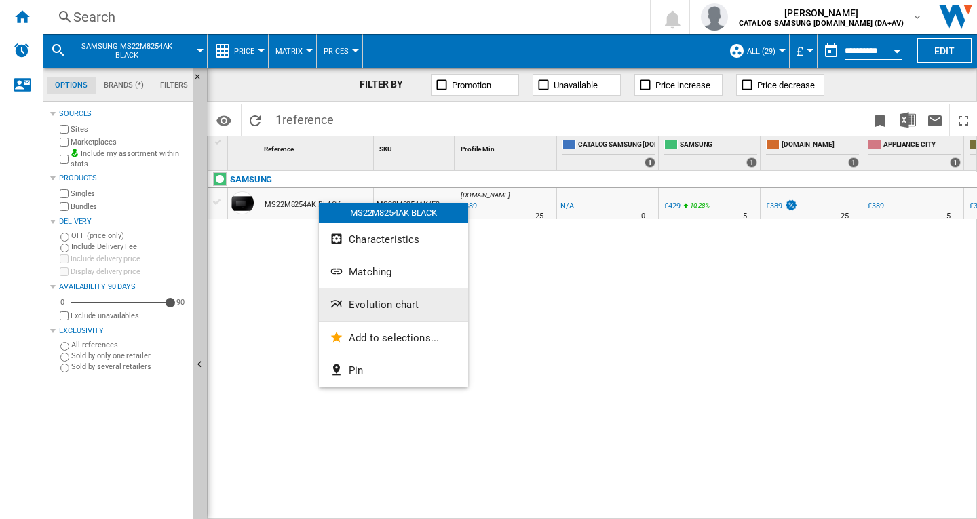
click at [366, 301] on span "Evolution chart" at bounding box center [384, 305] width 70 height 12
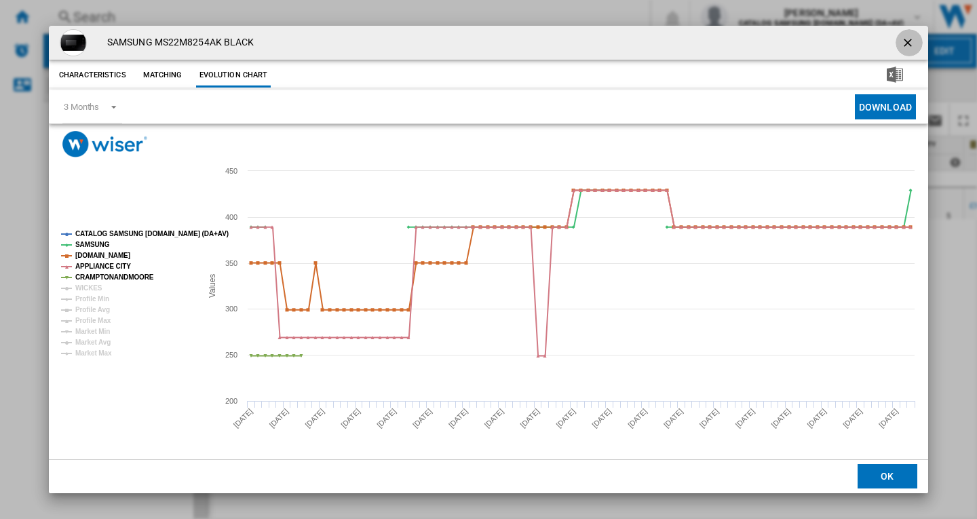
click at [906, 52] on ng-md-icon "getI18NText('BUTTONS.CLOSE_DIALOG')" at bounding box center [909, 44] width 16 height 16
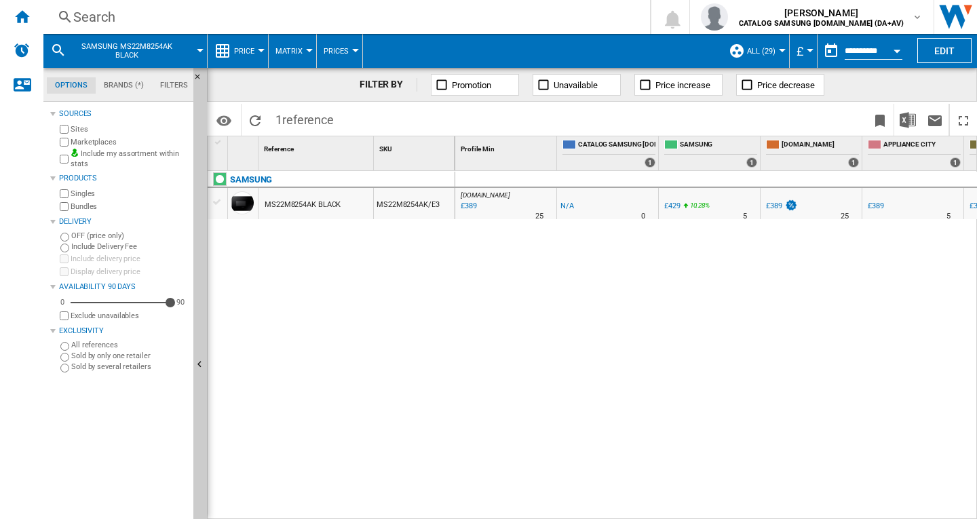
click at [255, 10] on div "Search" at bounding box center [343, 16] width 541 height 19
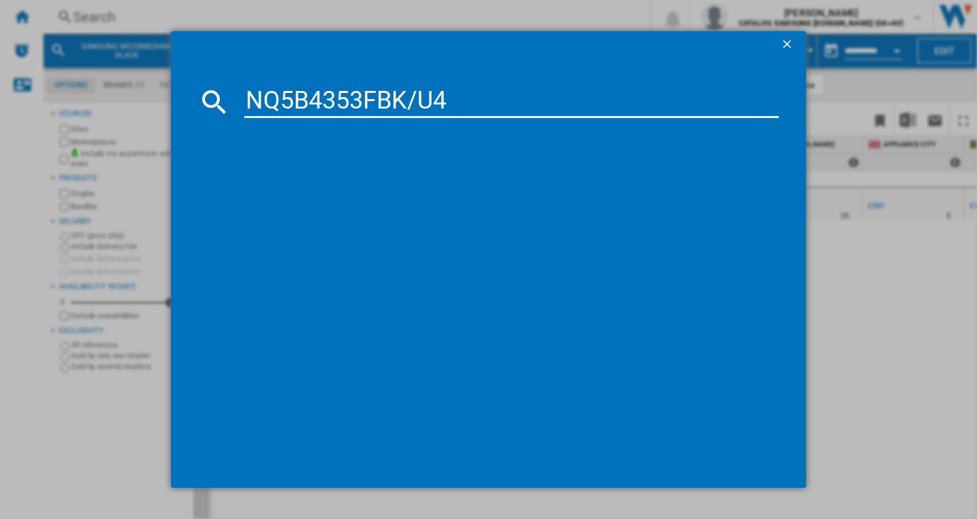
type input "NQ5B4353FBK/U4"
click at [315, 193] on div "SAMSUNG NQ5B4353FBK BLACK" at bounding box center [497, 190] width 521 height 14
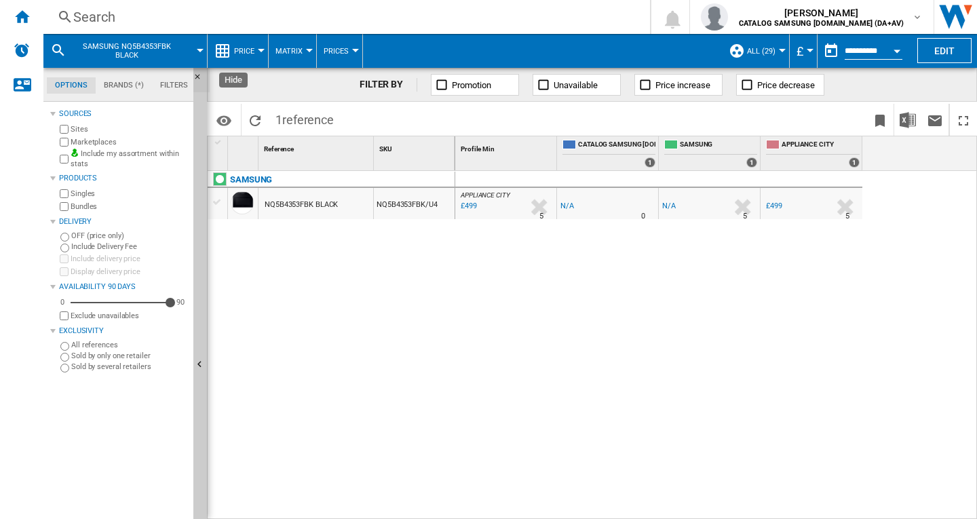
click at [199, 75] on ng-md-icon "Hide" at bounding box center [201, 81] width 16 height 16
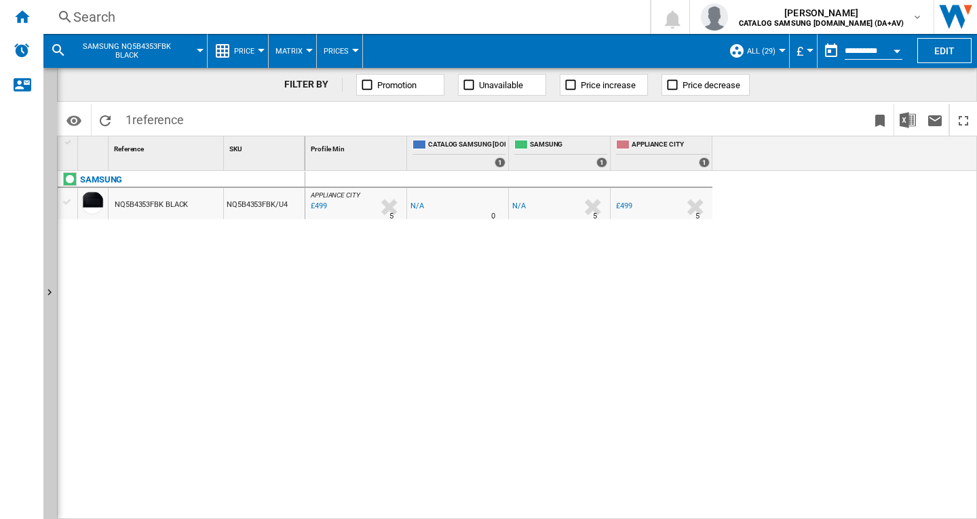
click at [164, 206] on div "NQ5B4353FBK BLACK" at bounding box center [151, 204] width 73 height 31
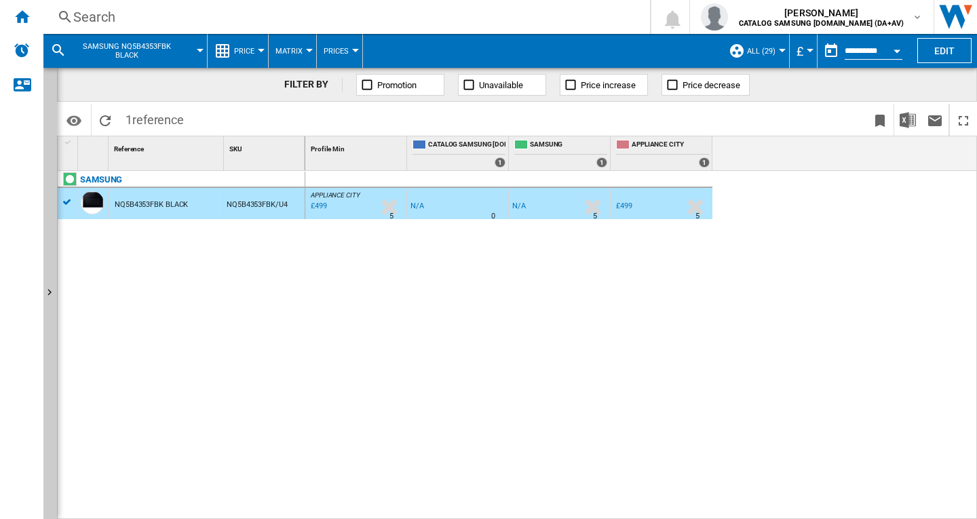
click at [164, 206] on div "NQ5B4353FBK BLACK" at bounding box center [151, 204] width 73 height 31
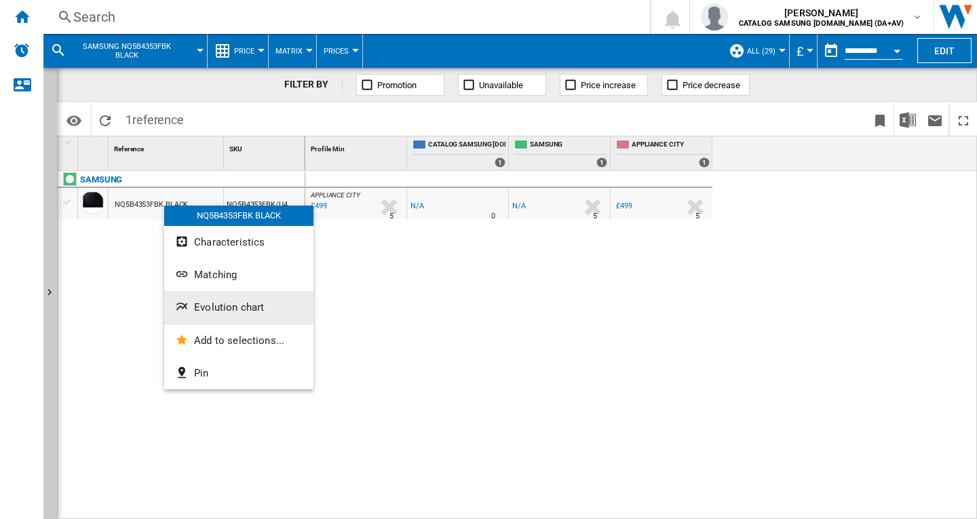
click at [233, 309] on span "Evolution chart" at bounding box center [229, 307] width 70 height 12
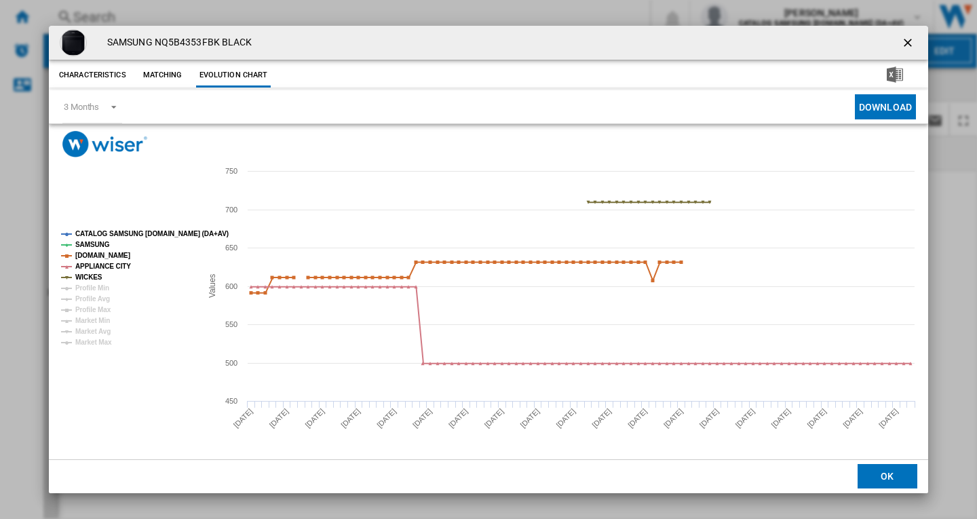
click at [905, 41] on ng-md-icon "getI18NText('BUTTONS.CLOSE_DIALOG')" at bounding box center [909, 44] width 16 height 16
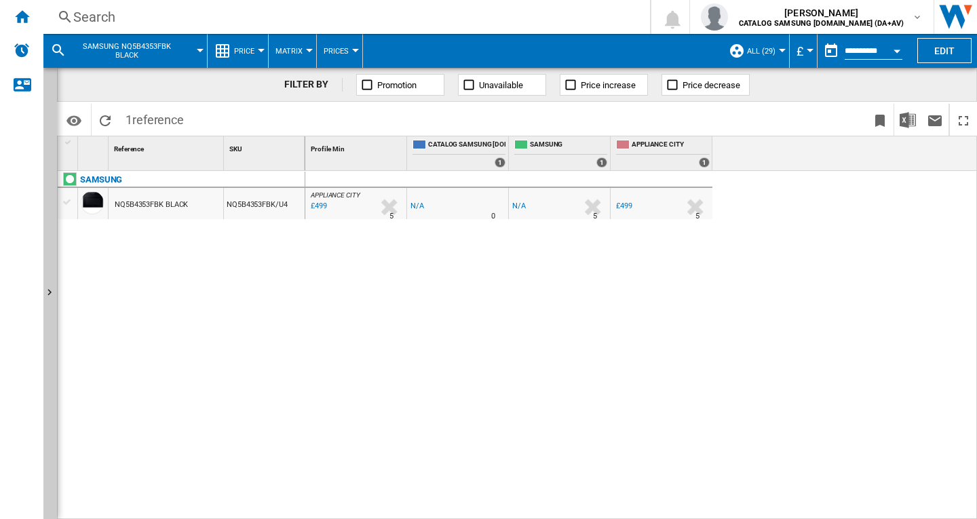
click at [309, 19] on div "Search" at bounding box center [343, 16] width 541 height 19
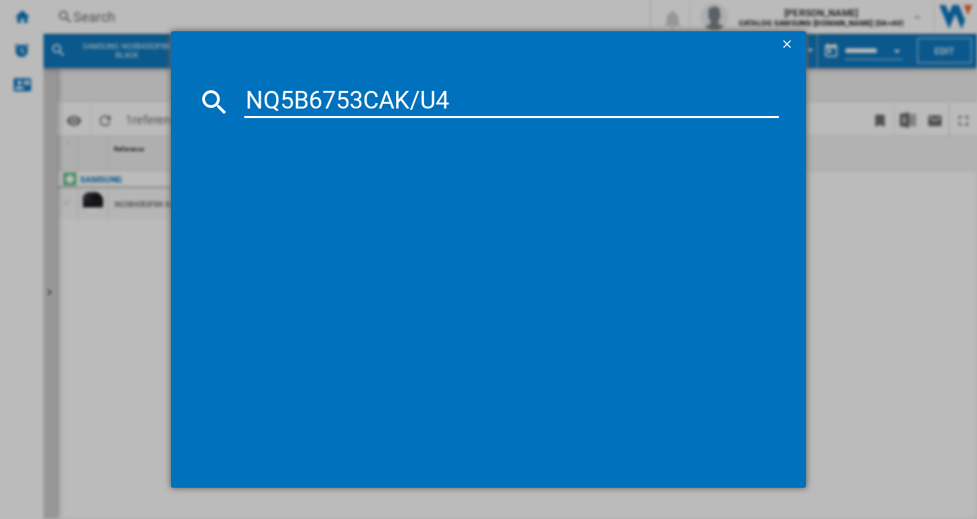
type input "NQ5B6753CAK/U4"
click at [318, 187] on div "SAMSUNG NQ5B6753CAKU4 BLACK" at bounding box center [497, 190] width 521 height 14
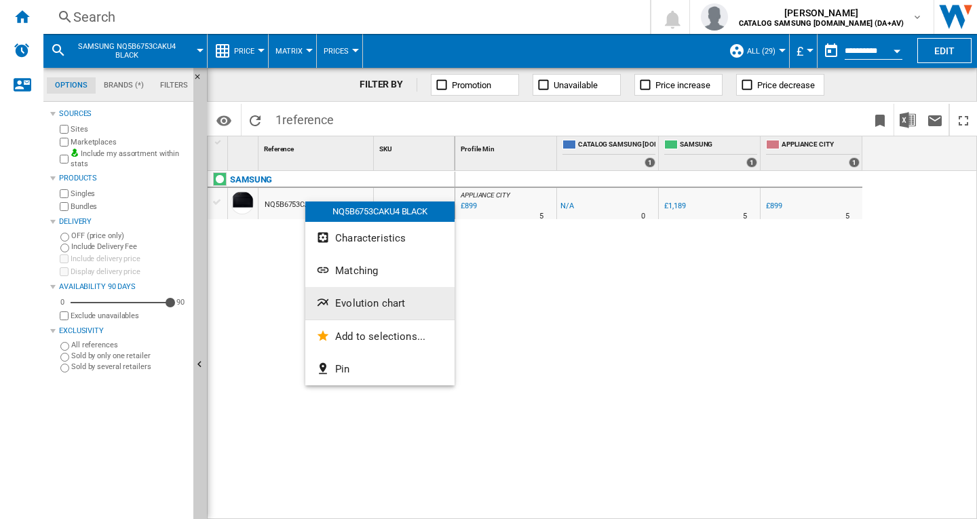
click at [360, 301] on span "Evolution chart" at bounding box center [370, 303] width 70 height 12
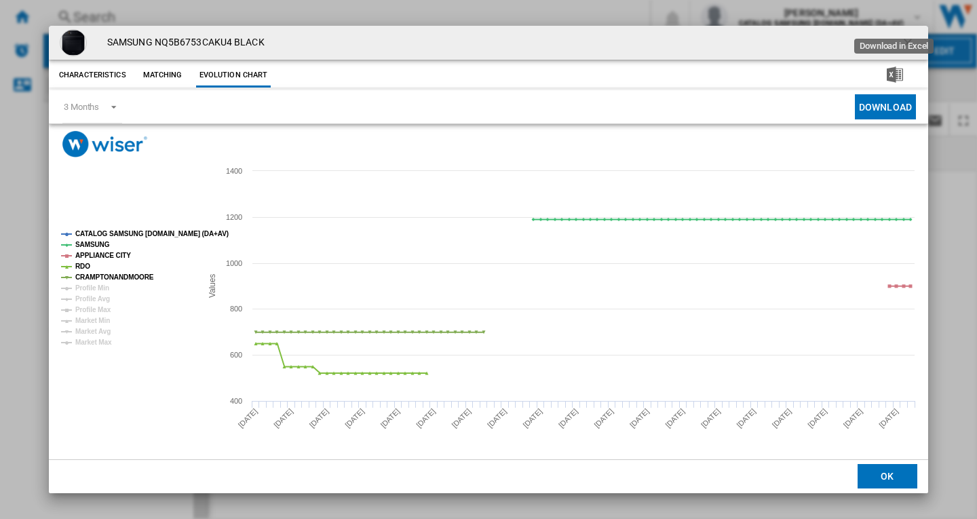
click at [906, 43] on ng-md-icon "getI18NText('BUTTONS.CLOSE_DIALOG')" at bounding box center [909, 44] width 16 height 16
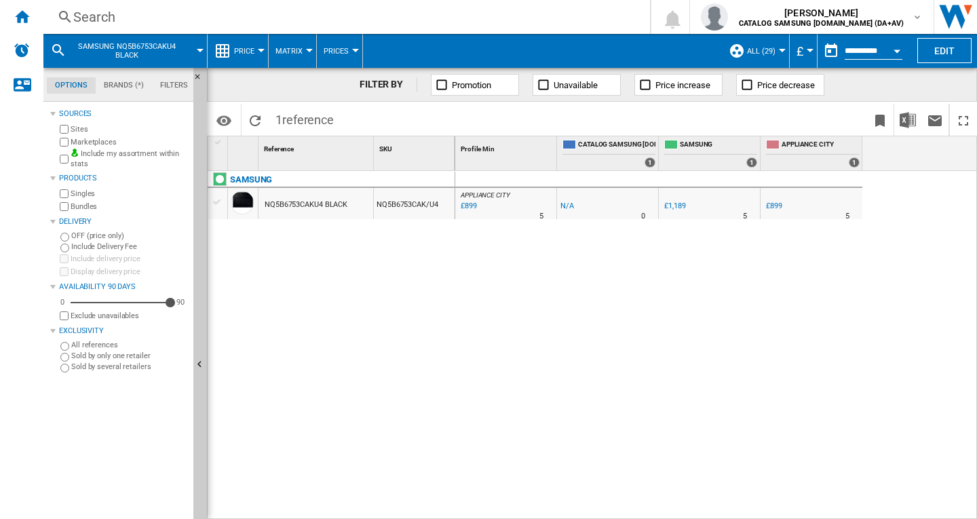
click at [215, 20] on div "Search" at bounding box center [343, 16] width 541 height 19
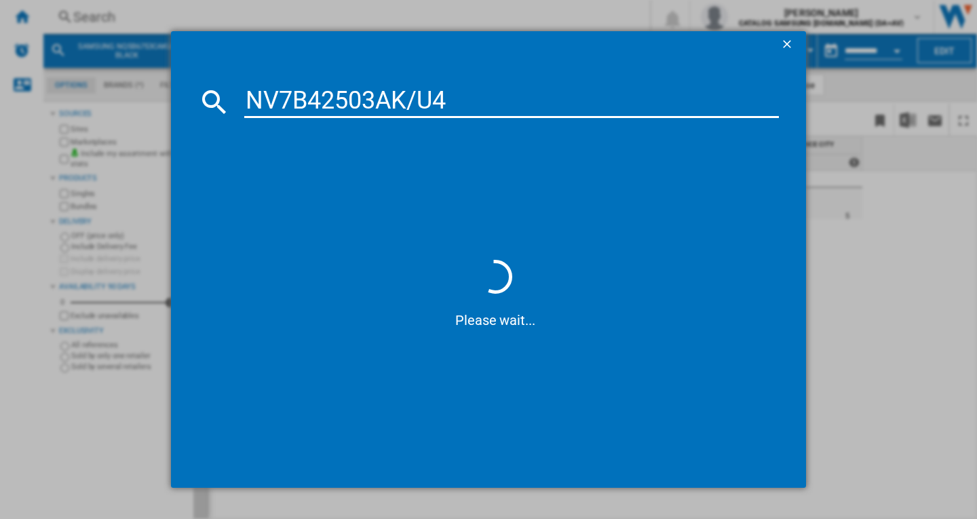
type input "NV7B42503AK/U4"
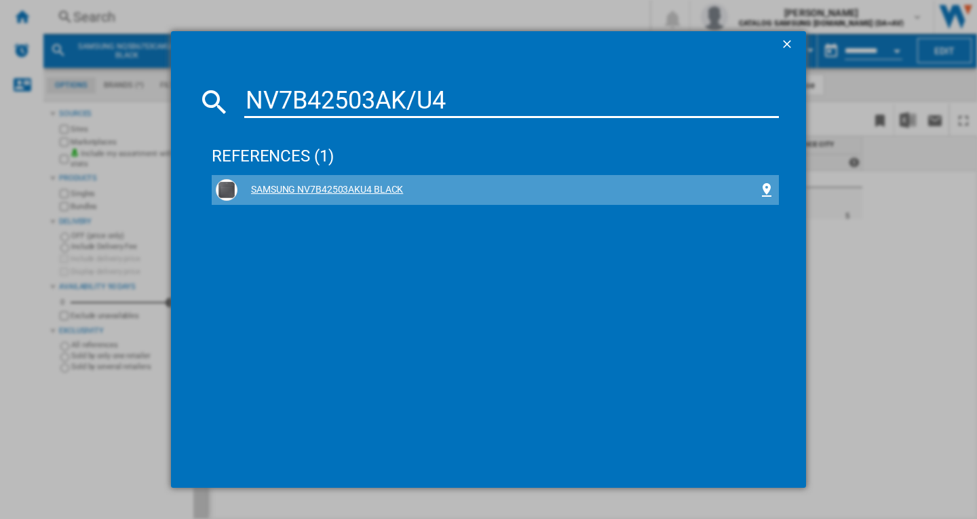
click at [342, 191] on div "SAMSUNG NV7B42503AKU4 BLACK" at bounding box center [497, 190] width 521 height 14
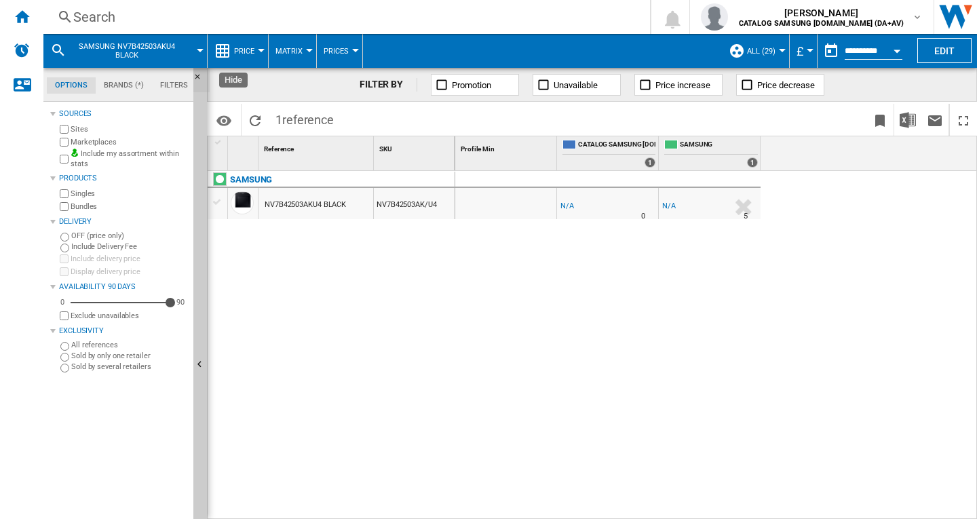
click at [197, 74] on ng-md-icon "Hide" at bounding box center [201, 81] width 16 height 16
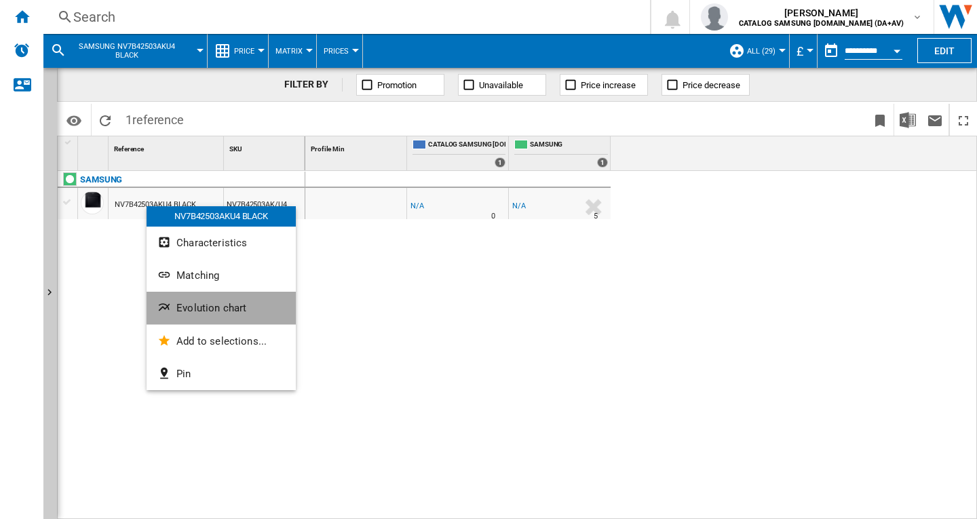
click at [197, 306] on span "Evolution chart" at bounding box center [211, 308] width 70 height 12
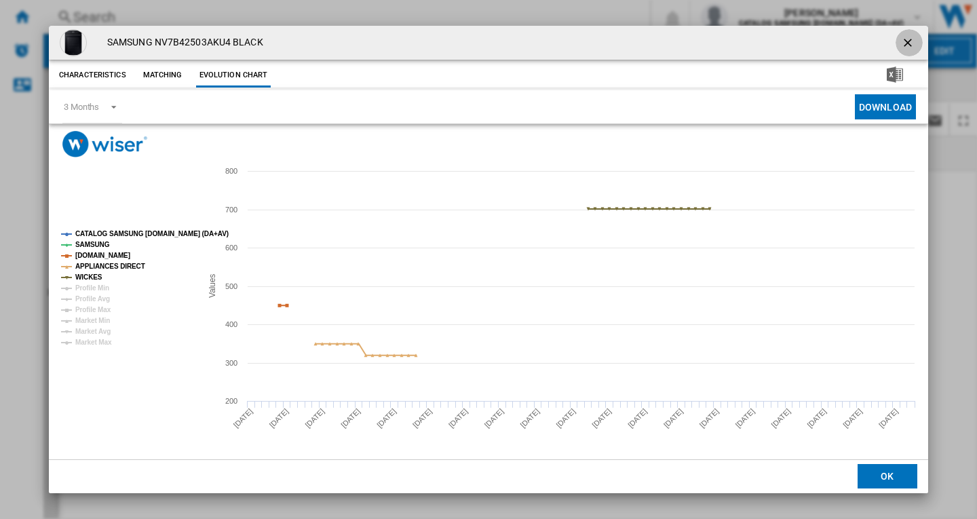
click at [908, 42] on ng-md-icon "getI18NText('BUTTONS.CLOSE_DIALOG')" at bounding box center [909, 44] width 16 height 16
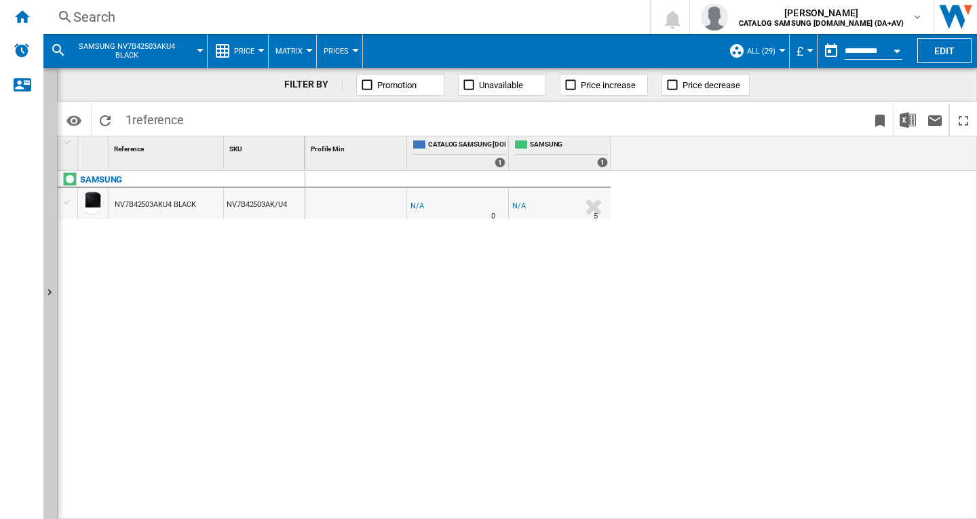
click at [167, 28] on div "Search Search 0 [PERSON_NAME] CATALOG SAMSUNG [DOMAIN_NAME] (DA+AV) CATALOG SAM…" at bounding box center [510, 17] width 934 height 34
click at [212, 18] on div "Search" at bounding box center [343, 16] width 541 height 19
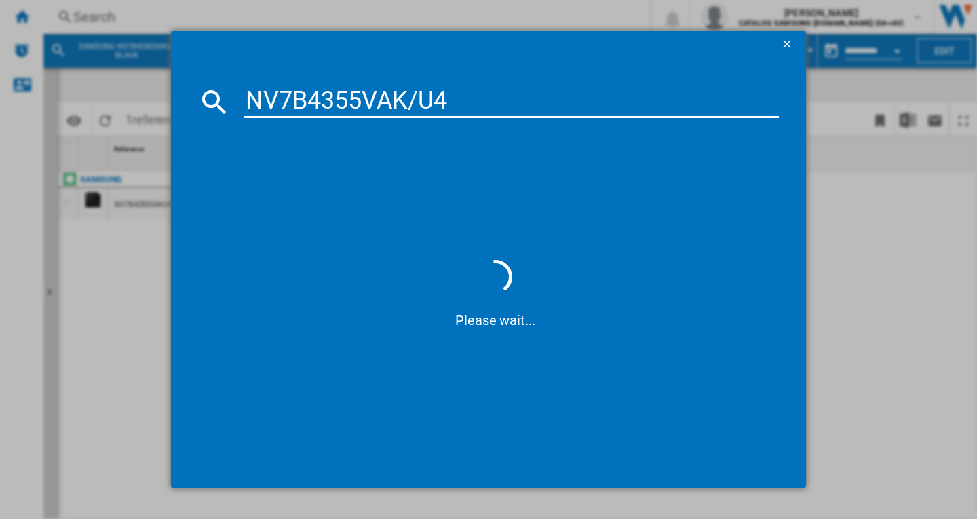
type input "NV7B4355VAK/U4"
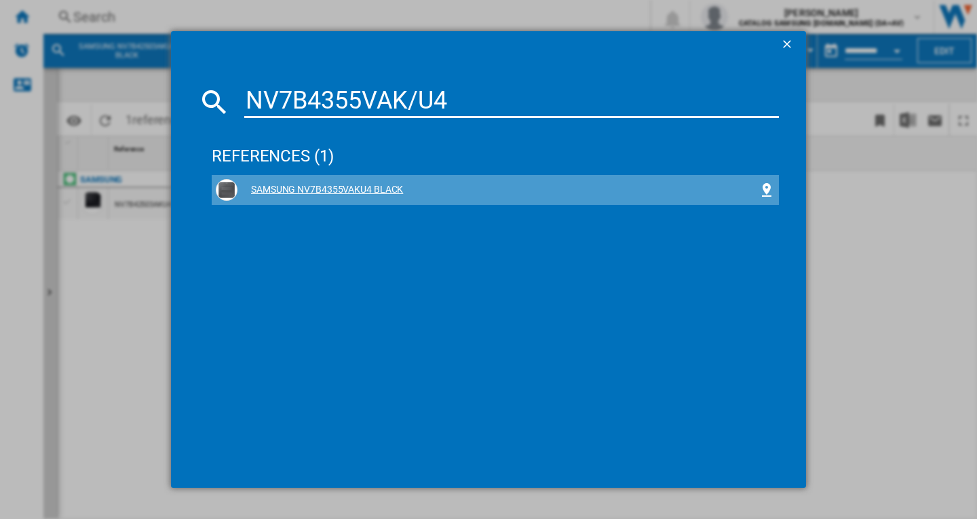
click at [282, 189] on div "SAMSUNG NV7B4355VAKU4 BLACK" at bounding box center [497, 190] width 521 height 14
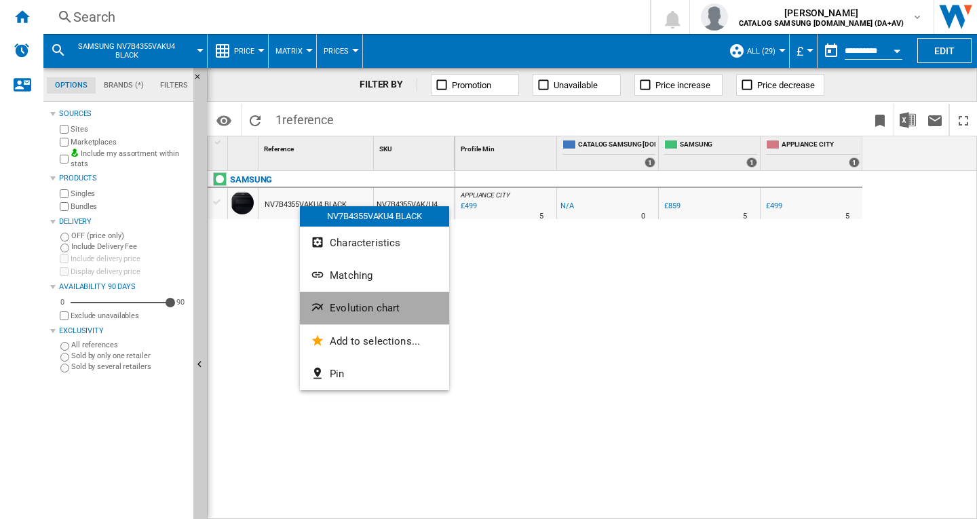
click at [347, 309] on span "Evolution chart" at bounding box center [365, 308] width 70 height 12
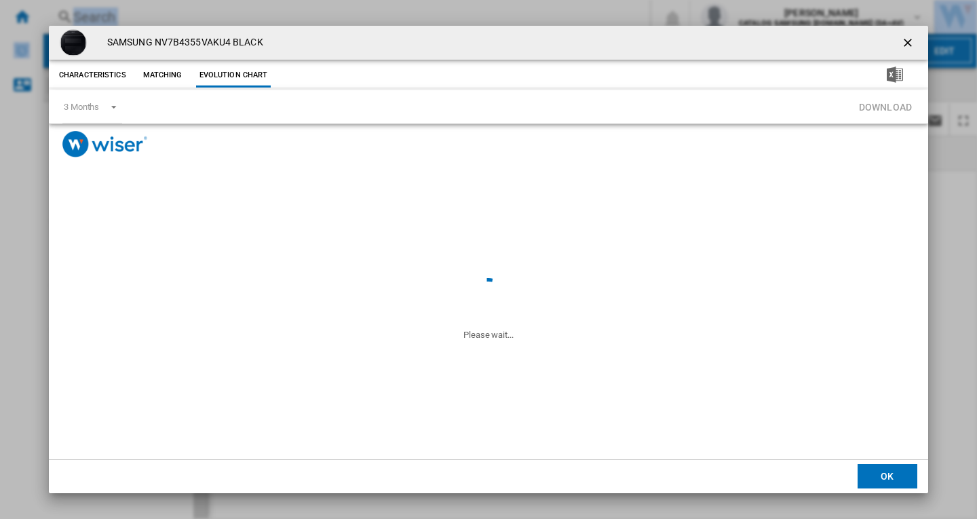
click at [347, 309] on div "Please wait..." at bounding box center [488, 307] width 879 height 301
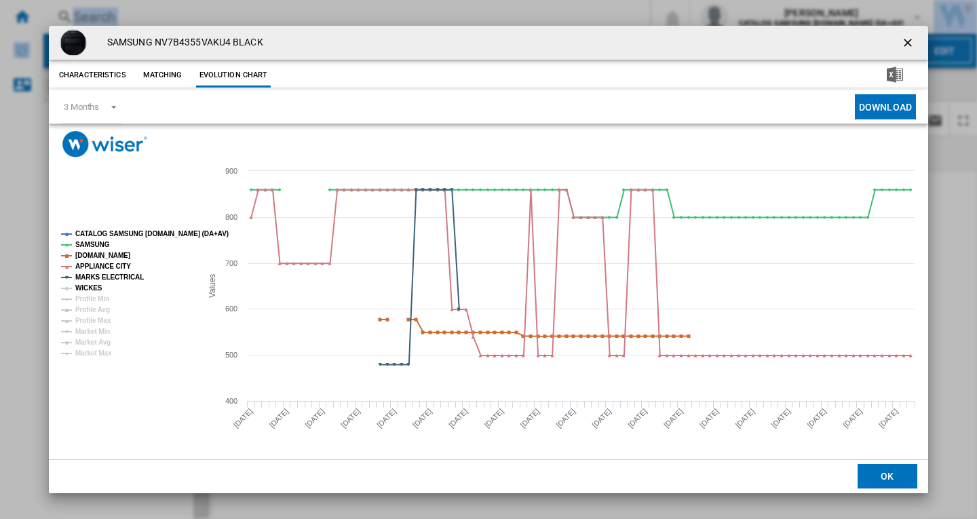
click at [86, 290] on tspan "WICKES" at bounding box center [88, 287] width 27 height 7
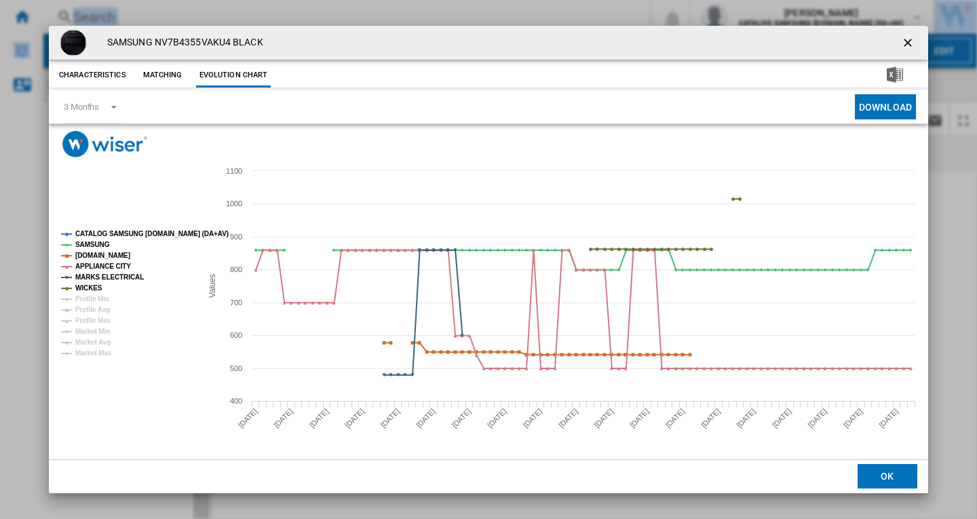
click at [912, 37] on ng-md-icon "getI18NText('BUTTONS.CLOSE_DIALOG')" at bounding box center [909, 44] width 16 height 16
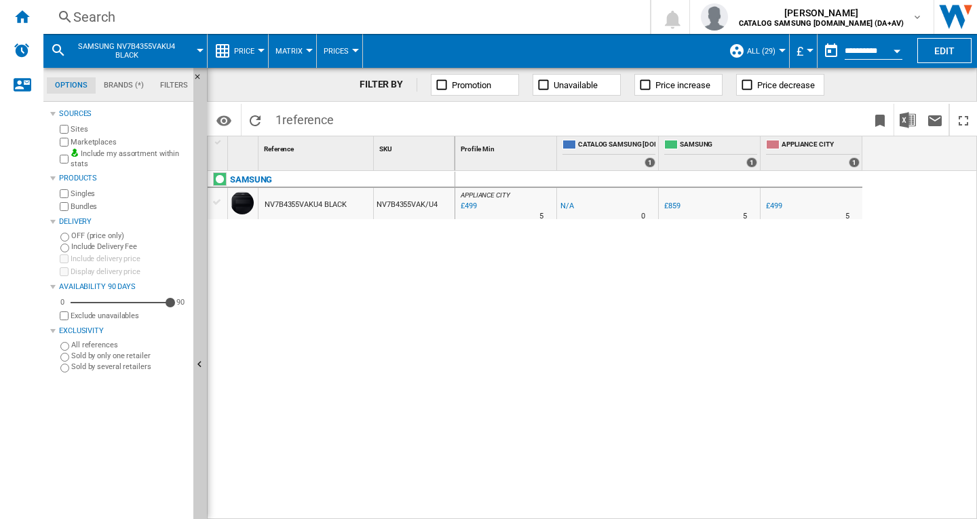
click at [216, 14] on div "Search" at bounding box center [343, 16] width 541 height 19
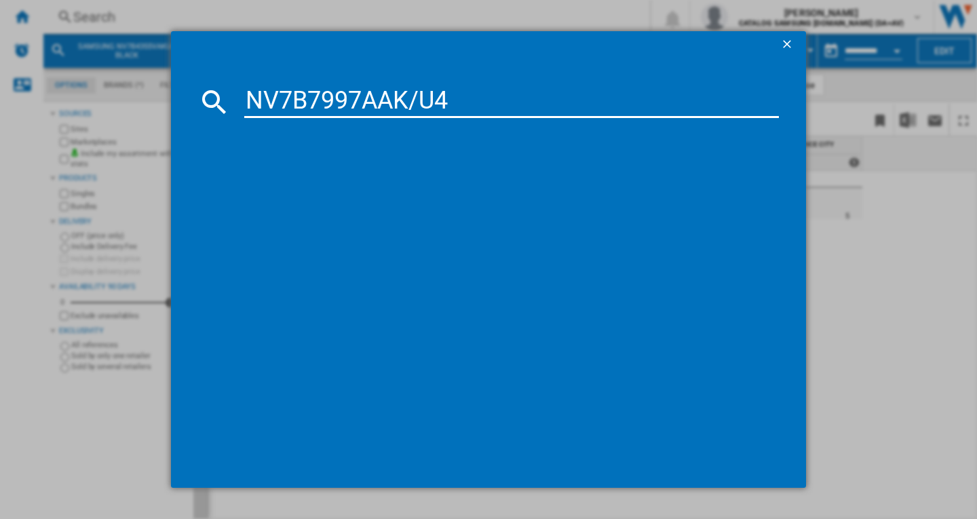
type input "NV7B7997AAK/U4"
click at [355, 185] on div "SAMSUNG NV7B7997AAK BLACK" at bounding box center [497, 190] width 521 height 14
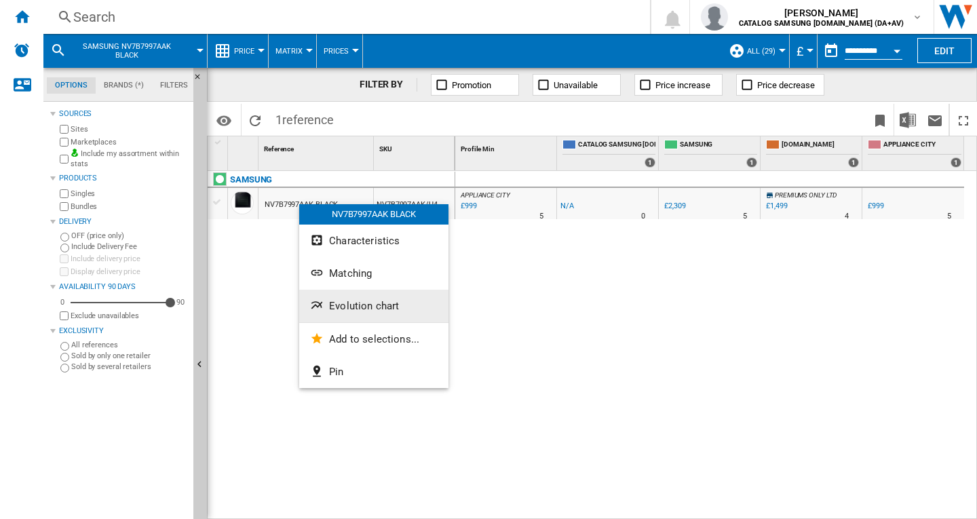
click at [353, 311] on span "Evolution chart" at bounding box center [364, 306] width 70 height 12
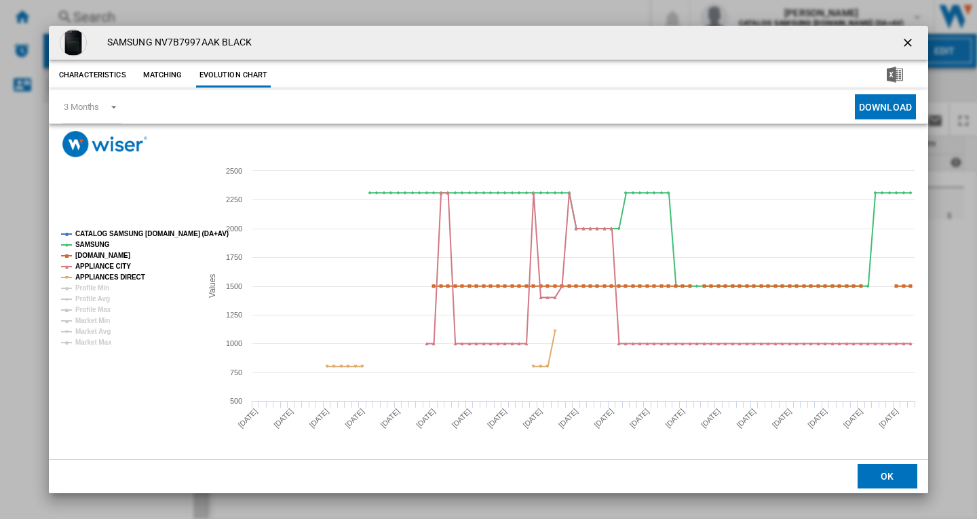
click at [906, 39] on ng-md-icon "getI18NText('BUTTONS.CLOSE_DIALOG')" at bounding box center [909, 44] width 16 height 16
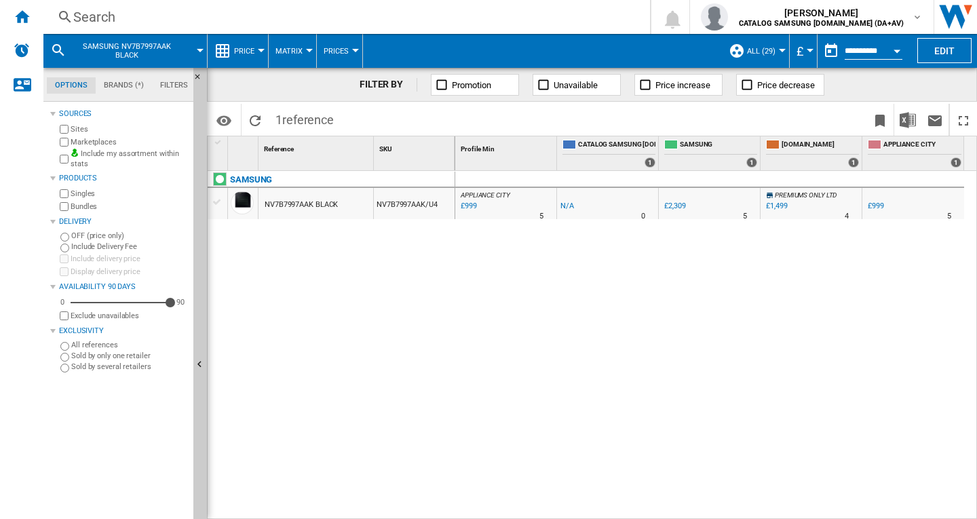
click at [232, 26] on div "Search Search 0 [PERSON_NAME] CATALOG SAMSUNG [DOMAIN_NAME] (DA+AV) CATALOG SAM…" at bounding box center [510, 17] width 934 height 34
click at [220, 25] on div "Search" at bounding box center [343, 16] width 541 height 19
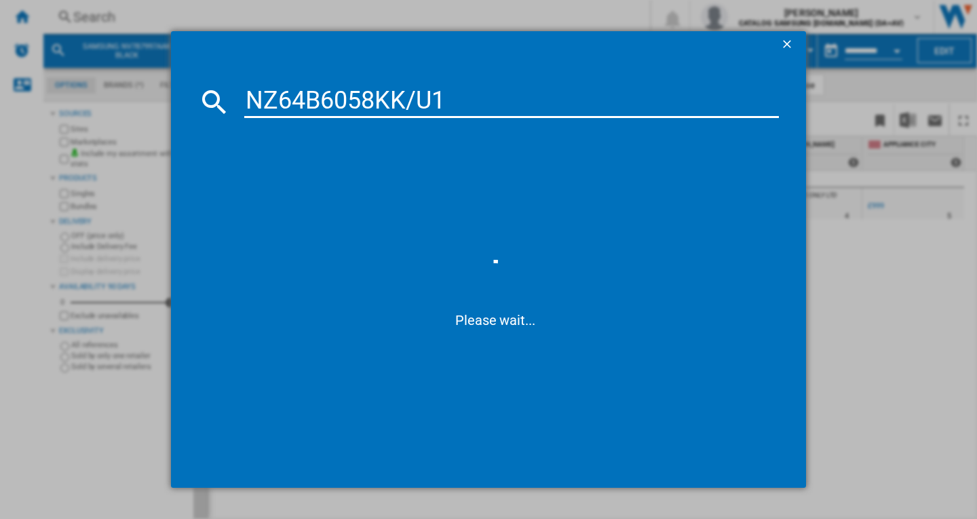
type input "NZ64B6058KK/U1"
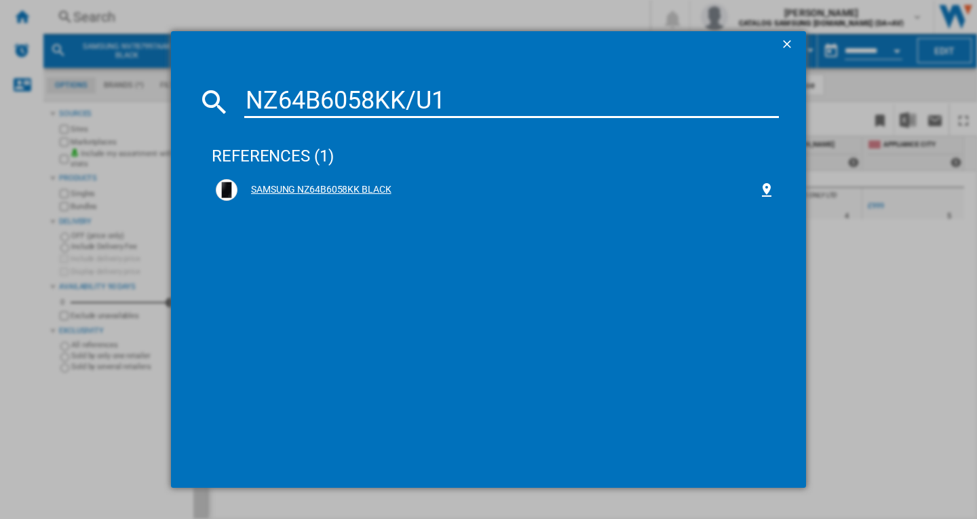
click at [338, 187] on div "SAMSUNG NZ64B6058KK BLACK" at bounding box center [497, 190] width 521 height 14
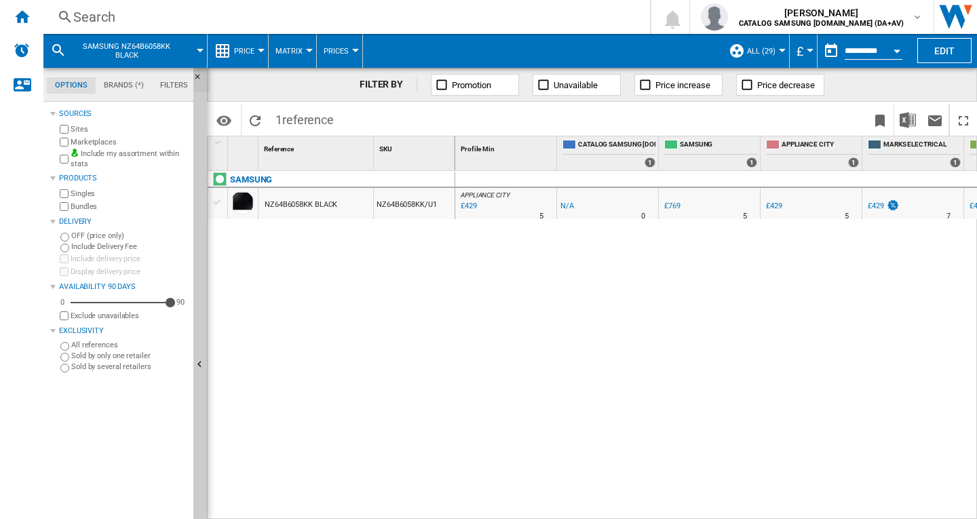
click at [198, 77] on ng-md-icon "Hide" at bounding box center [201, 81] width 16 height 16
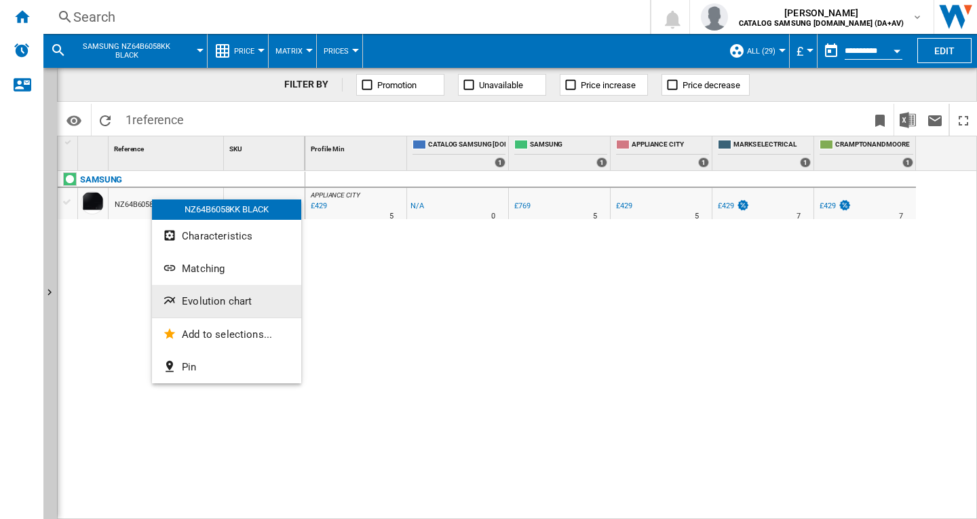
click at [208, 302] on span "Evolution chart" at bounding box center [217, 301] width 70 height 12
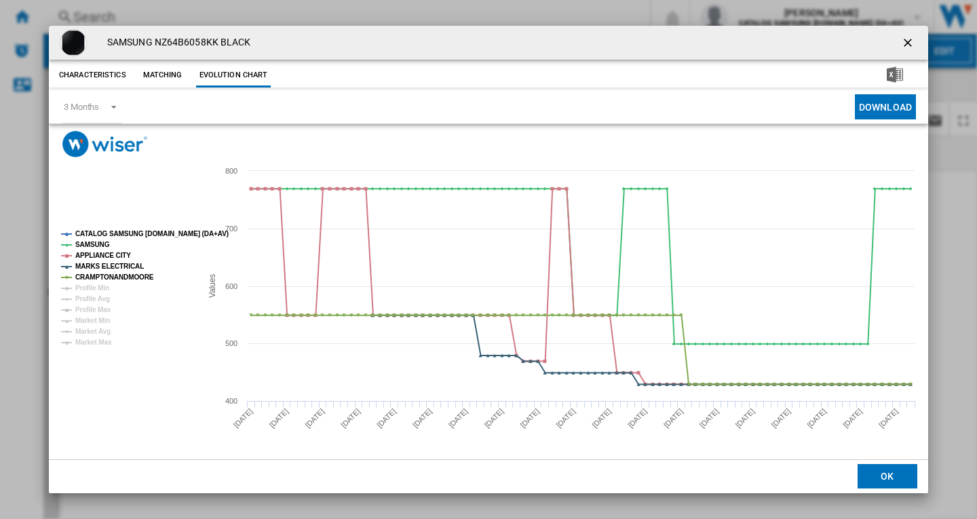
click at [155, 393] on rect "Product popup" at bounding box center [488, 307] width 879 height 301
click at [909, 41] on ng-md-icon "getI18NText('BUTTONS.CLOSE_DIALOG')" at bounding box center [909, 44] width 16 height 16
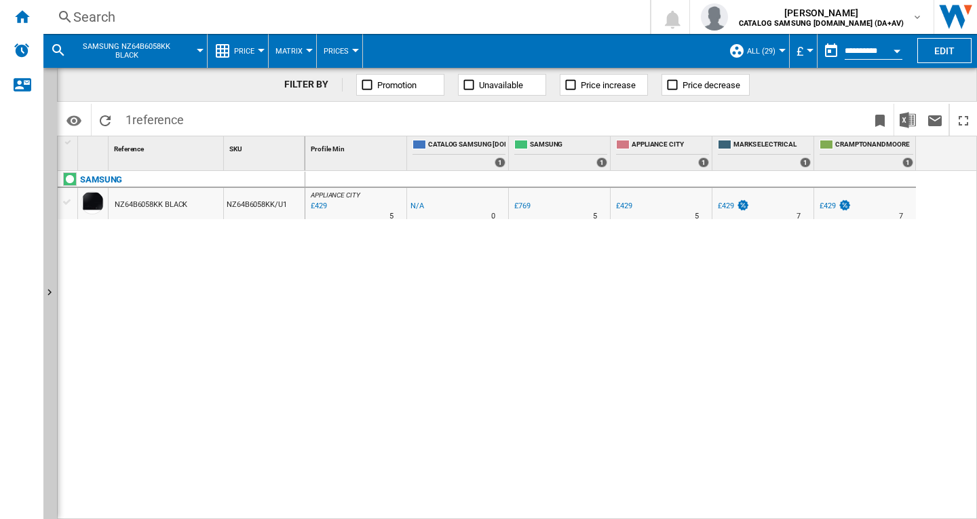
click at [214, 24] on div "Search" at bounding box center [343, 16] width 541 height 19
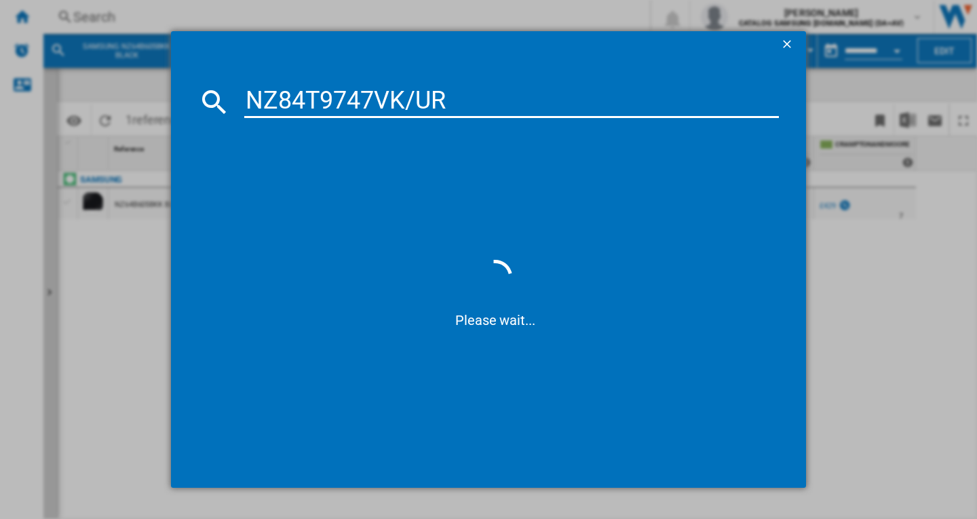
type input "NZ84T9747VK/UR"
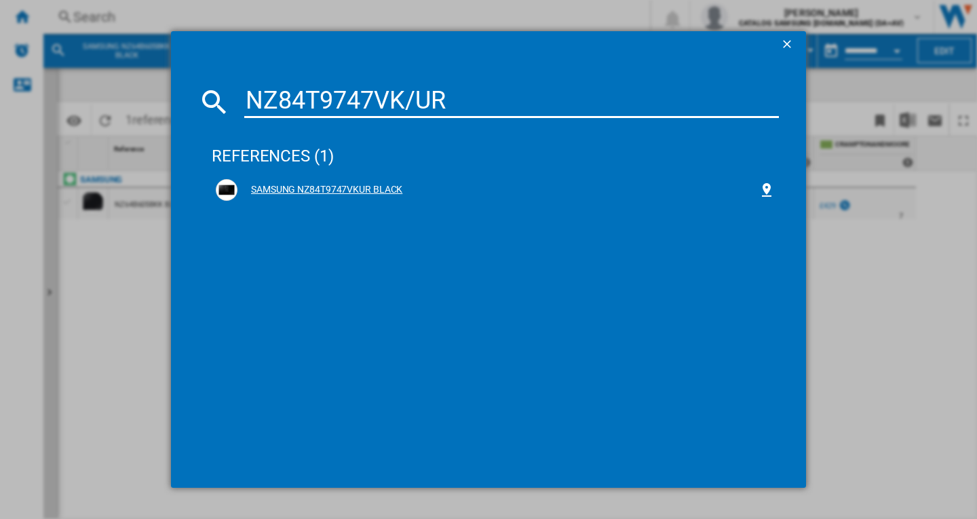
click at [332, 187] on div "SAMSUNG NZ84T9747VKUR BLACK" at bounding box center [497, 190] width 521 height 14
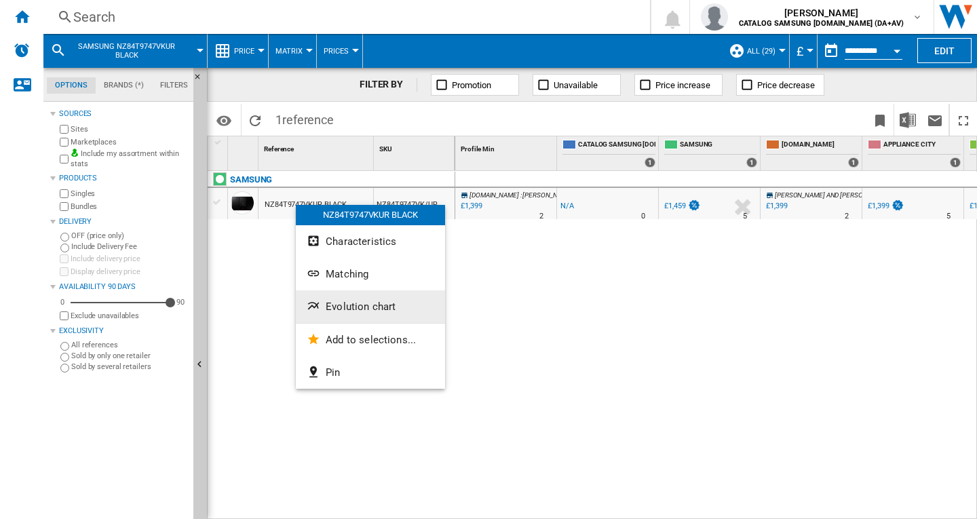
click at [349, 311] on span "Evolution chart" at bounding box center [361, 307] width 70 height 12
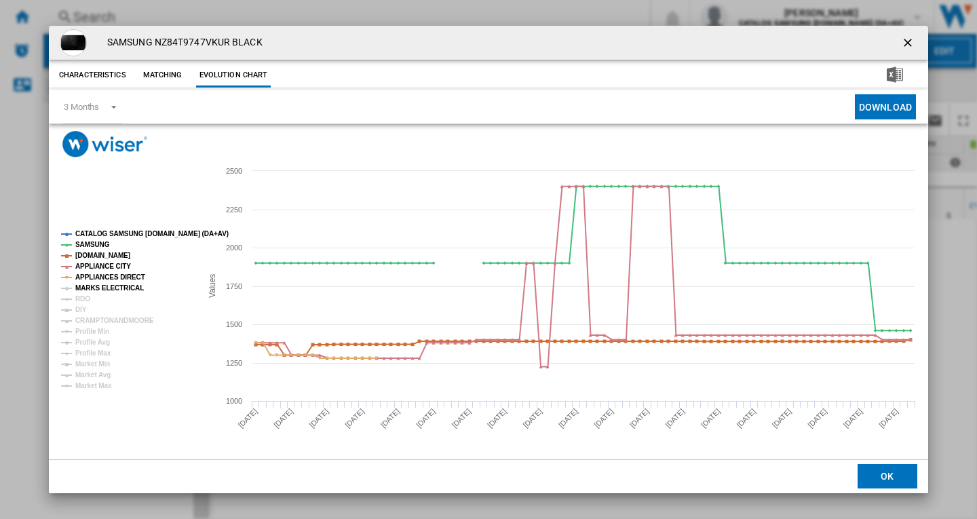
click at [95, 290] on tspan "MARKS ELECTRICAL" at bounding box center [109, 287] width 69 height 7
click at [87, 299] on tspan "RDO" at bounding box center [82, 298] width 15 height 7
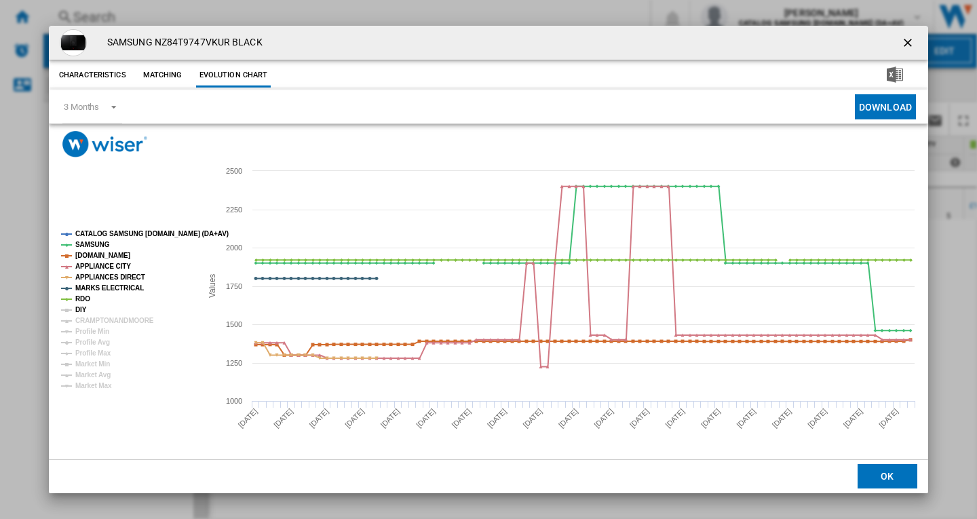
click at [85, 306] on tspan "DIY" at bounding box center [81, 309] width 12 height 7
click at [87, 315] on rect "Product popup" at bounding box center [126, 310] width 140 height 170
click at [89, 319] on tspan "CRAMPTONANDMOORE" at bounding box center [114, 320] width 79 height 7
